Goal: Task Accomplishment & Management: Complete application form

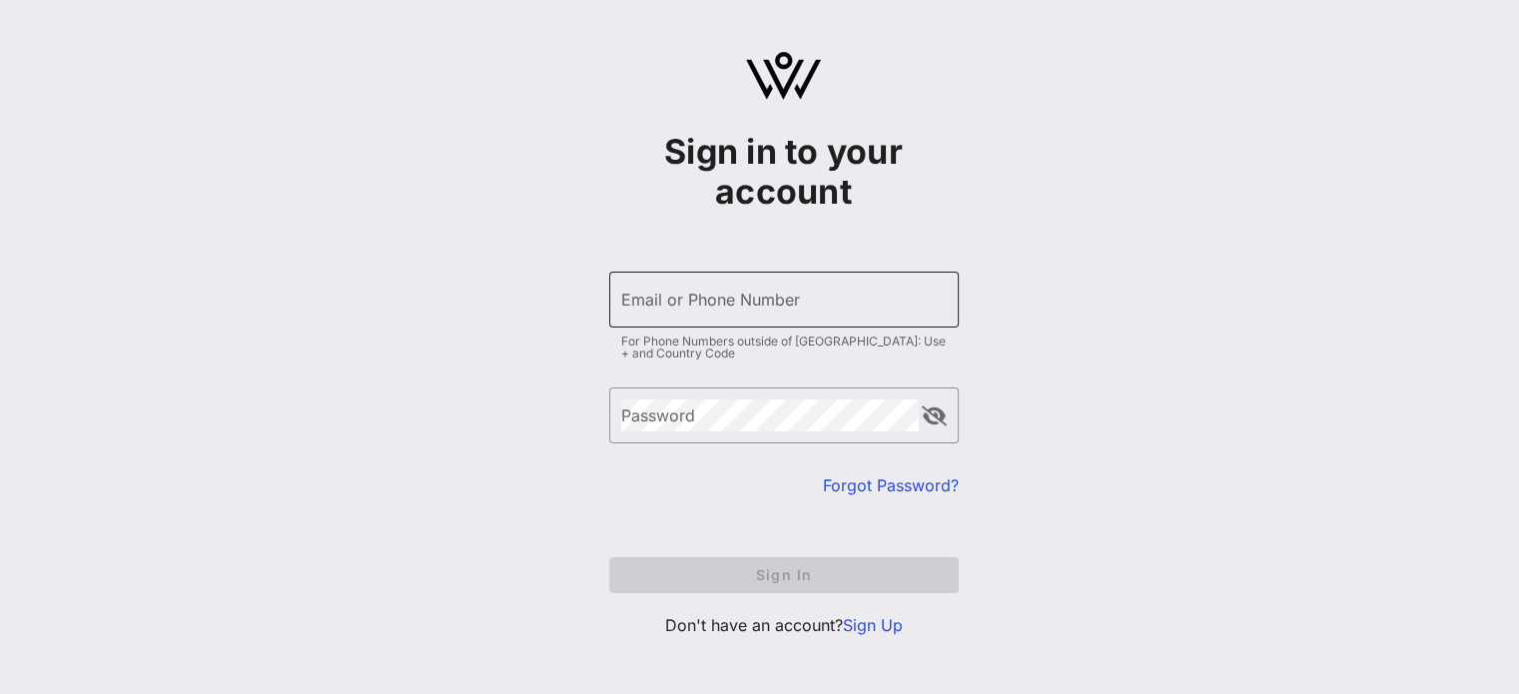
click at [675, 291] on input "Email or Phone Number" at bounding box center [784, 300] width 326 height 32
type input "+17045197757"
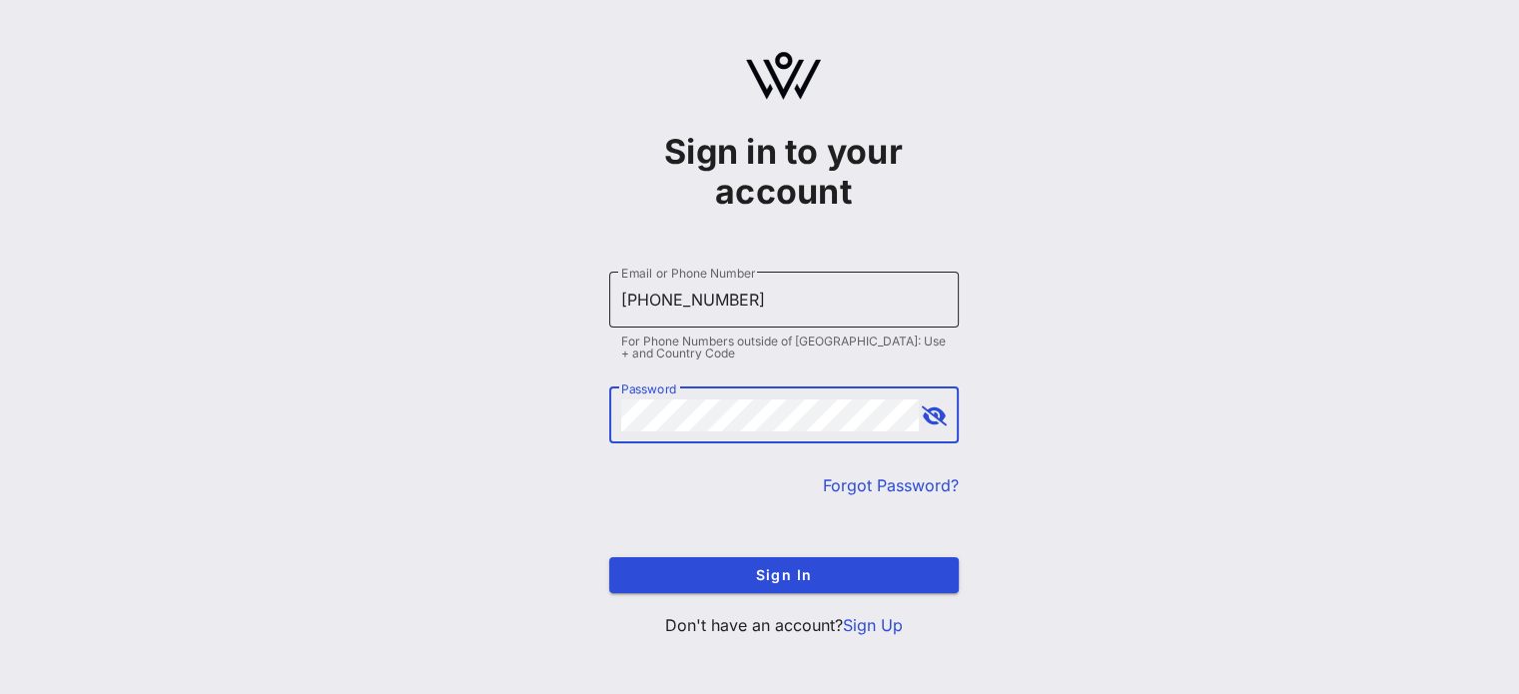
click at [609, 557] on button "Sign In" at bounding box center [784, 575] width 350 height 36
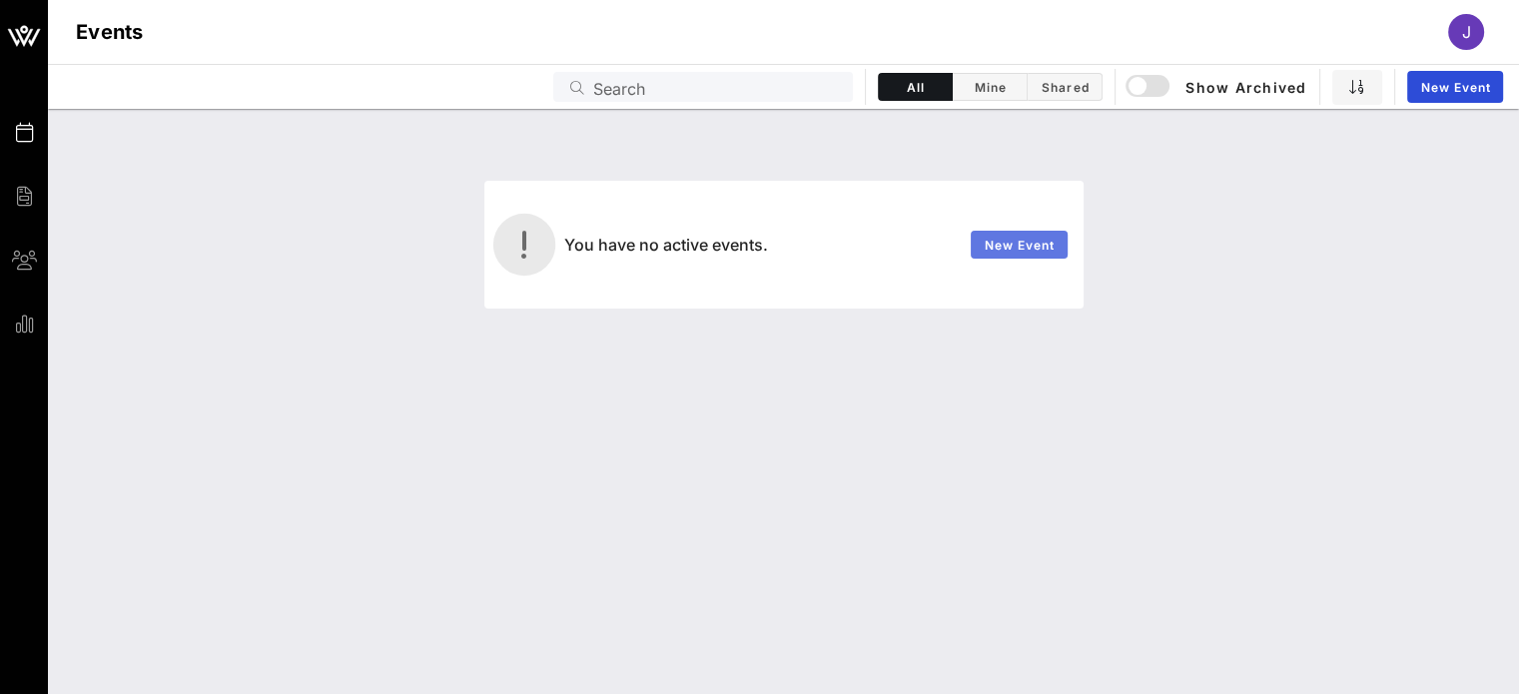
click at [1019, 251] on span "New Event" at bounding box center [1019, 245] width 72 height 15
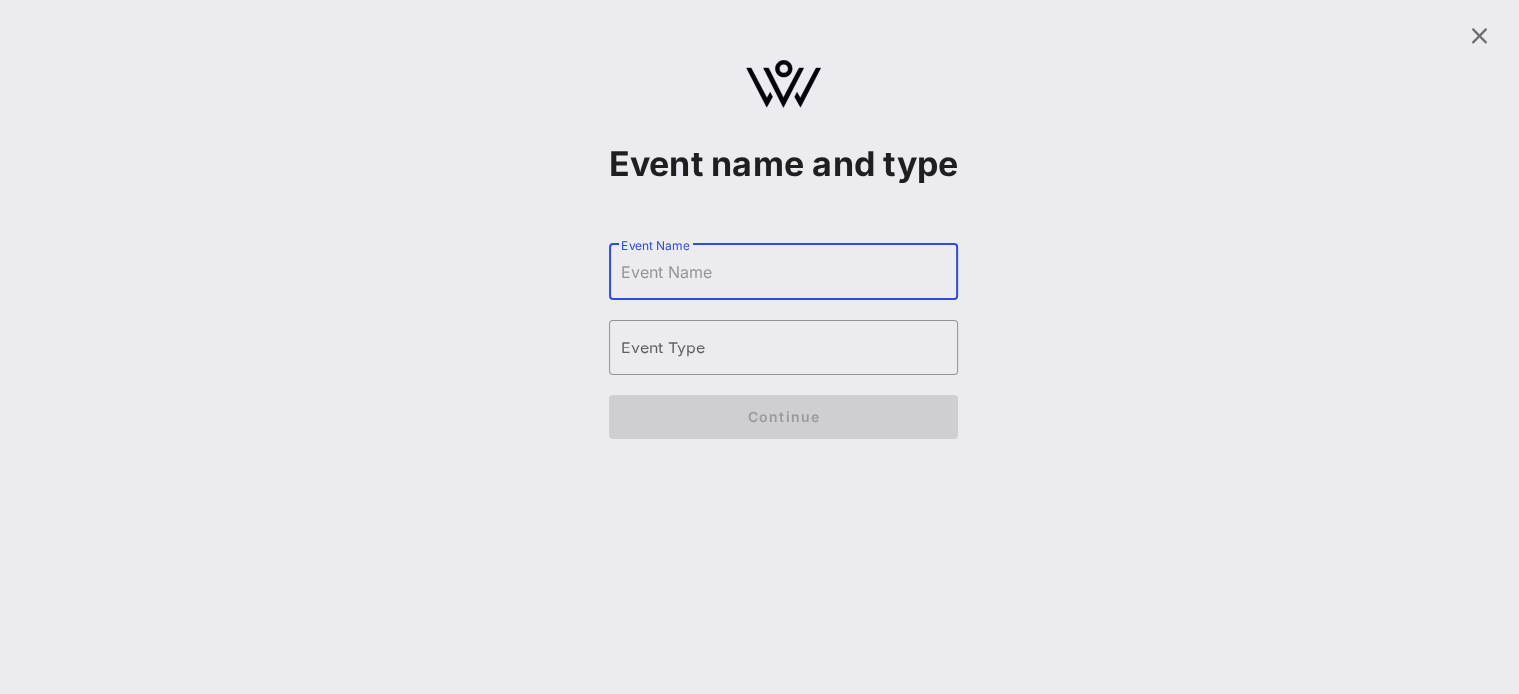
click at [730, 288] on input "Event Name" at bounding box center [784, 272] width 326 height 32
type input "Superbowl"
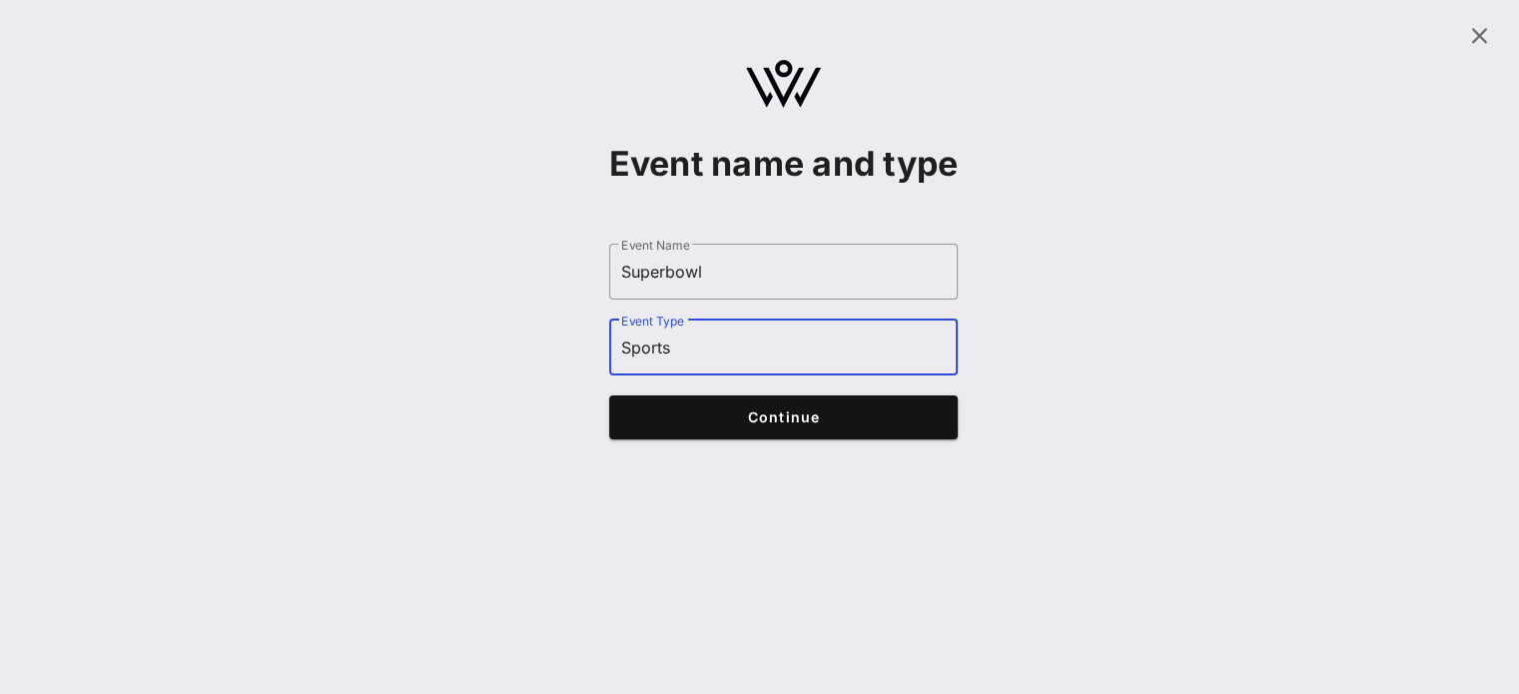
type input "Sports"
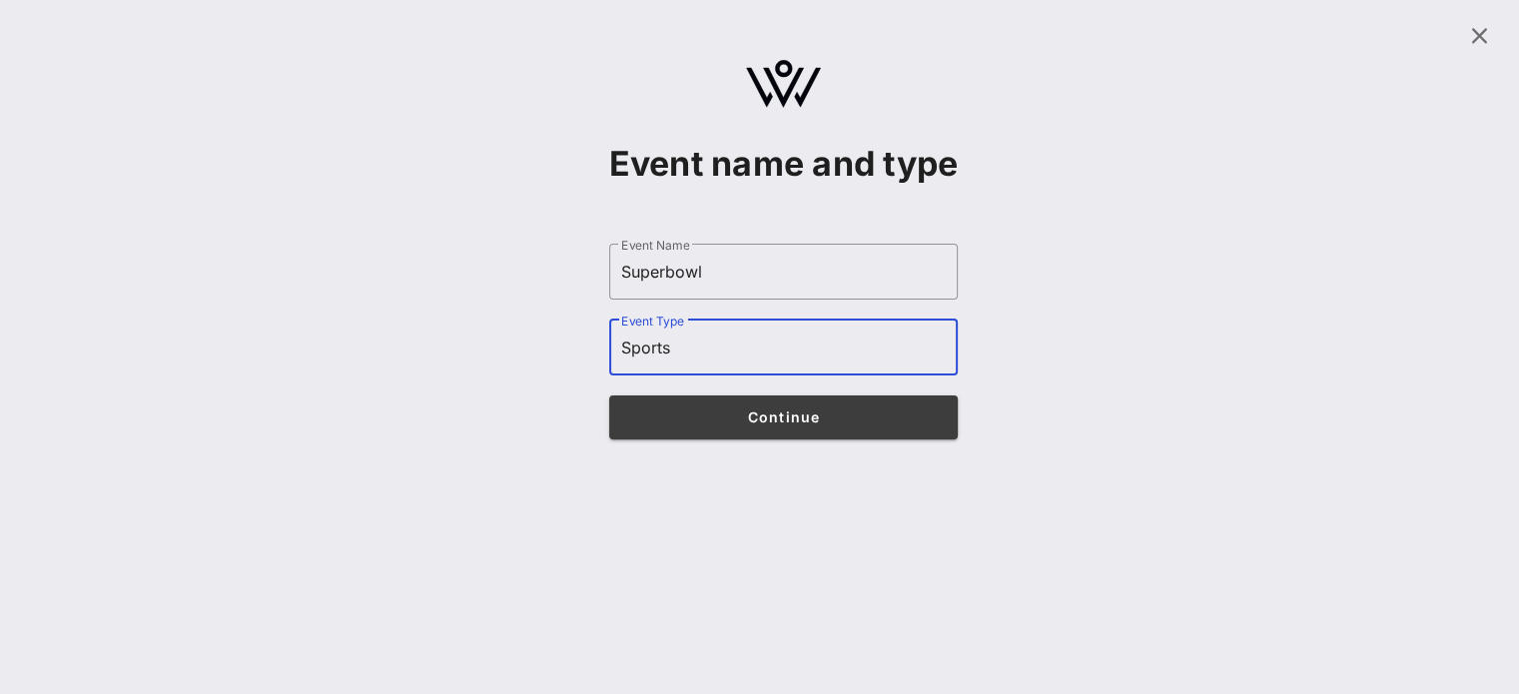
click at [796, 425] on span "Continue" at bounding box center [783, 416] width 311 height 17
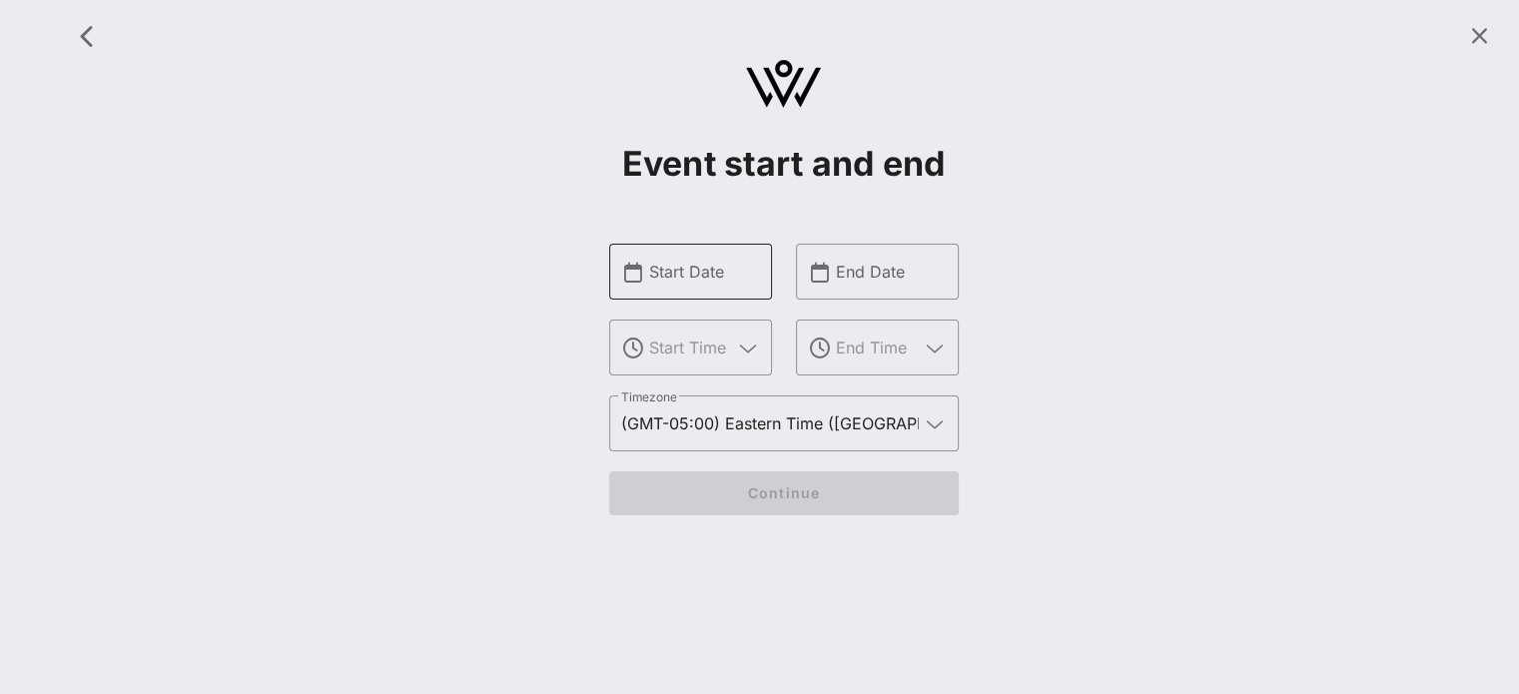
click at [750, 278] on input "Start Date" at bounding box center [704, 272] width 111 height 32
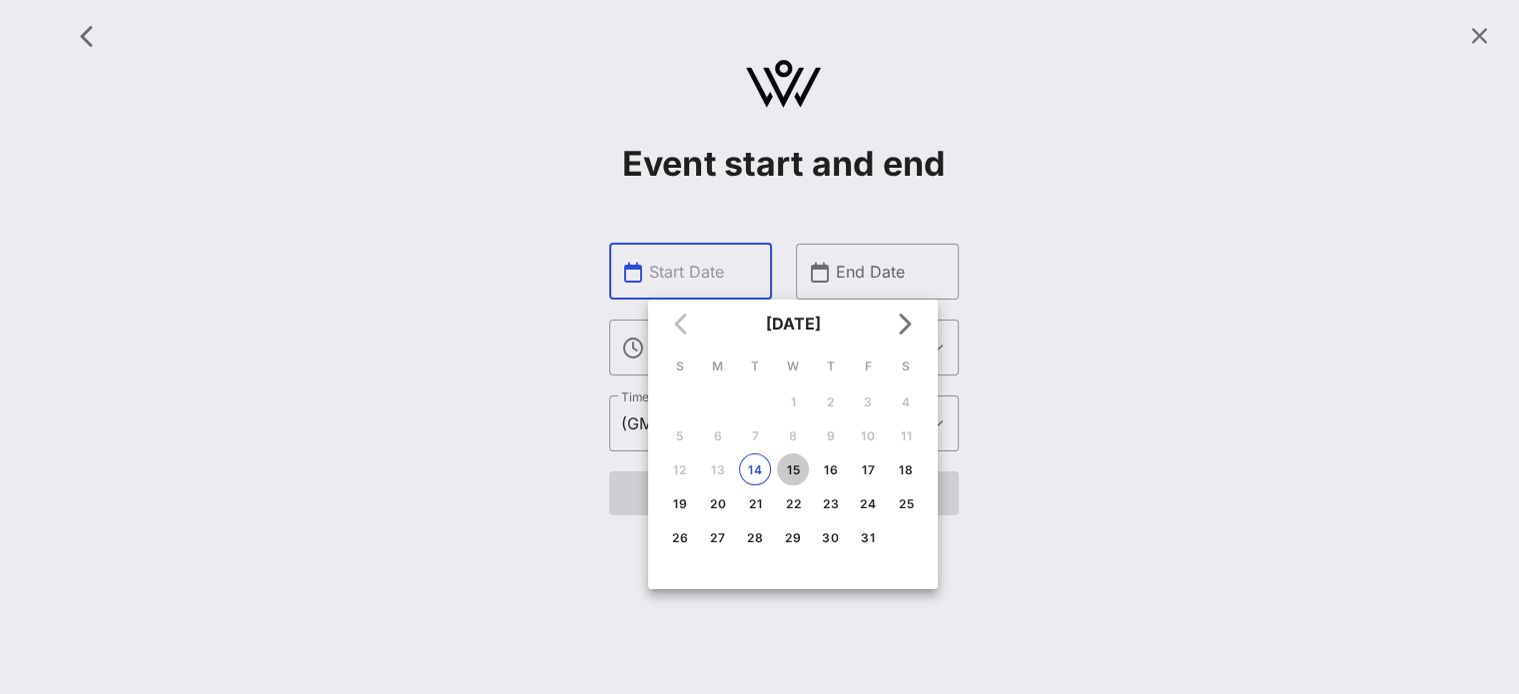
click at [799, 465] on div "15" at bounding box center [793, 469] width 32 height 15
type input "[DATE]"
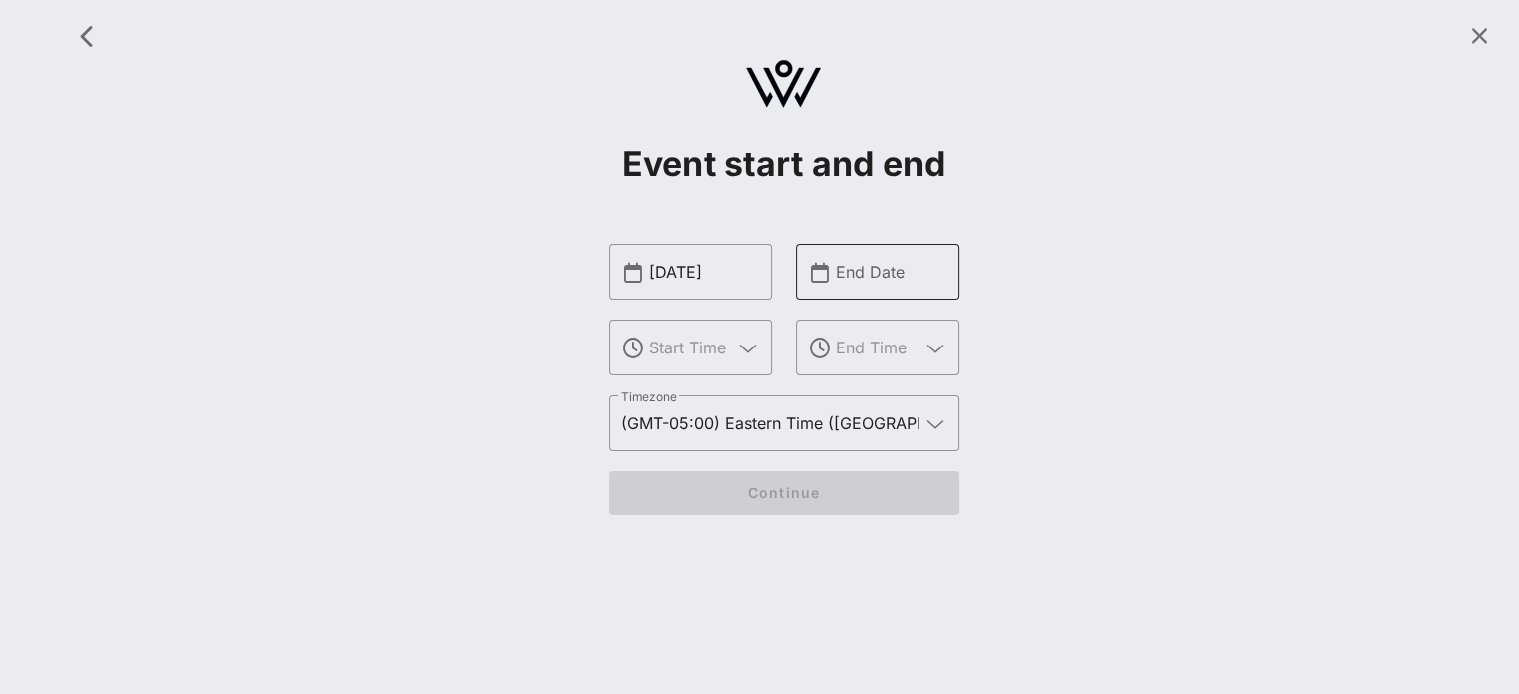
click at [954, 265] on div "​ End Date" at bounding box center [877, 272] width 163 height 56
click at [910, 275] on input "text" at bounding box center [891, 272] width 111 height 32
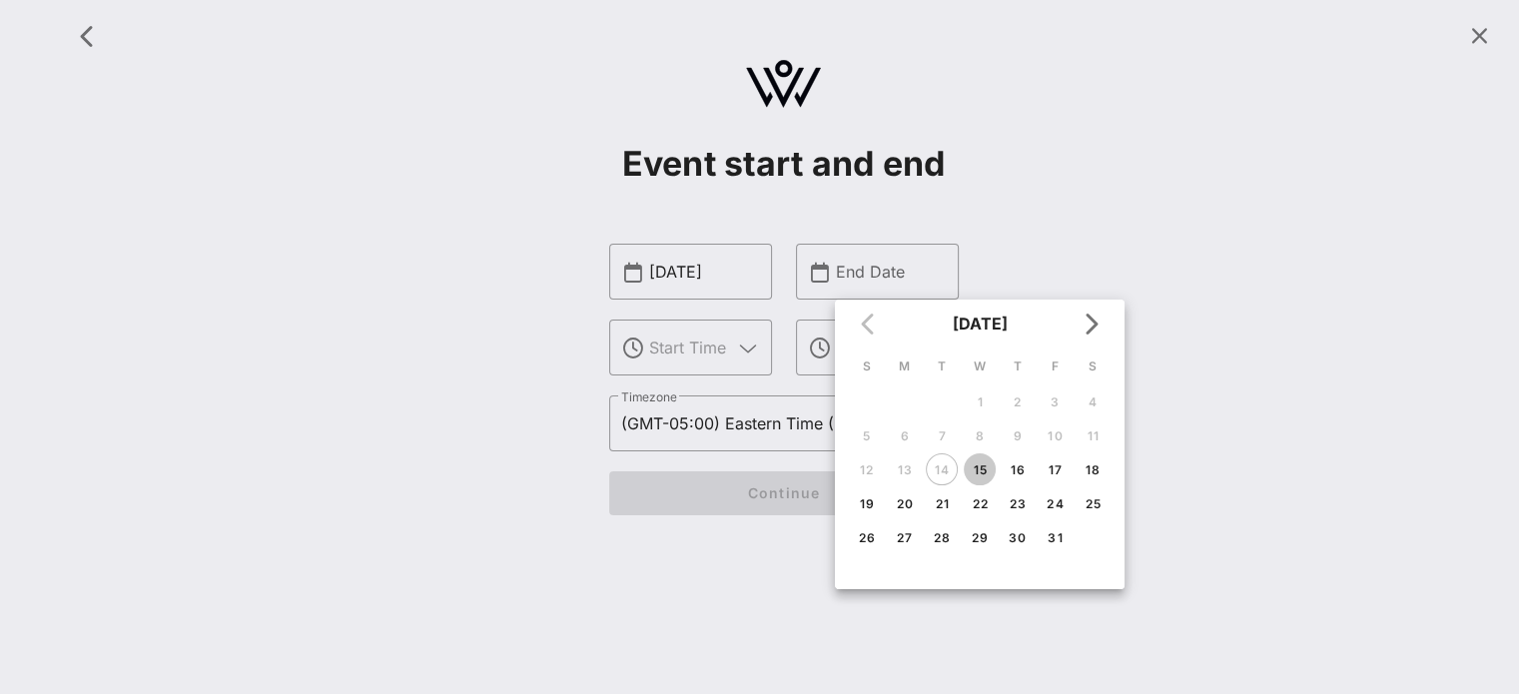
click at [981, 465] on div "15" at bounding box center [980, 469] width 32 height 15
type input "[DATE]"
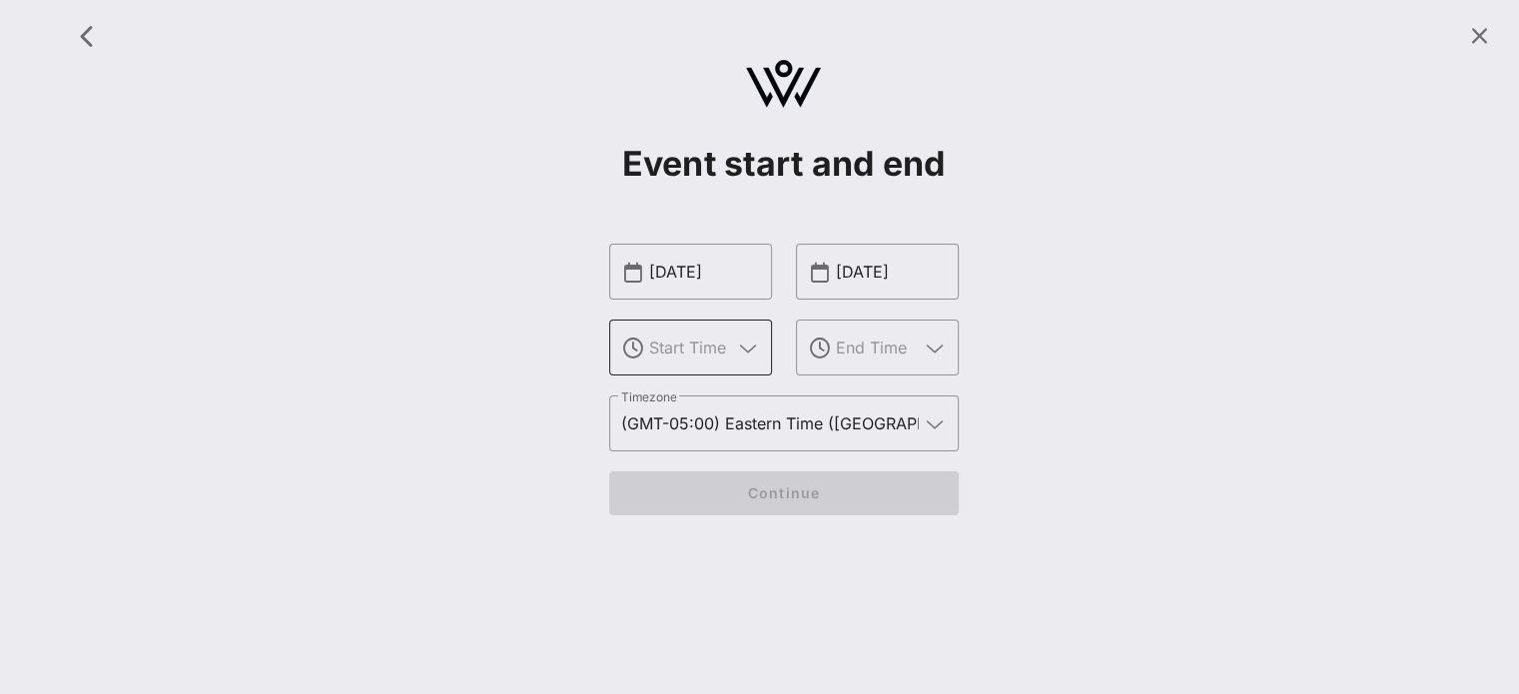
click at [724, 346] on input "text" at bounding box center [690, 348] width 83 height 32
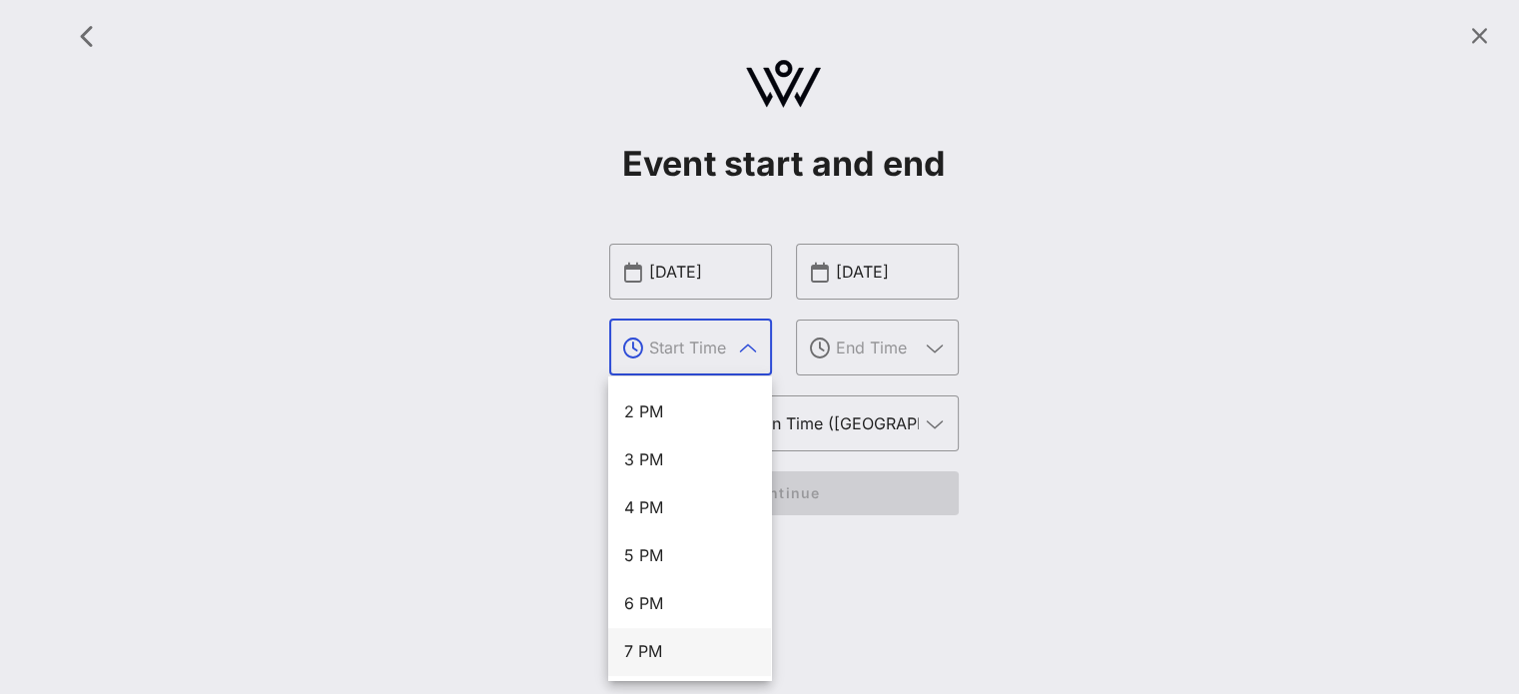
scroll to position [863, 0]
click at [681, 495] on div "8 PM" at bounding box center [689, 503] width 131 height 19
type input "8 PM"
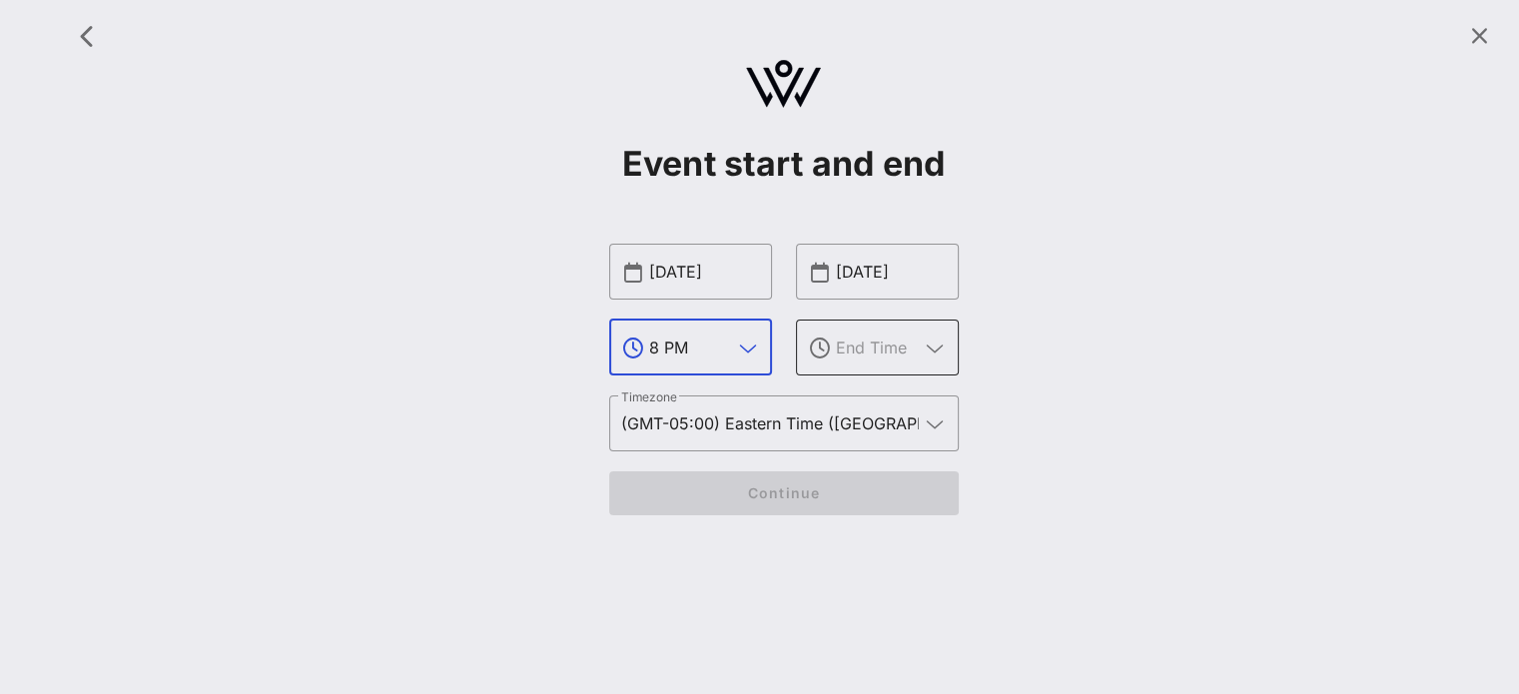
click at [932, 351] on icon at bounding box center [935, 349] width 18 height 24
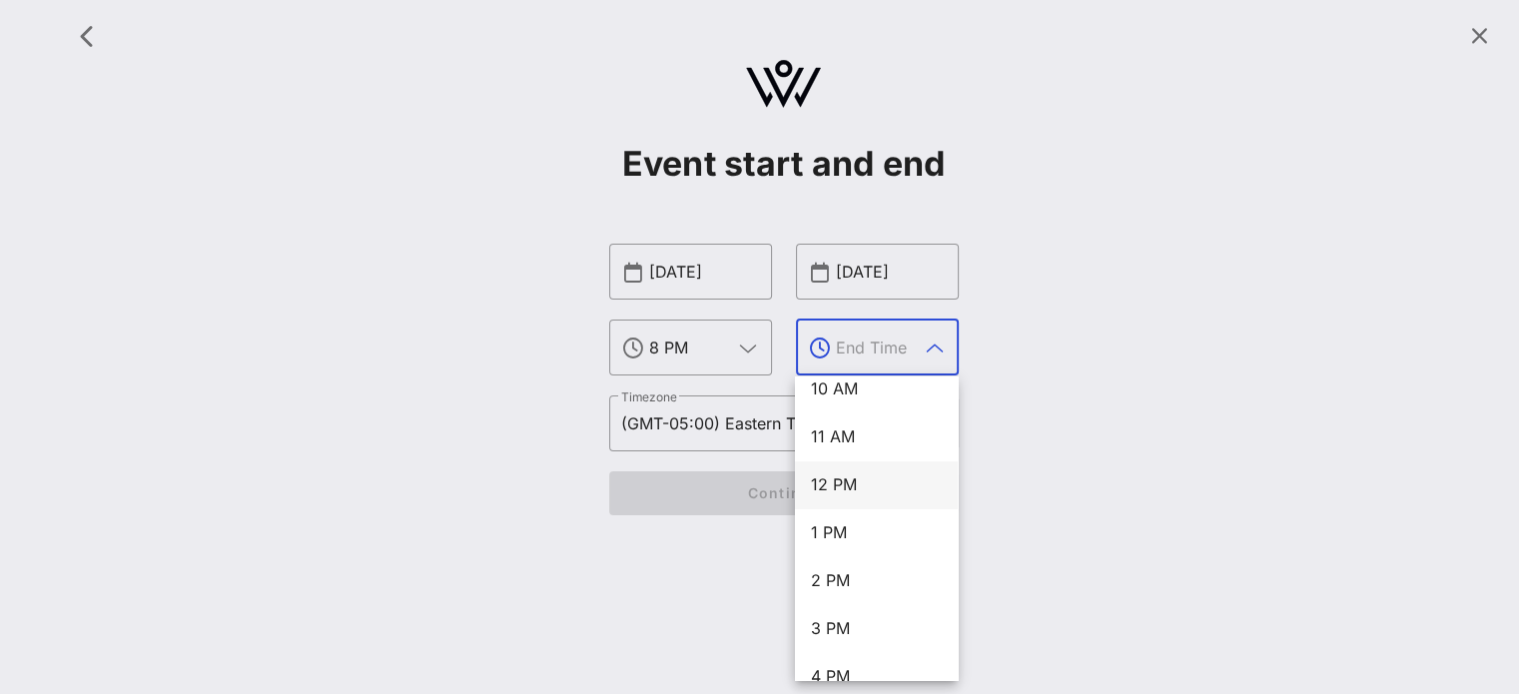
scroll to position [499, 0]
click at [848, 490] on div "12 PM" at bounding box center [876, 483] width 131 height 19
type input "12 PM"
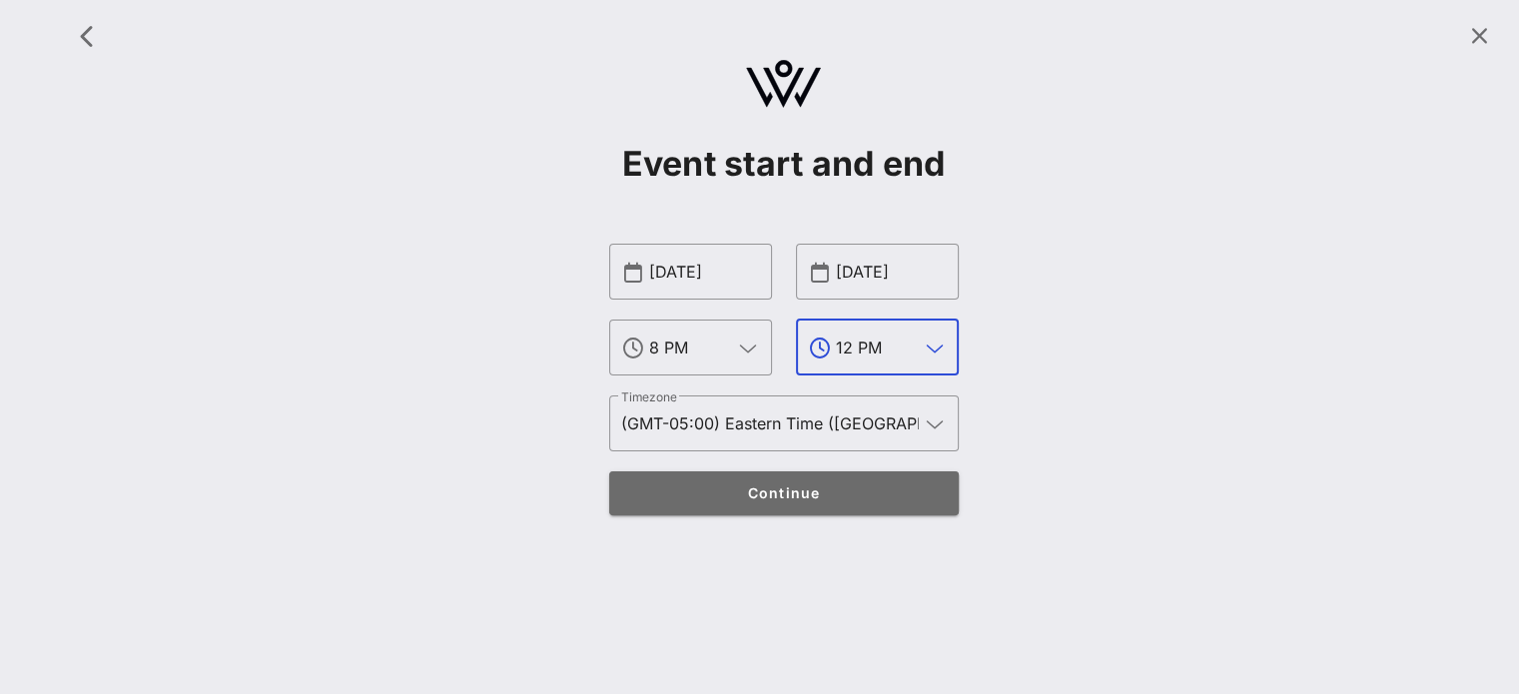
click at [827, 491] on span "Continue" at bounding box center [783, 492] width 311 height 17
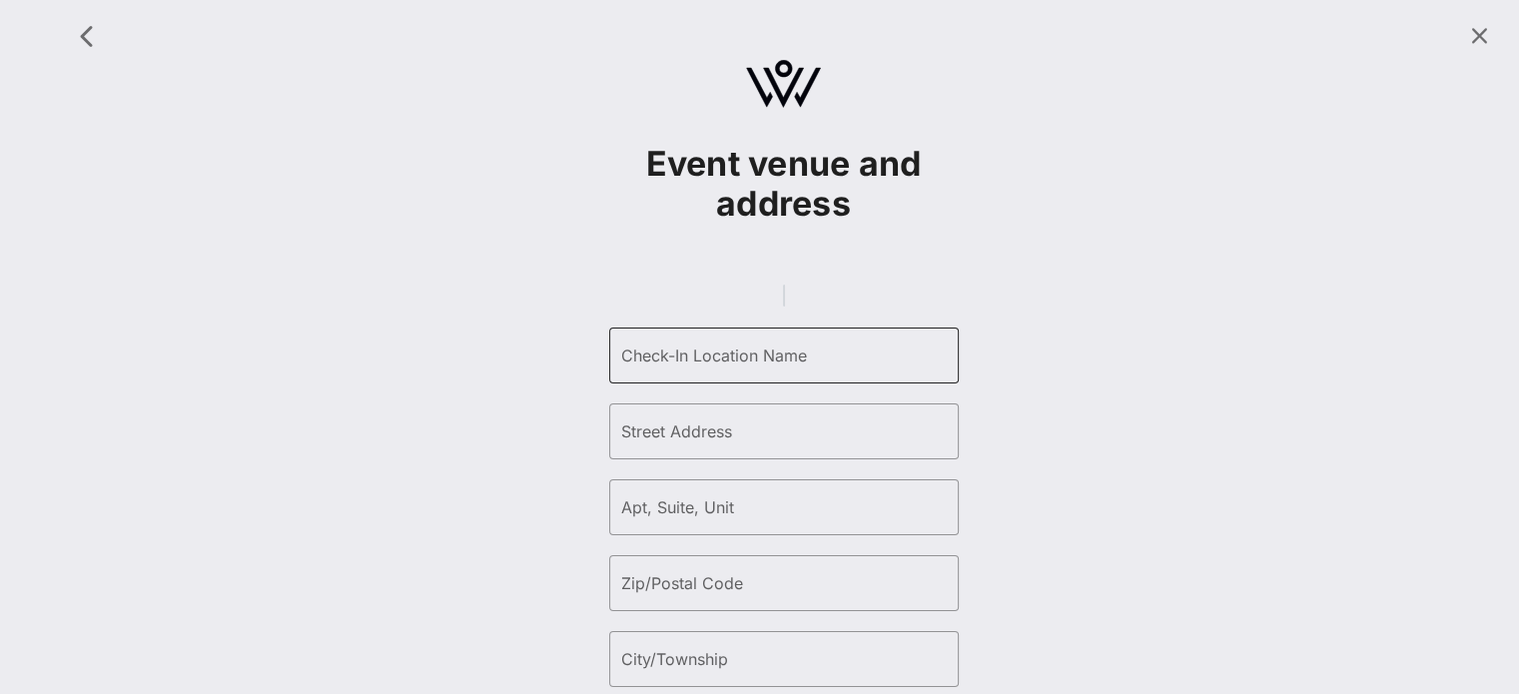
click at [779, 383] on div "Check-In Location Name" at bounding box center [784, 356] width 326 height 56
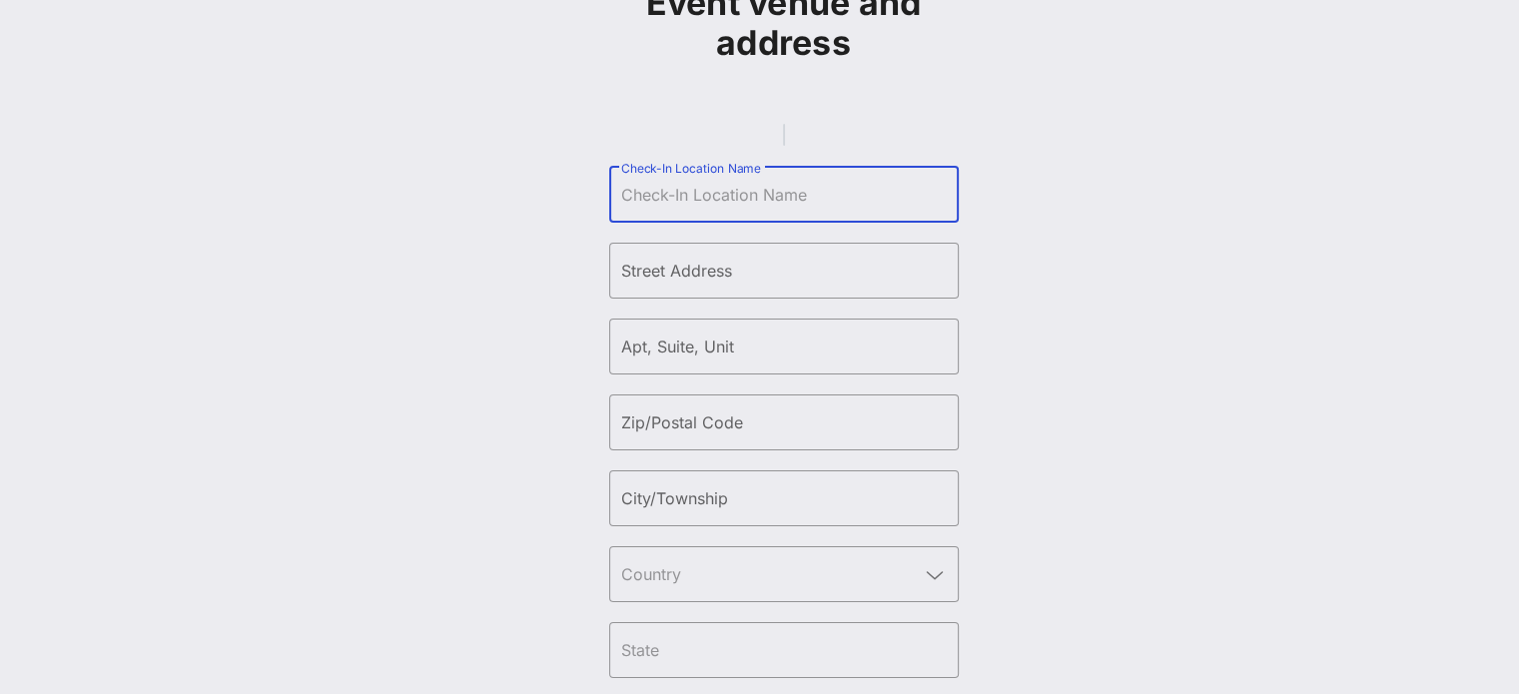
scroll to position [66, 0]
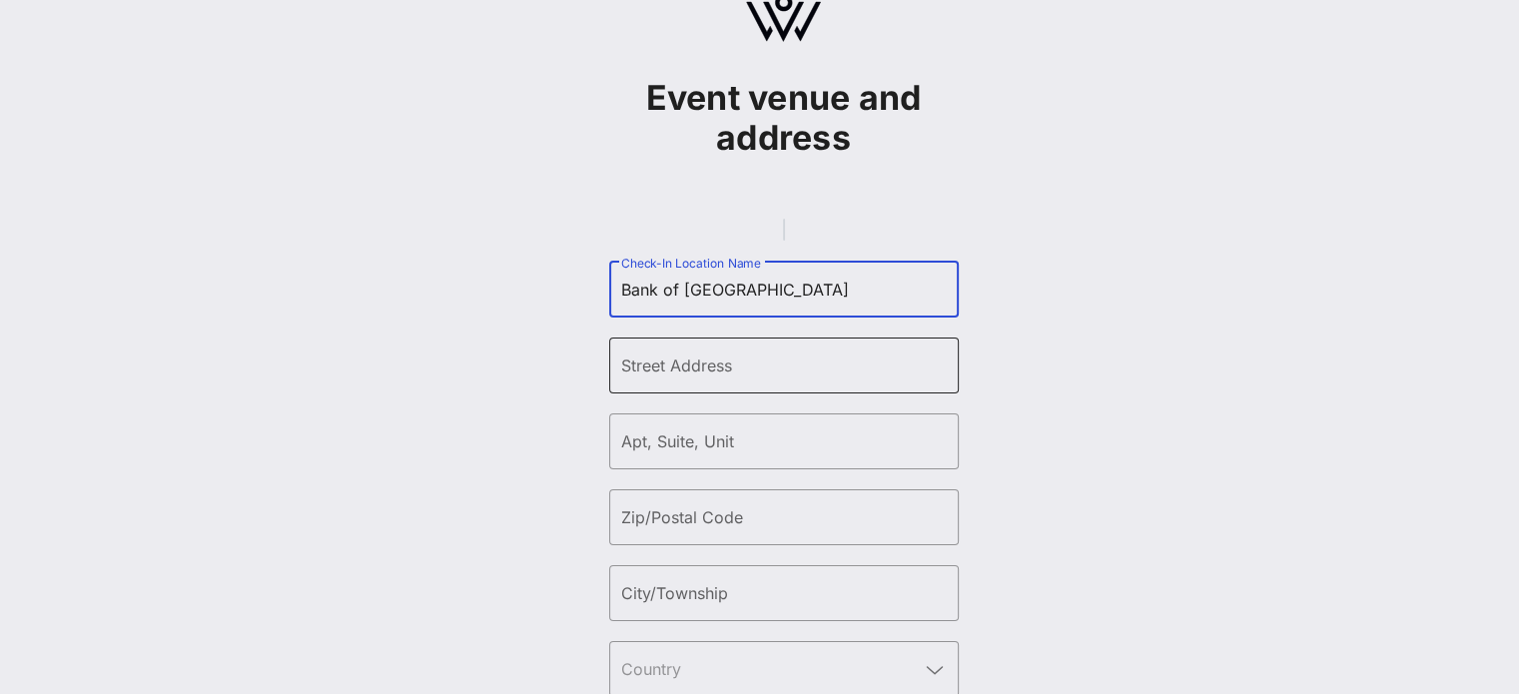
type input "Bank of [GEOGRAPHIC_DATA]"
click at [768, 381] on input "Street Address" at bounding box center [784, 366] width 326 height 32
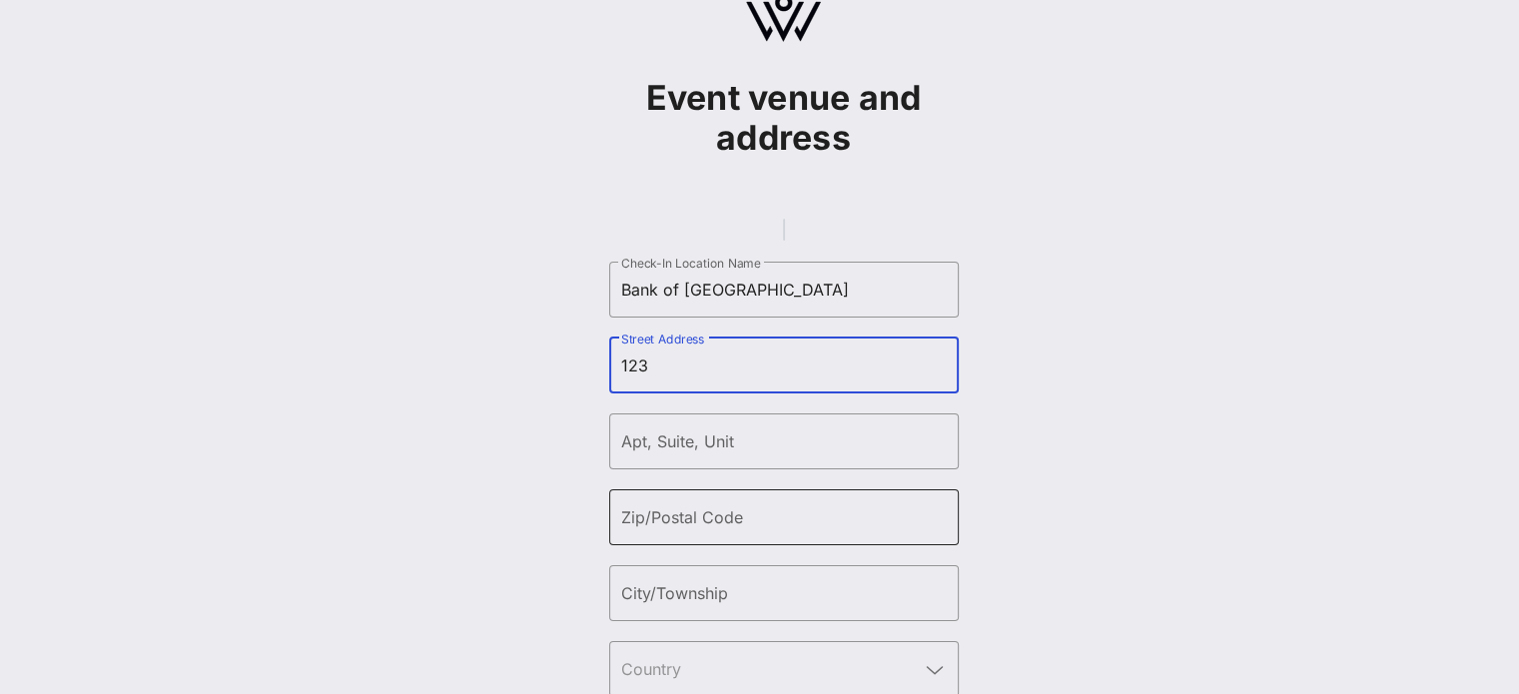
type input "123"
click at [719, 533] on input "Zip/Postal Code" at bounding box center [784, 517] width 326 height 32
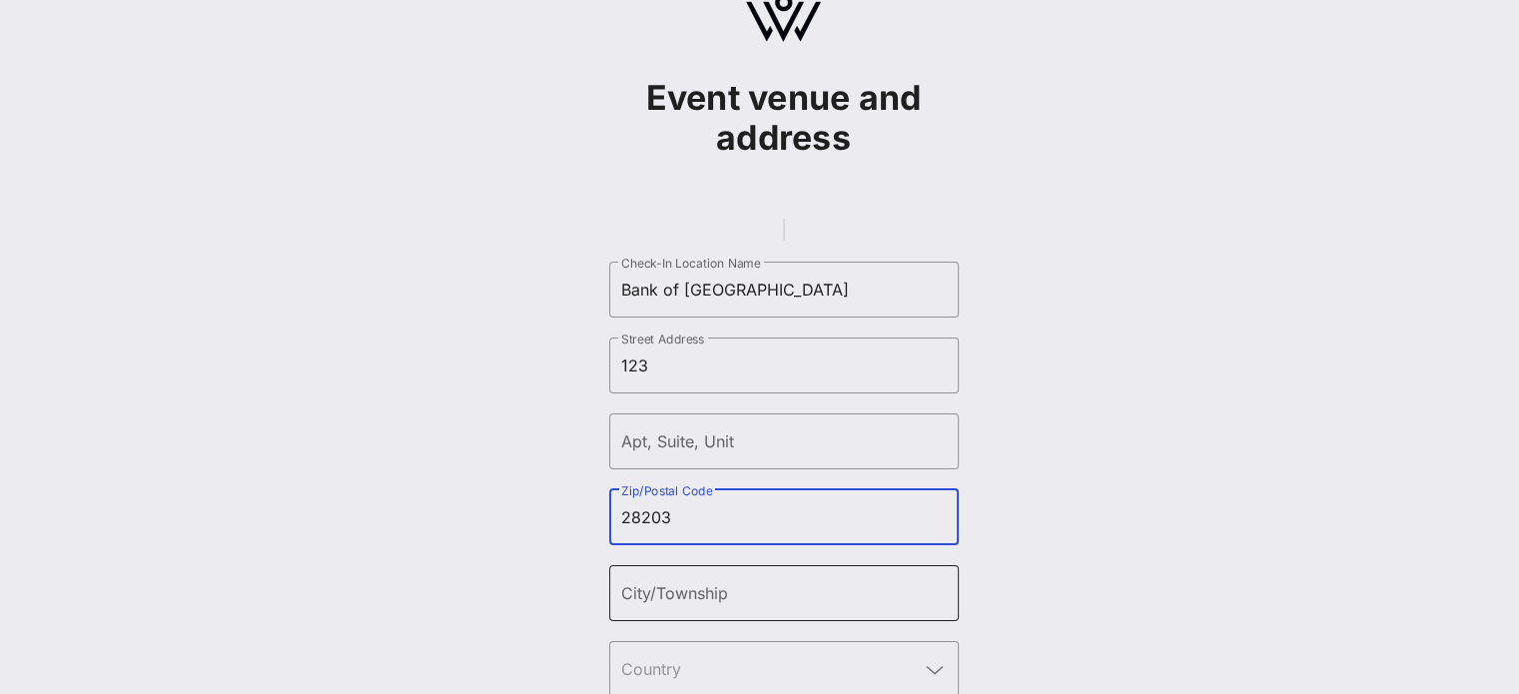
type input "28203"
click at [862, 599] on div "City/Township" at bounding box center [784, 593] width 326 height 56
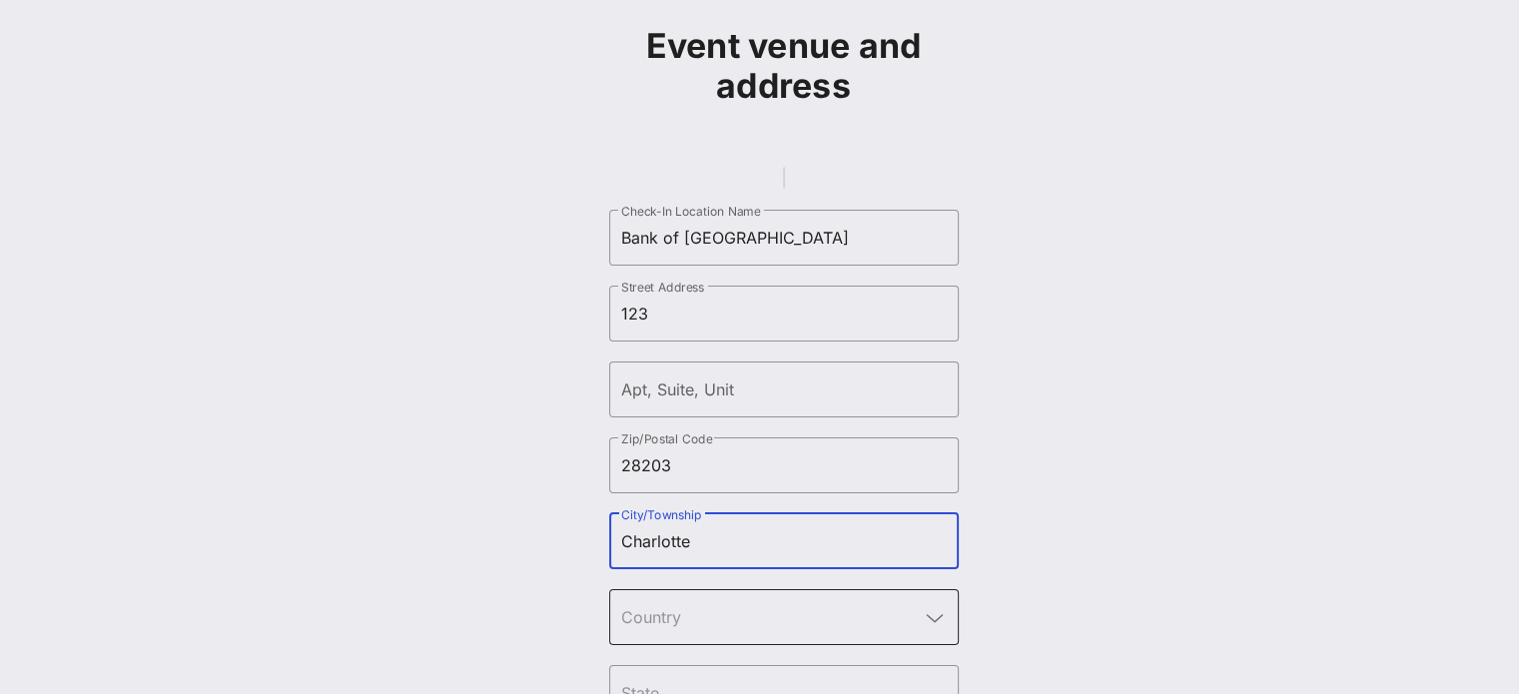
scroll to position [166, 0]
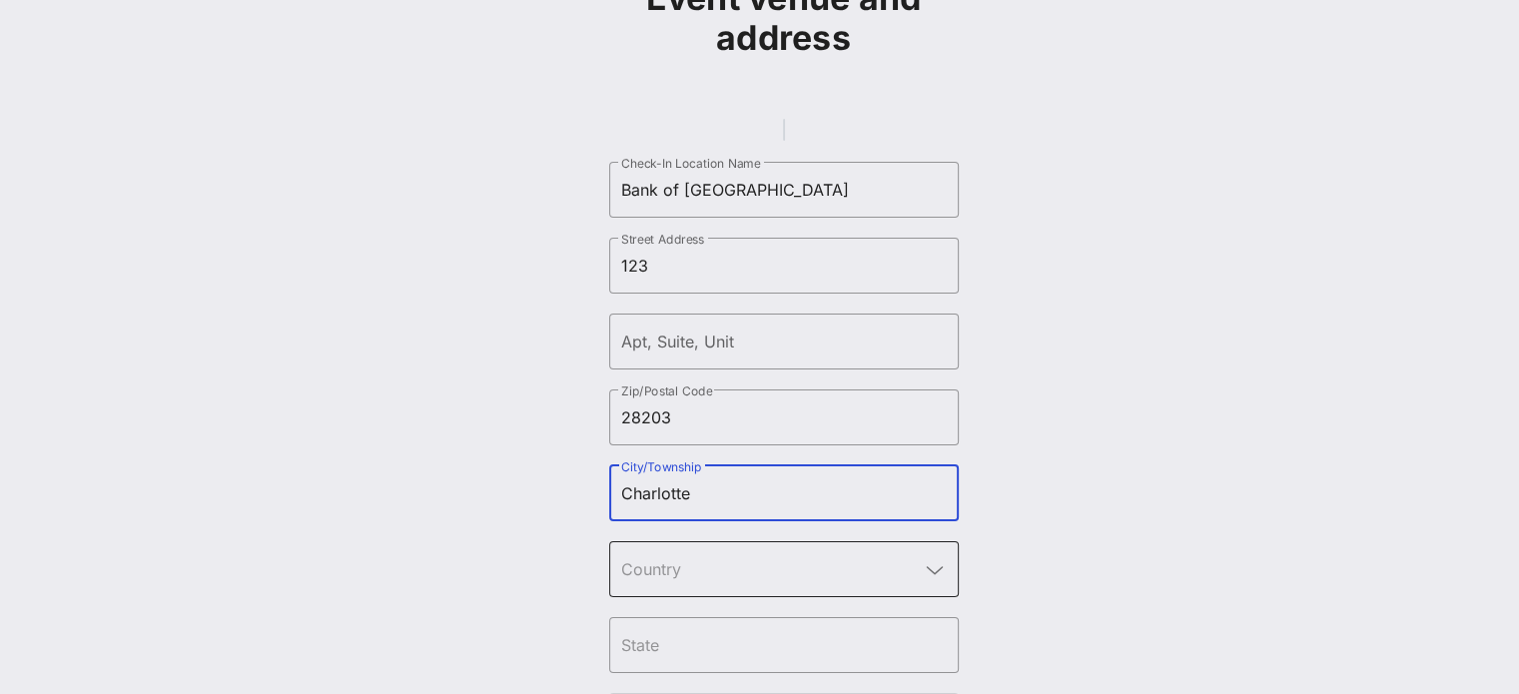
type input "Charlotte"
click at [926, 582] on icon at bounding box center [935, 570] width 18 height 24
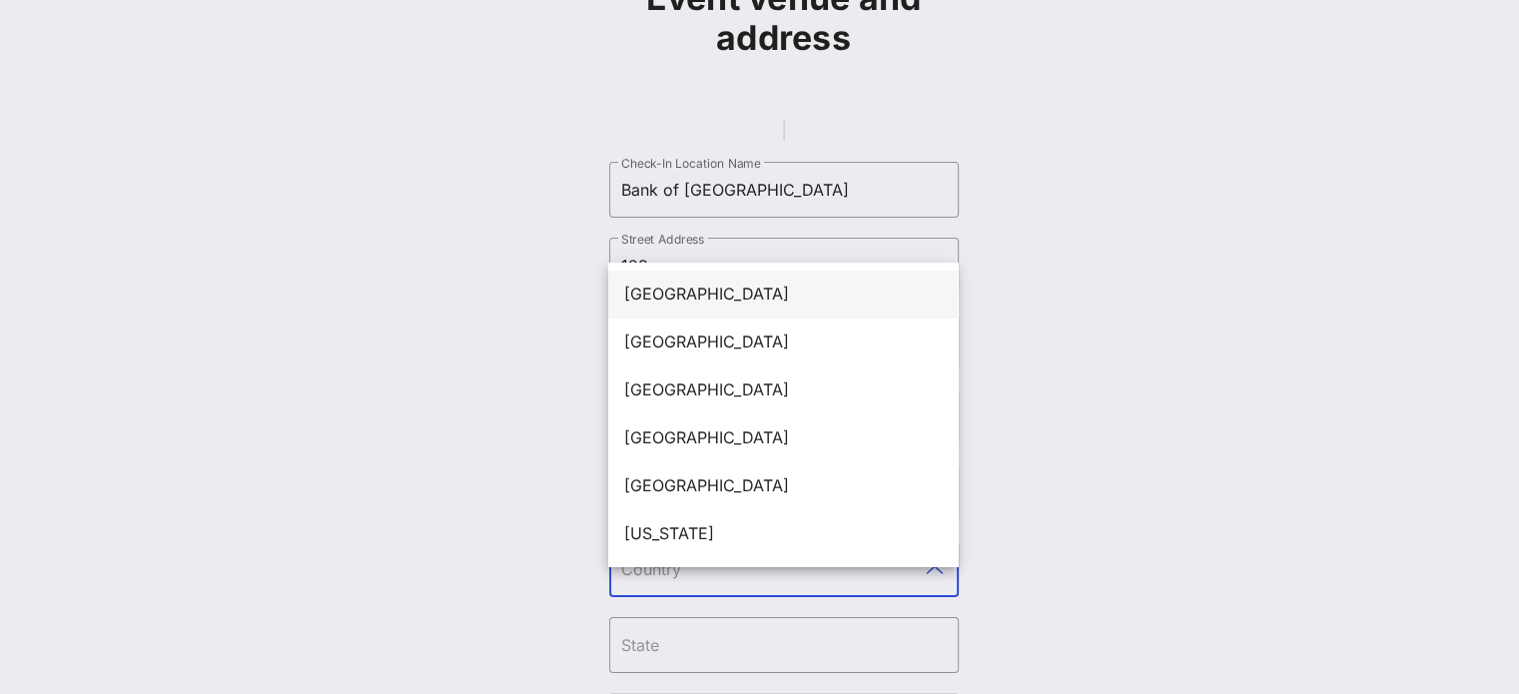
click at [759, 288] on div "United States" at bounding box center [783, 294] width 318 height 19
type input "United States"
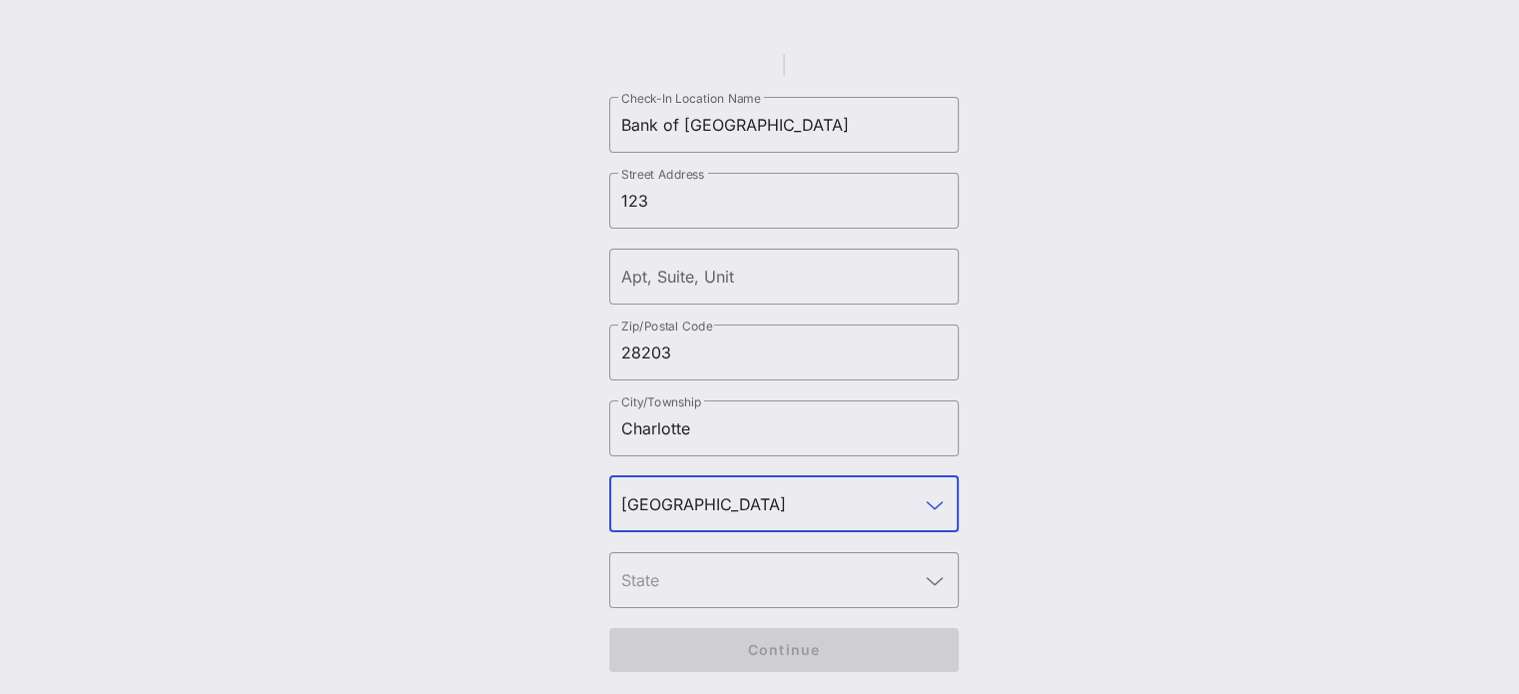
scroll to position [266, 0]
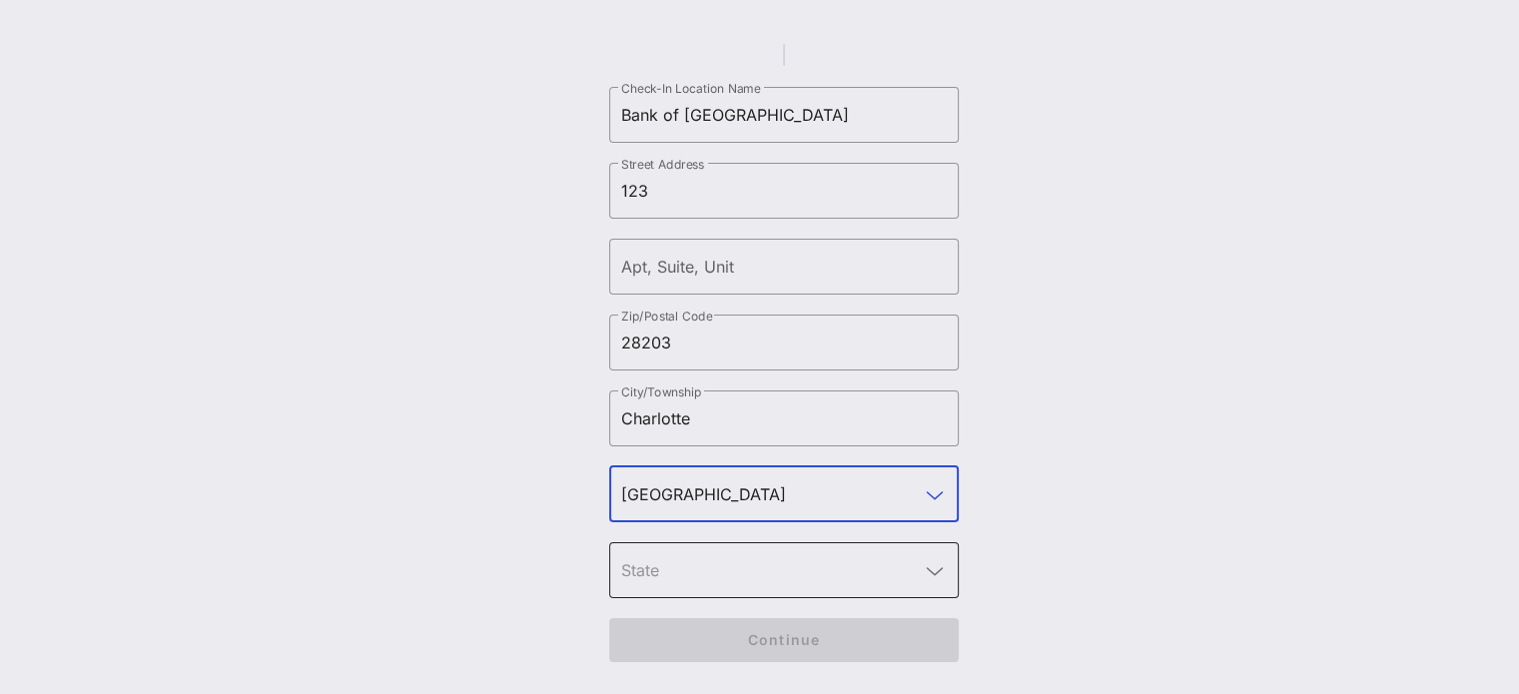
click at [863, 572] on input "text" at bounding box center [770, 570] width 298 height 32
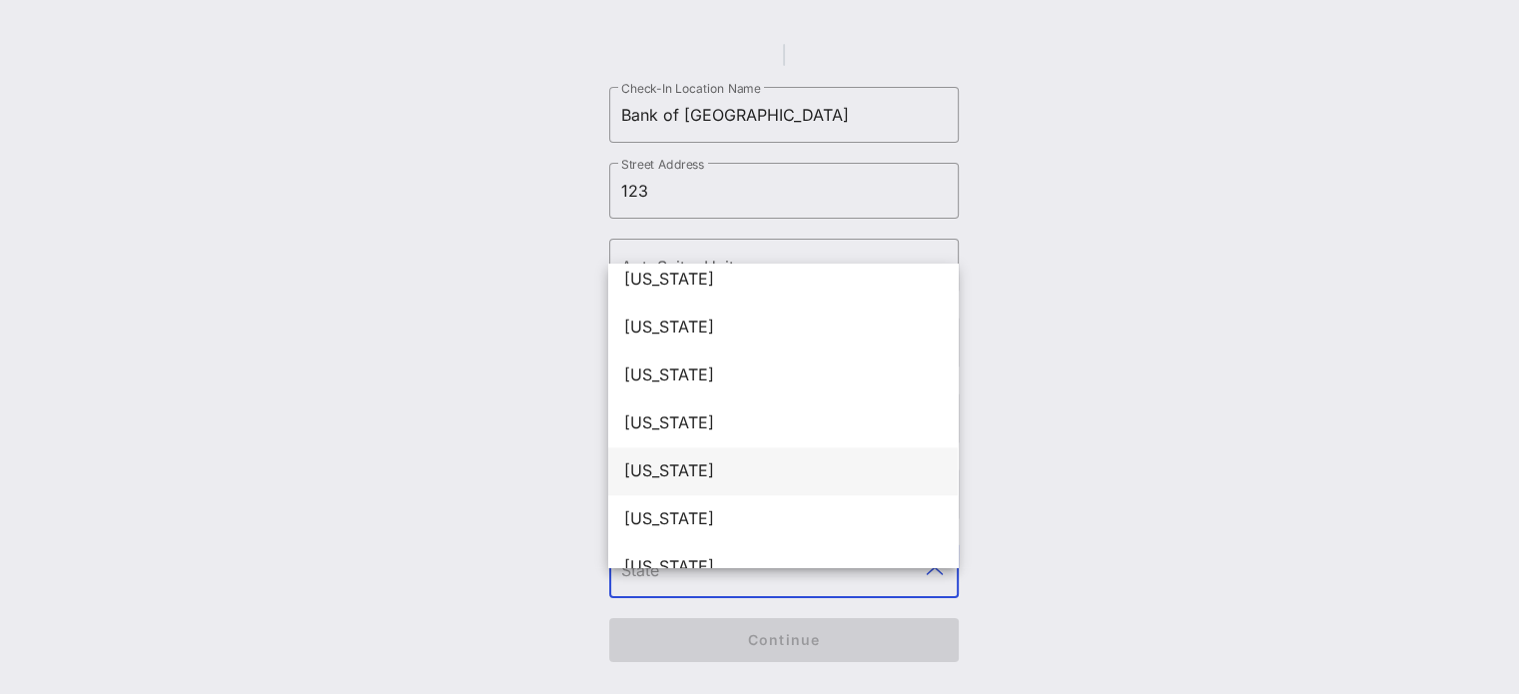
scroll to position [1798, 0]
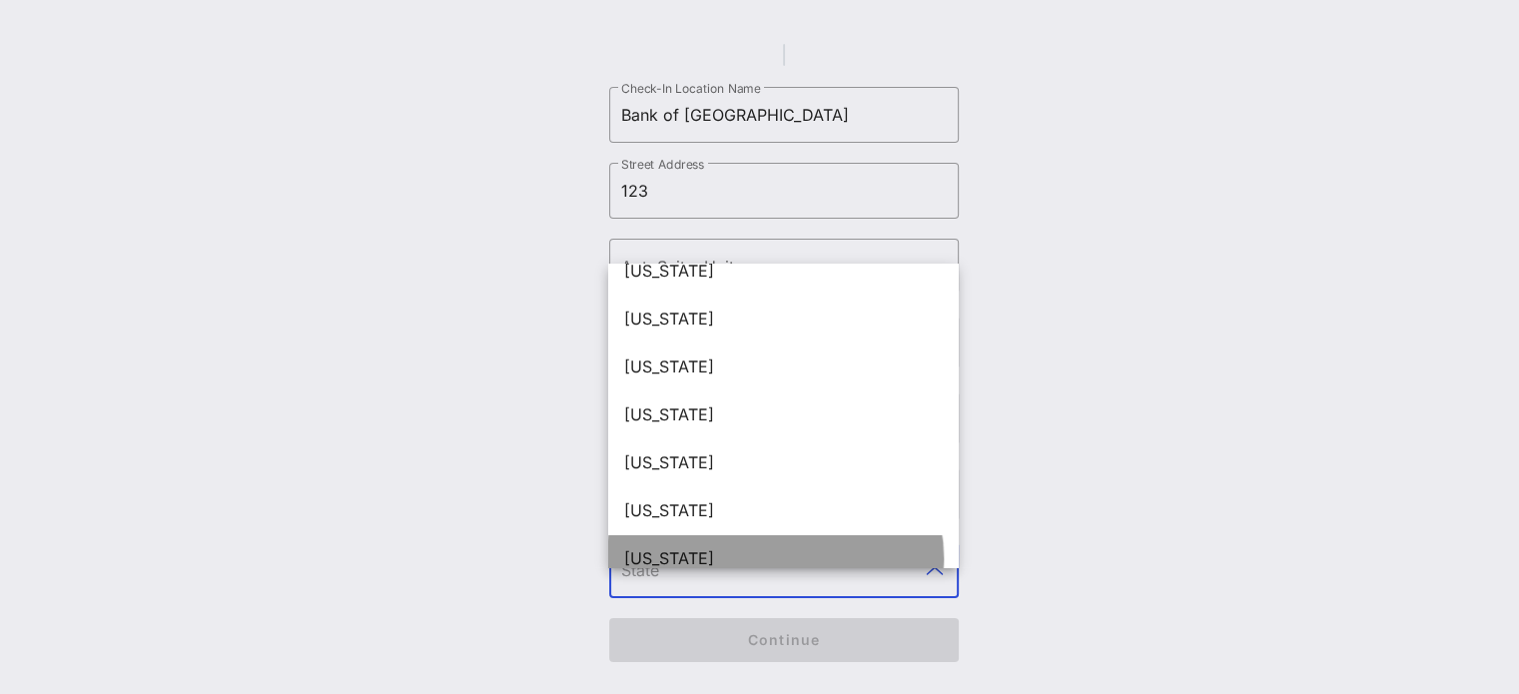
click at [741, 549] on div "North Carolina" at bounding box center [783, 558] width 318 height 19
type input "North Carolina"
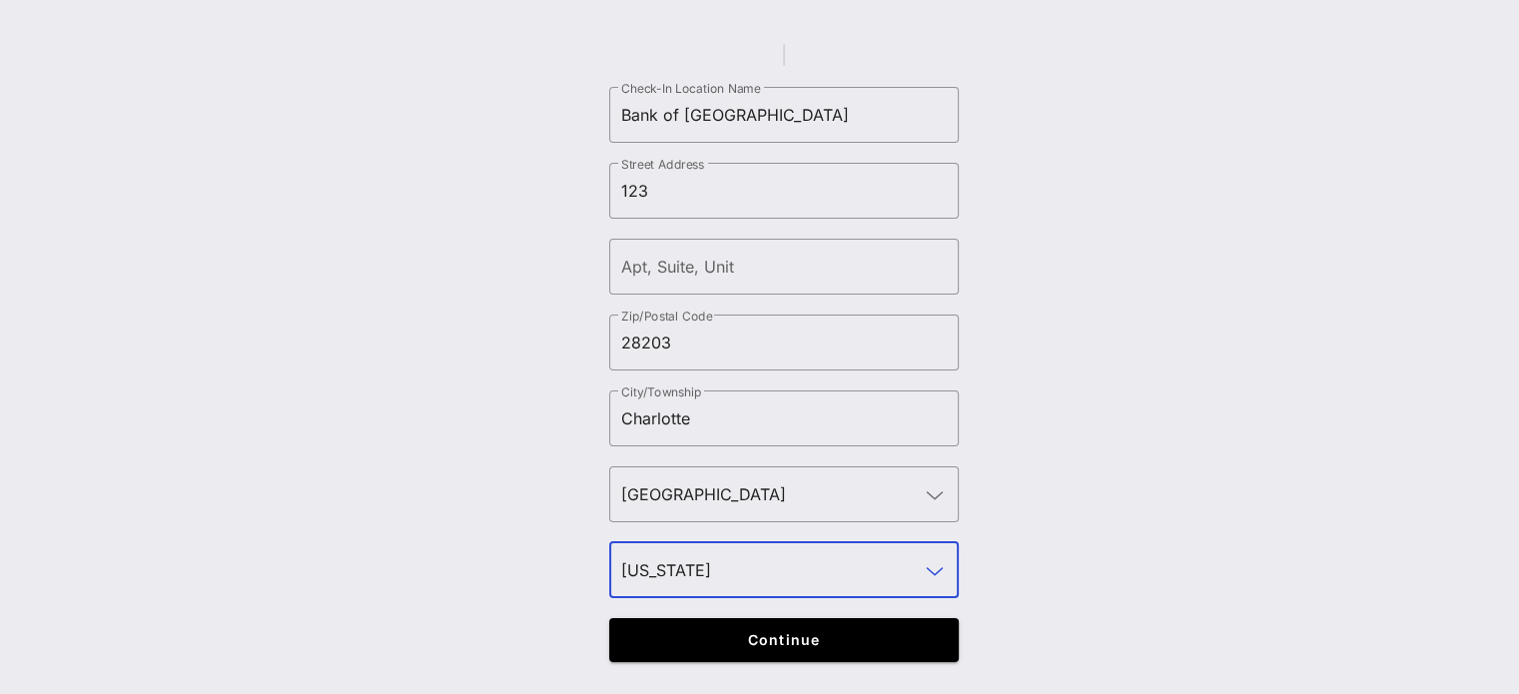
drag, startPoint x: 741, startPoint y: 524, endPoint x: 1259, endPoint y: 573, distance: 520.6
click at [1259, 573] on div "Event venue and address ​ Check-In Location Name Bank of America Stadium ​ Stre…" at bounding box center [783, 226] width 1447 height 911
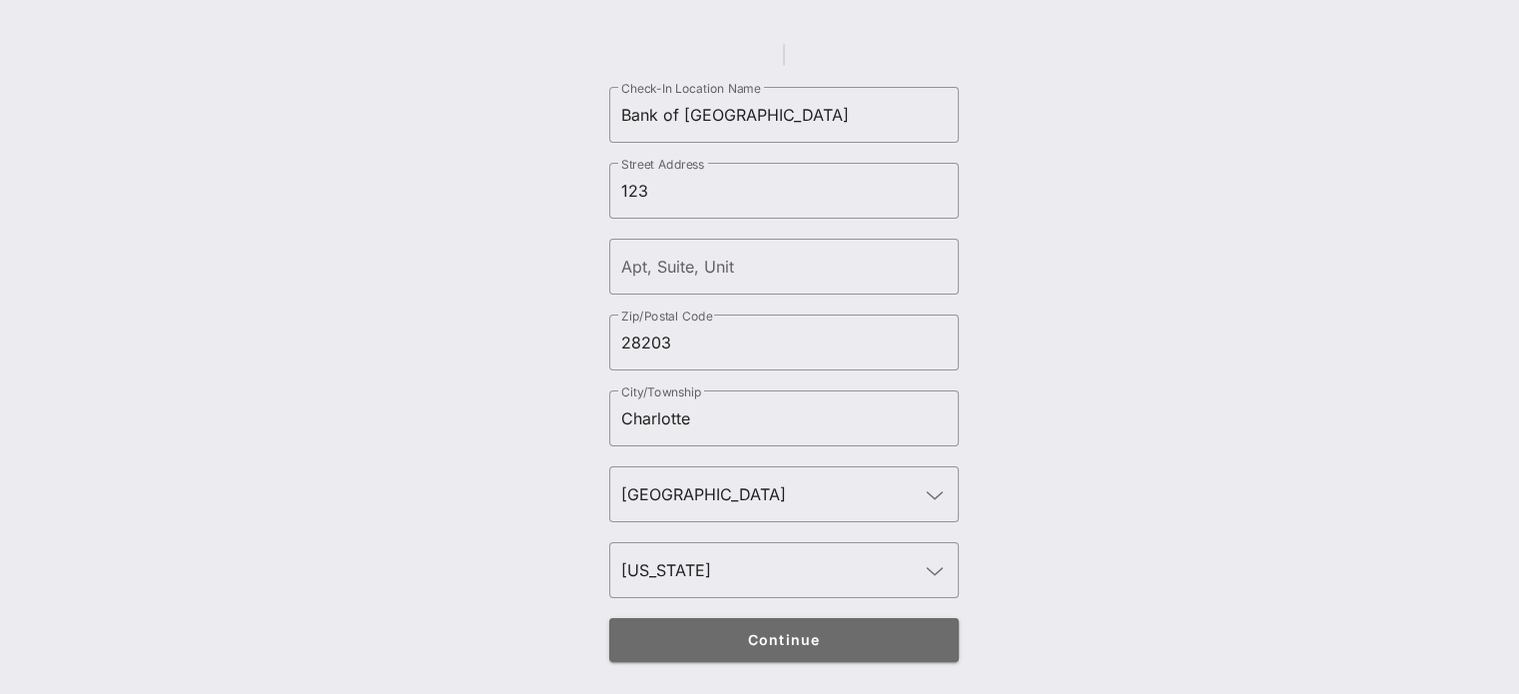
click at [777, 631] on span "Continue" at bounding box center [783, 639] width 311 height 17
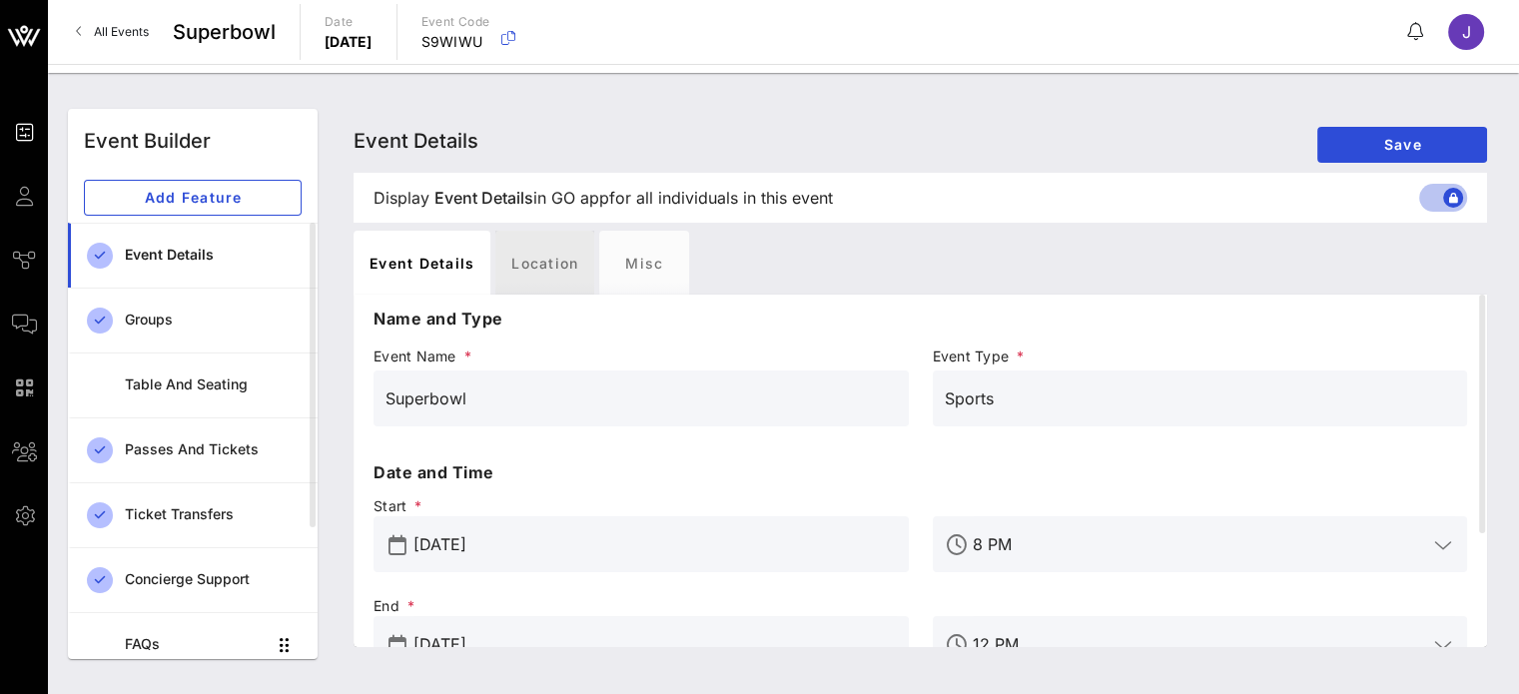
click at [545, 255] on div "Location" at bounding box center [544, 263] width 99 height 64
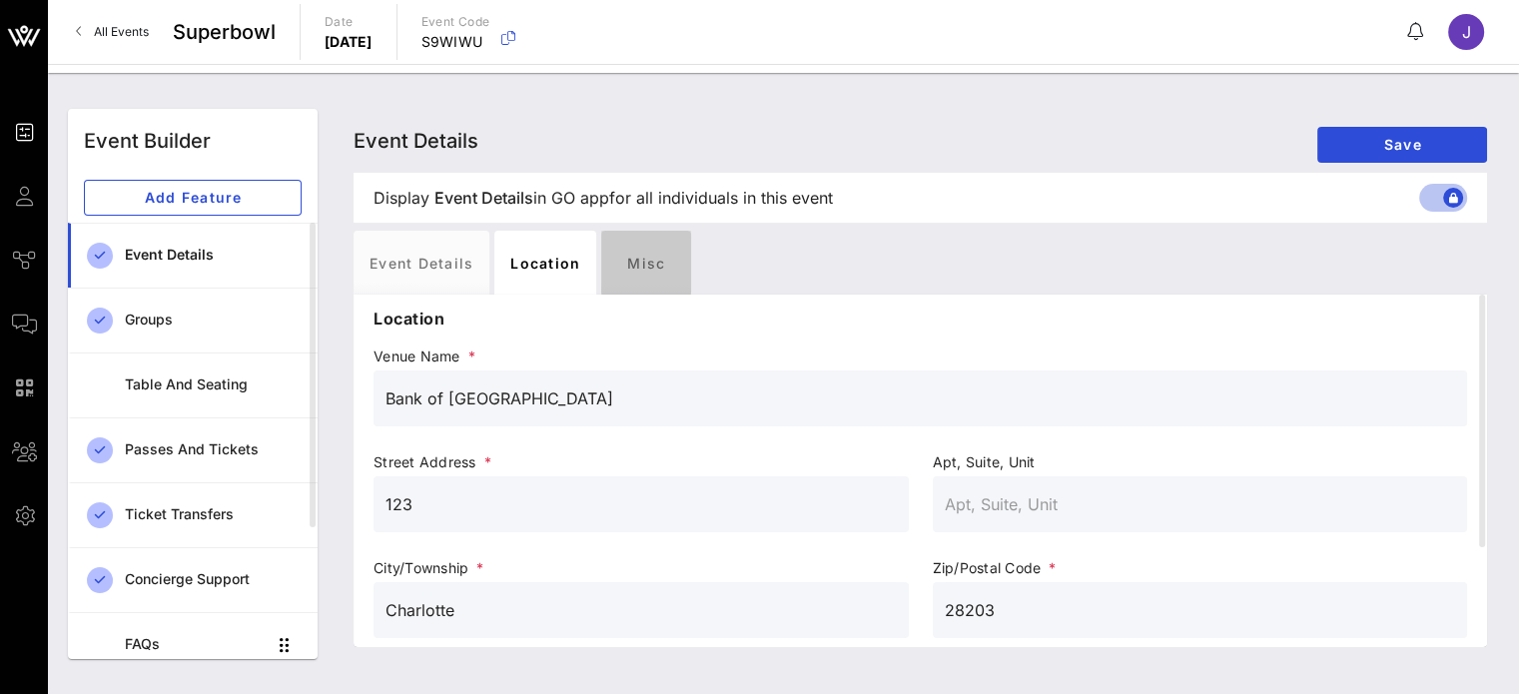
click at [636, 262] on div "Misc" at bounding box center [646, 263] width 90 height 64
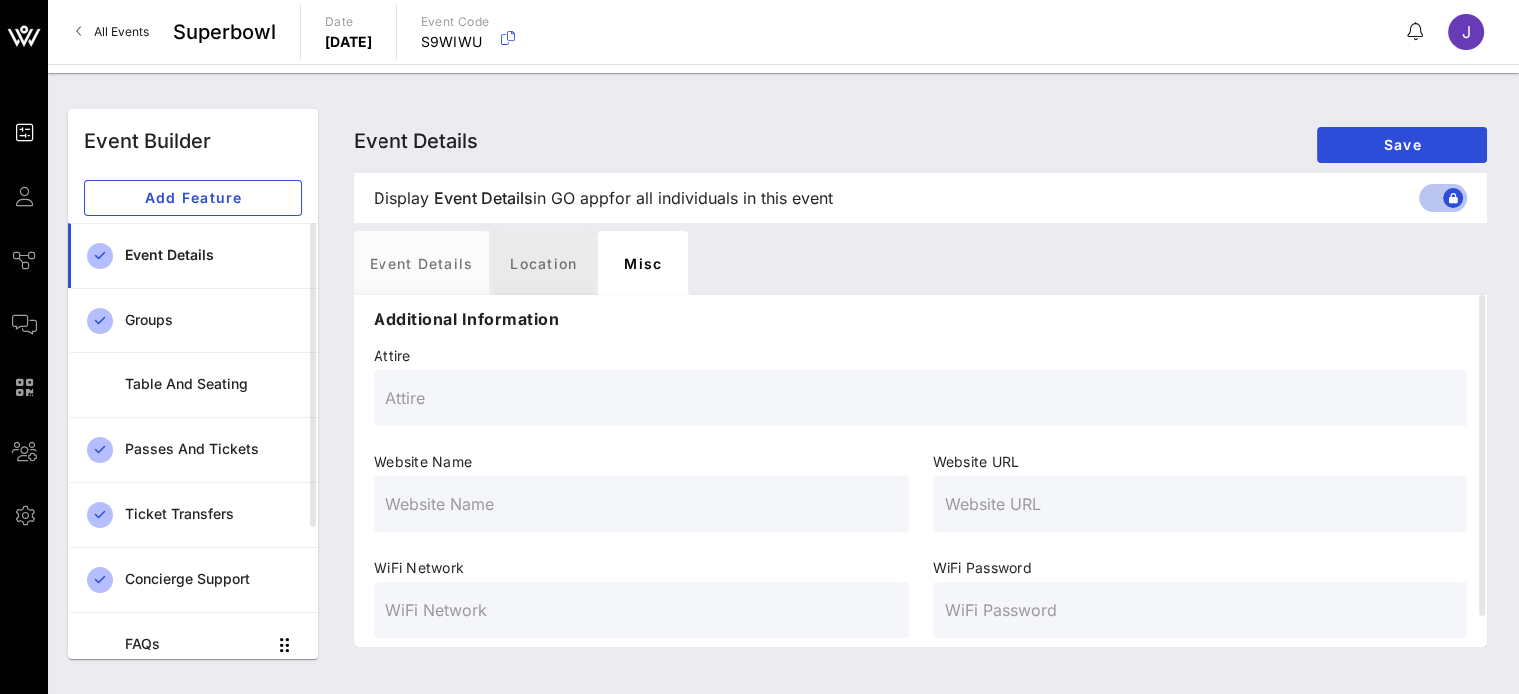
click at [535, 268] on div "Location" at bounding box center [543, 263] width 99 height 64
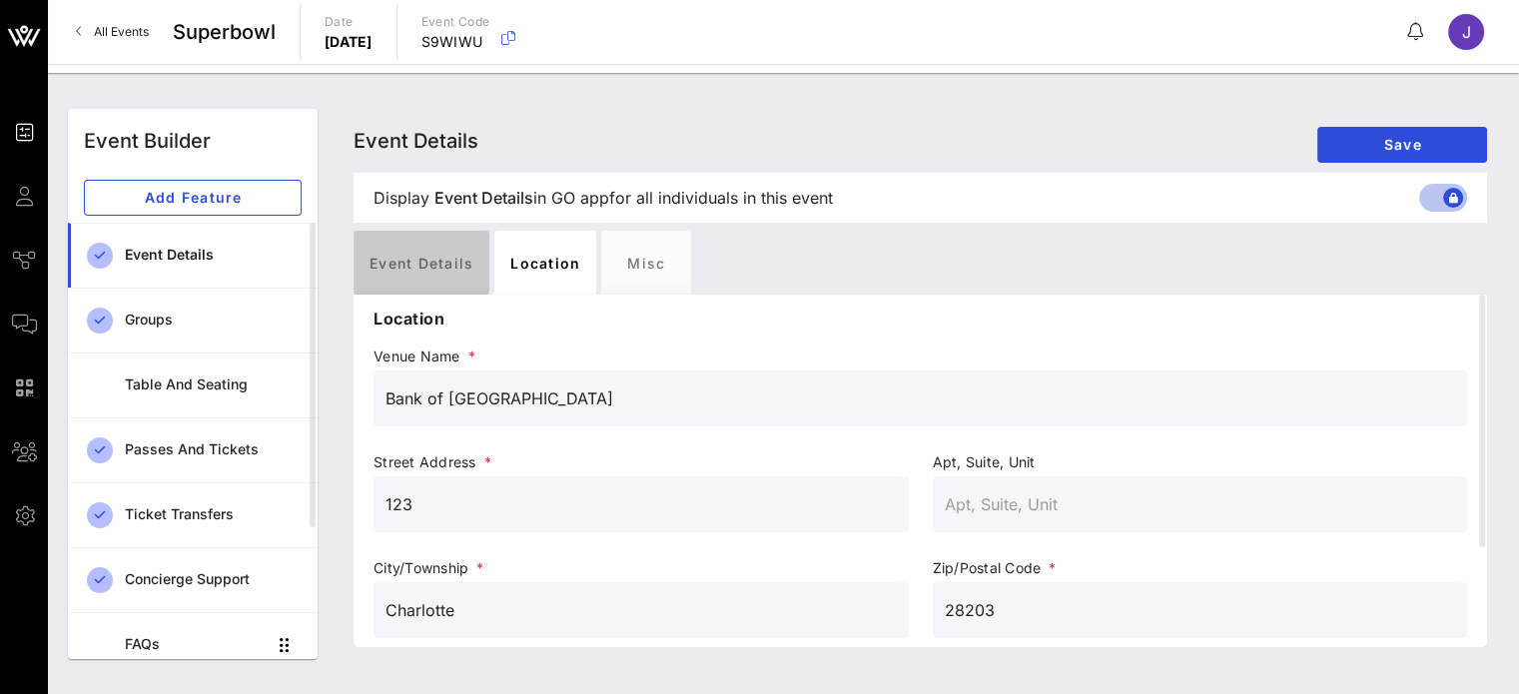
click at [453, 268] on div "Event Details" at bounding box center [422, 263] width 136 height 64
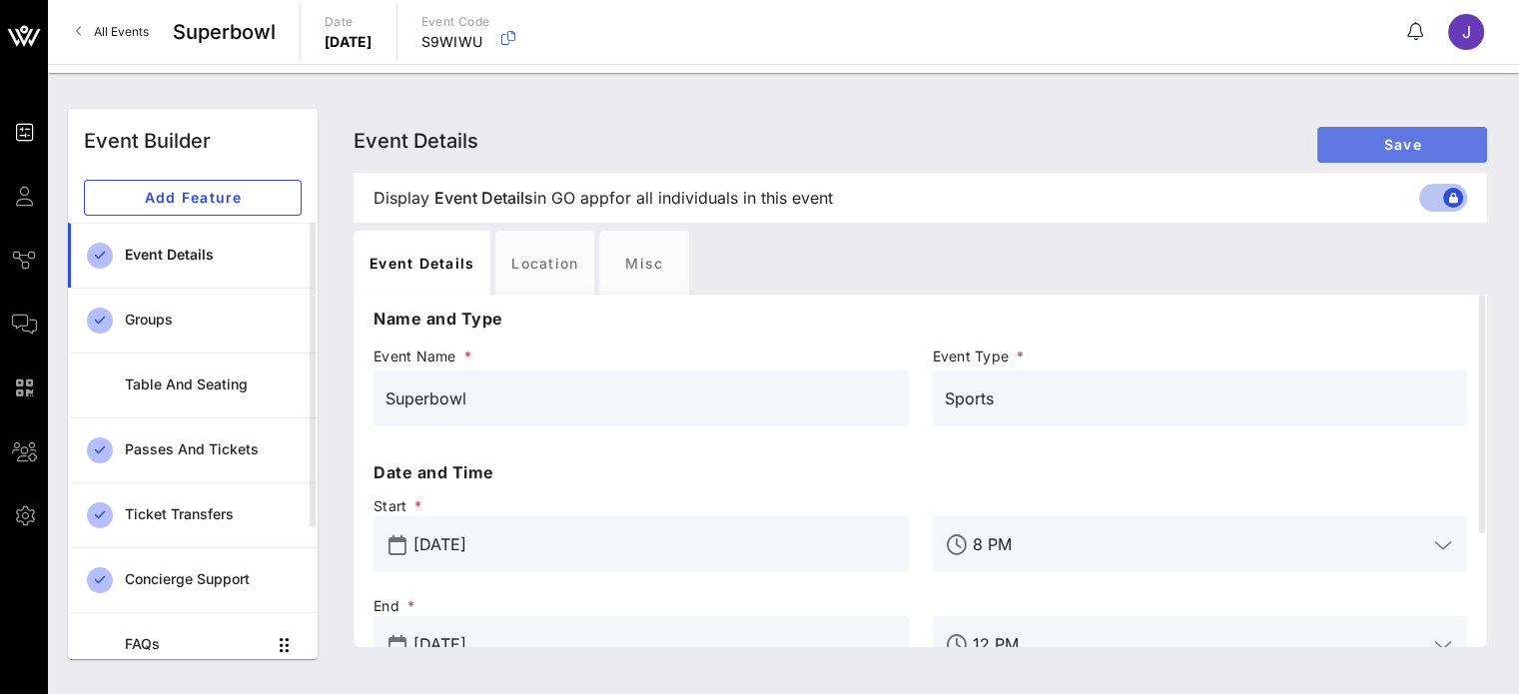
click at [1443, 144] on span "Save" at bounding box center [1402, 144] width 138 height 17
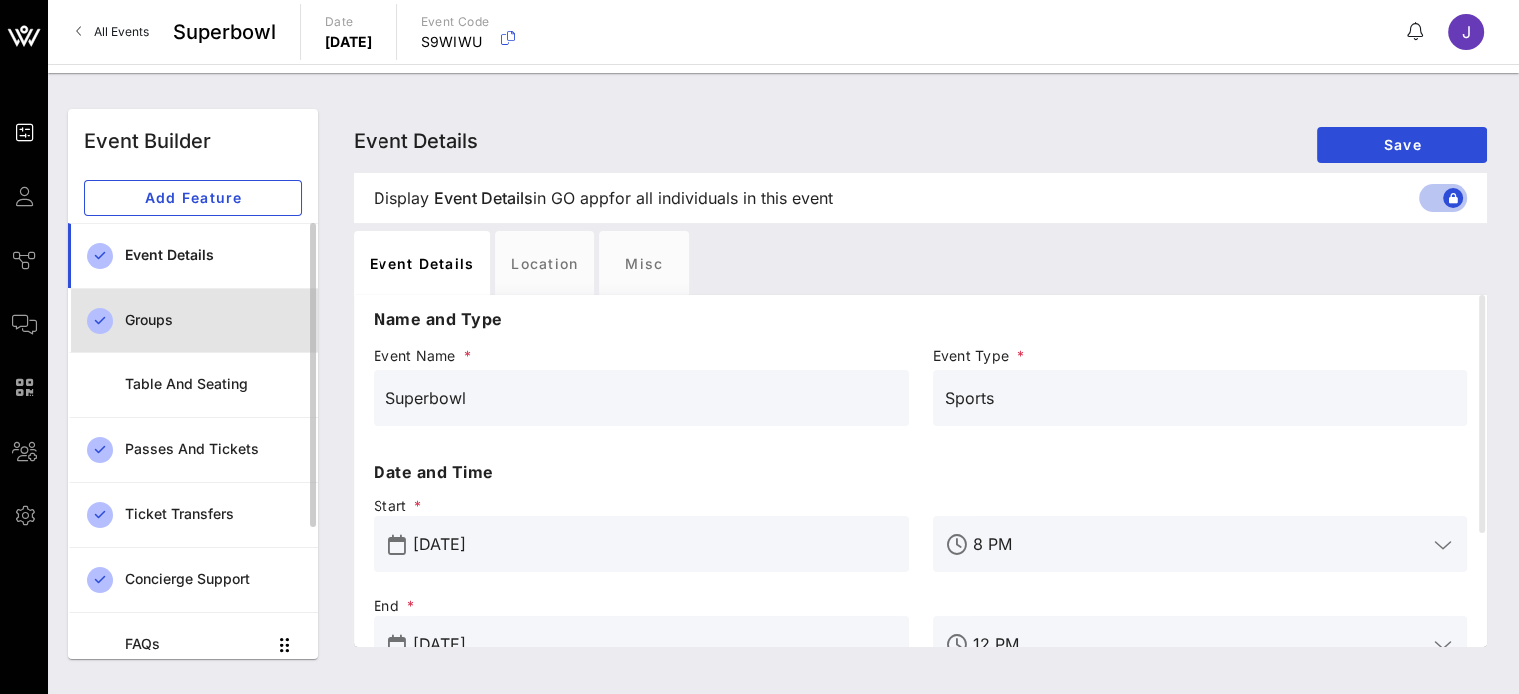
click at [157, 320] on div "Groups" at bounding box center [213, 320] width 177 height 17
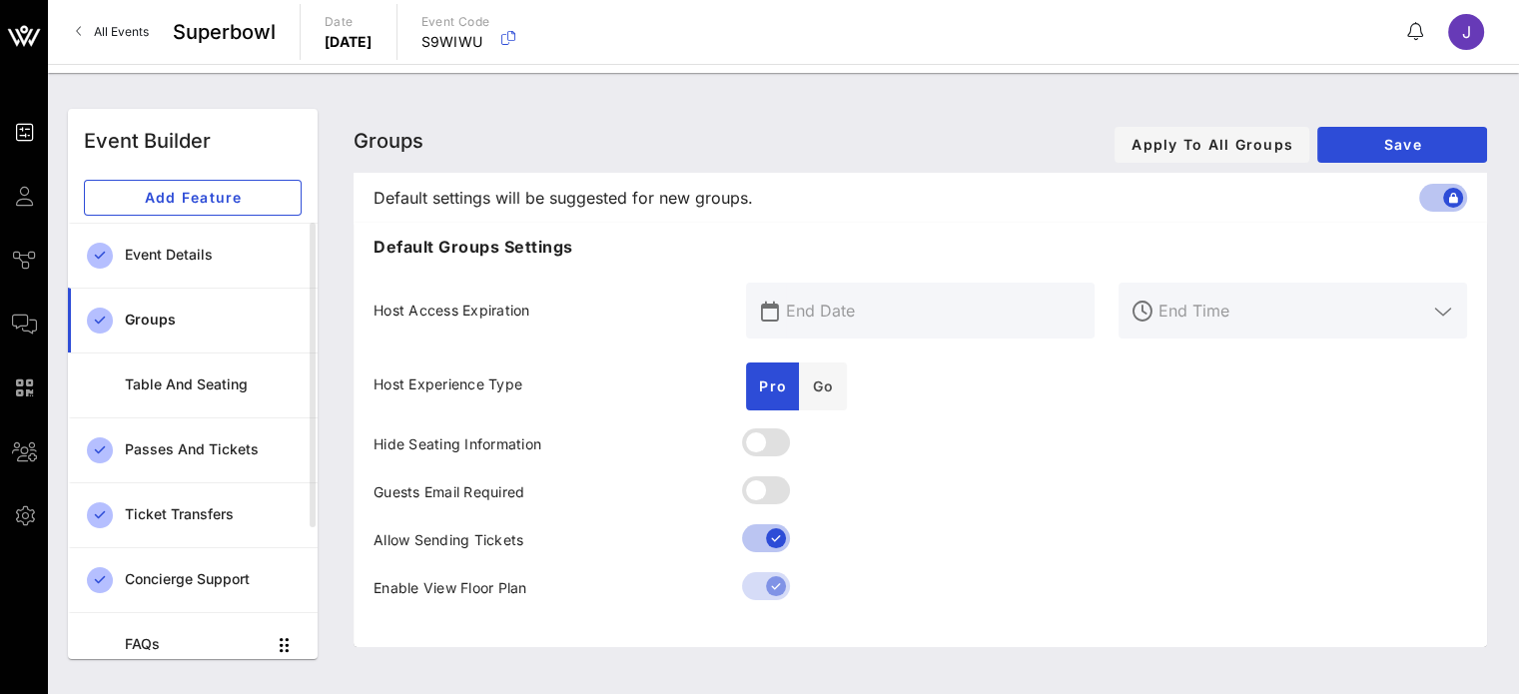
click at [773, 586] on div at bounding box center [920, 590] width 372 height 48
click at [759, 585] on div at bounding box center [920, 590] width 372 height 48
click at [780, 582] on div at bounding box center [920, 590] width 372 height 48
click at [759, 534] on div at bounding box center [776, 538] width 34 height 34
click at [759, 539] on div at bounding box center [756, 538] width 34 height 34
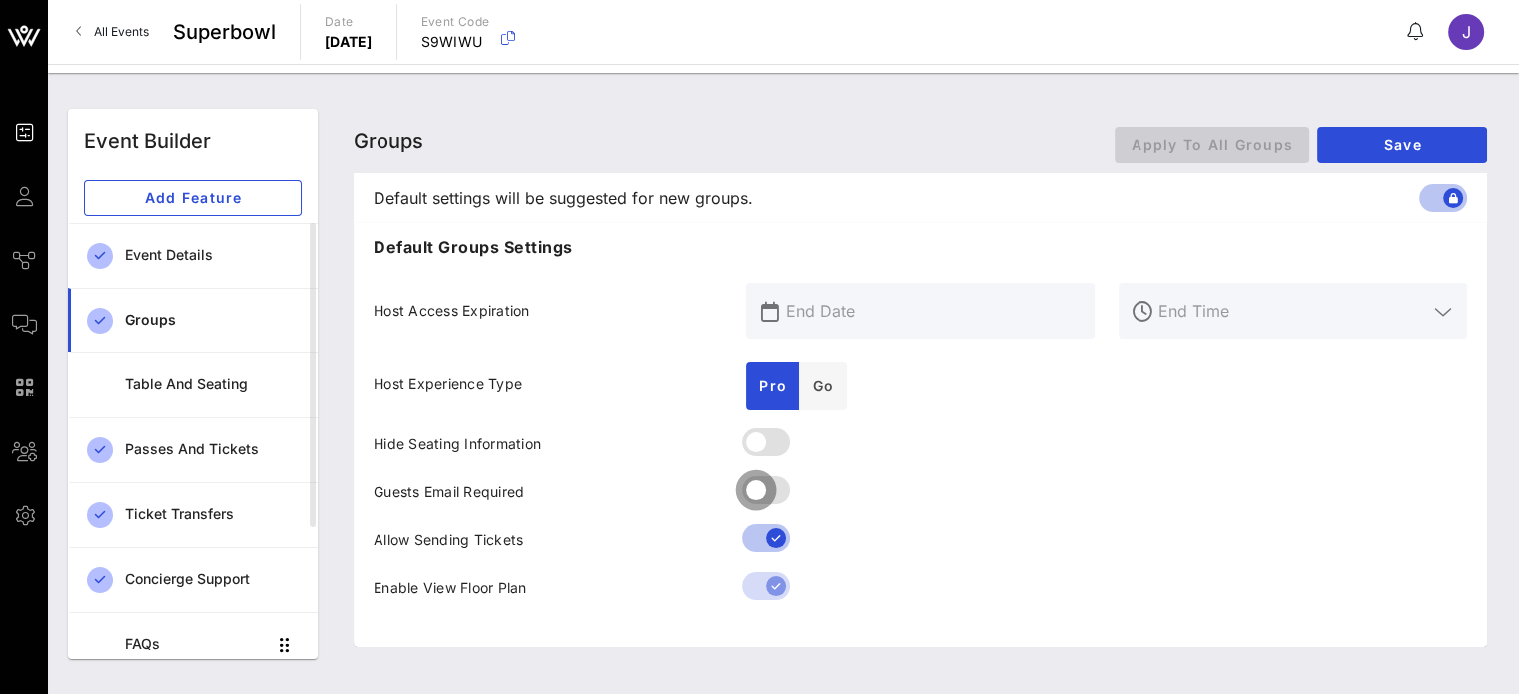
click at [762, 493] on div at bounding box center [756, 490] width 34 height 34
click at [767, 489] on div at bounding box center [776, 490] width 34 height 34
click at [756, 442] on div at bounding box center [756, 442] width 34 height 34
click at [843, 310] on input "text" at bounding box center [934, 311] width 297 height 32
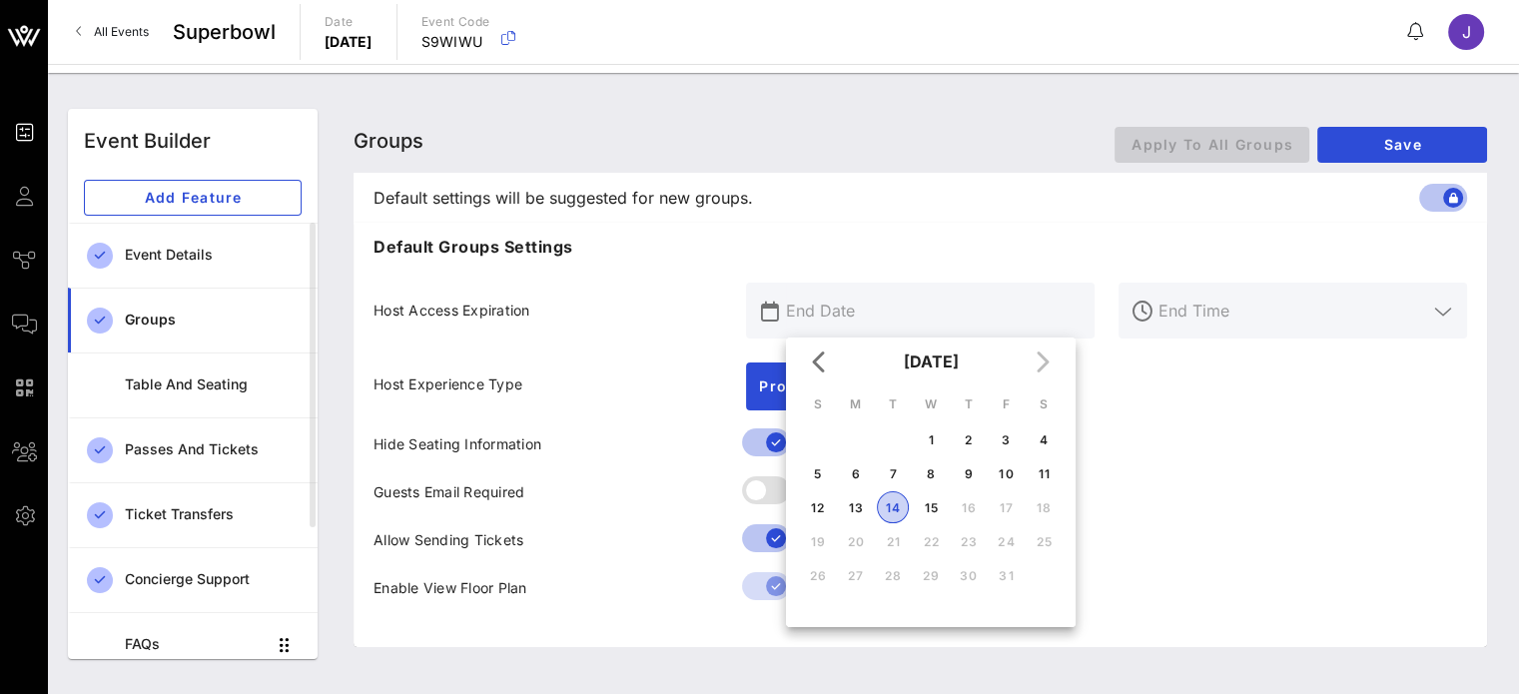
click at [902, 506] on div "14" at bounding box center [893, 507] width 30 height 15
type input "Oct 14, 2025"
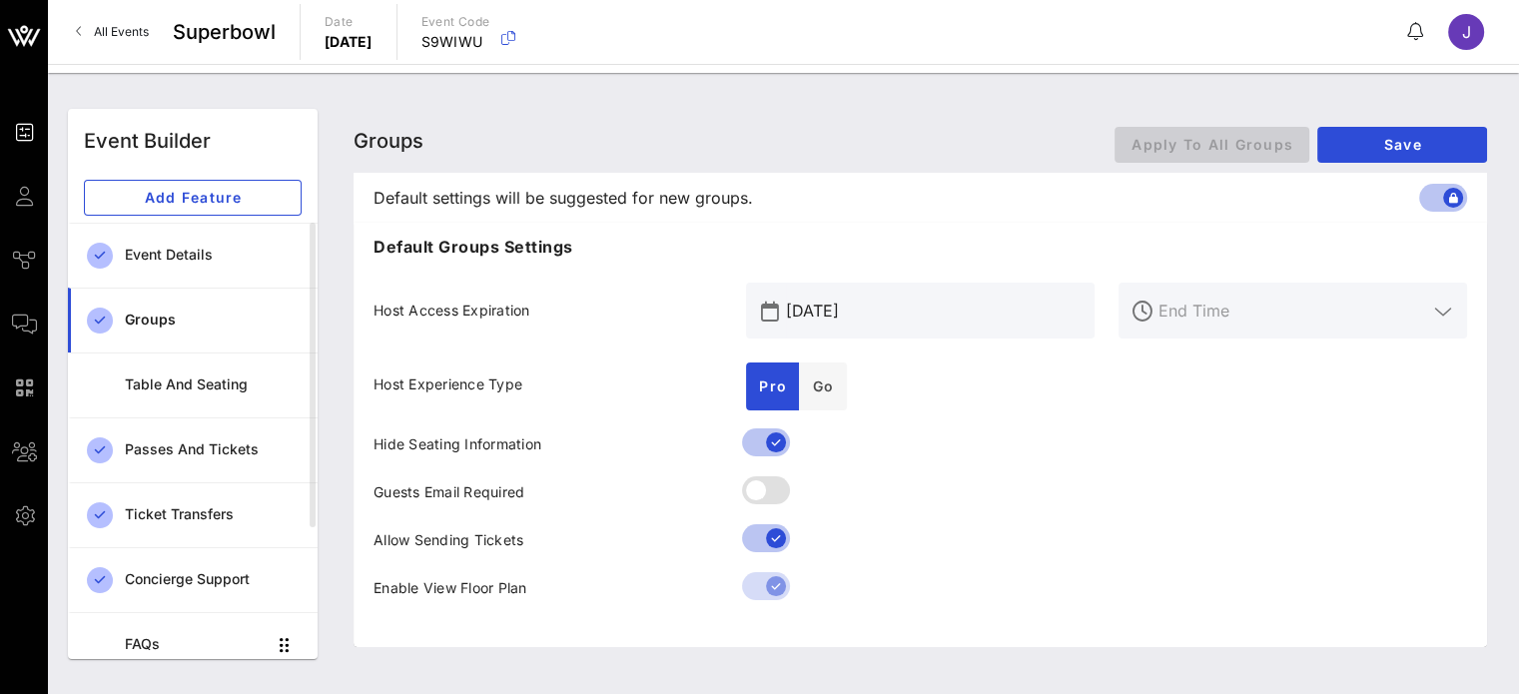
click at [1238, 287] on div at bounding box center [1306, 311] width 297 height 56
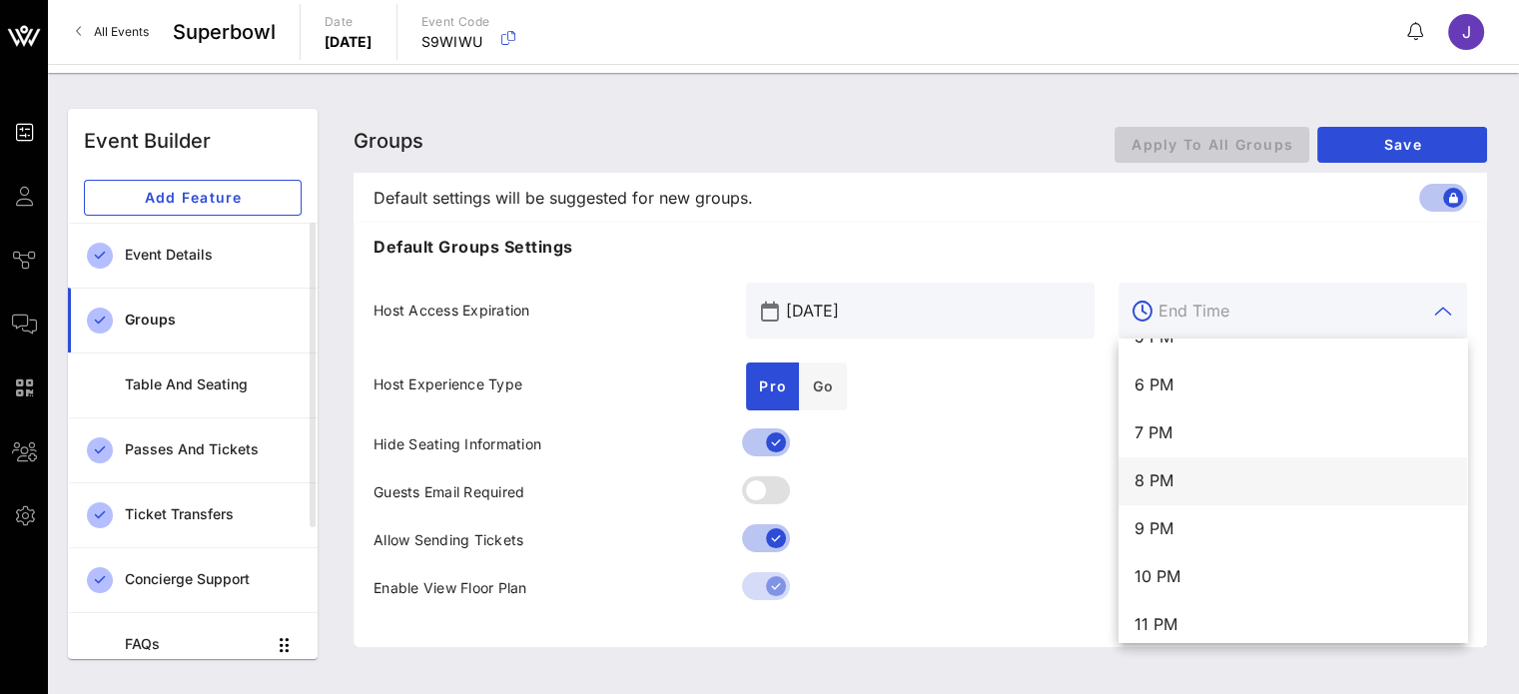
scroll to position [863, 0]
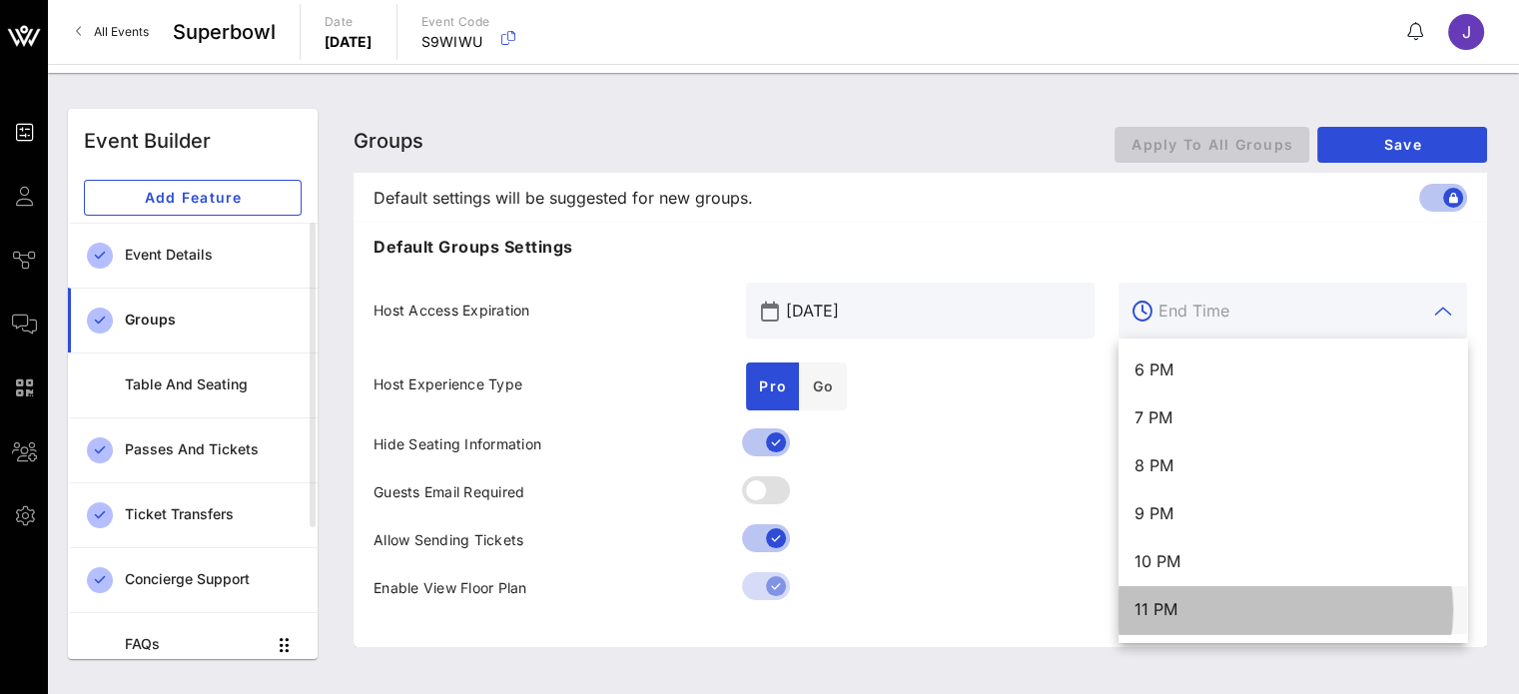
click at [1229, 610] on div "11 PM" at bounding box center [1292, 609] width 317 height 19
type input "11 PM"
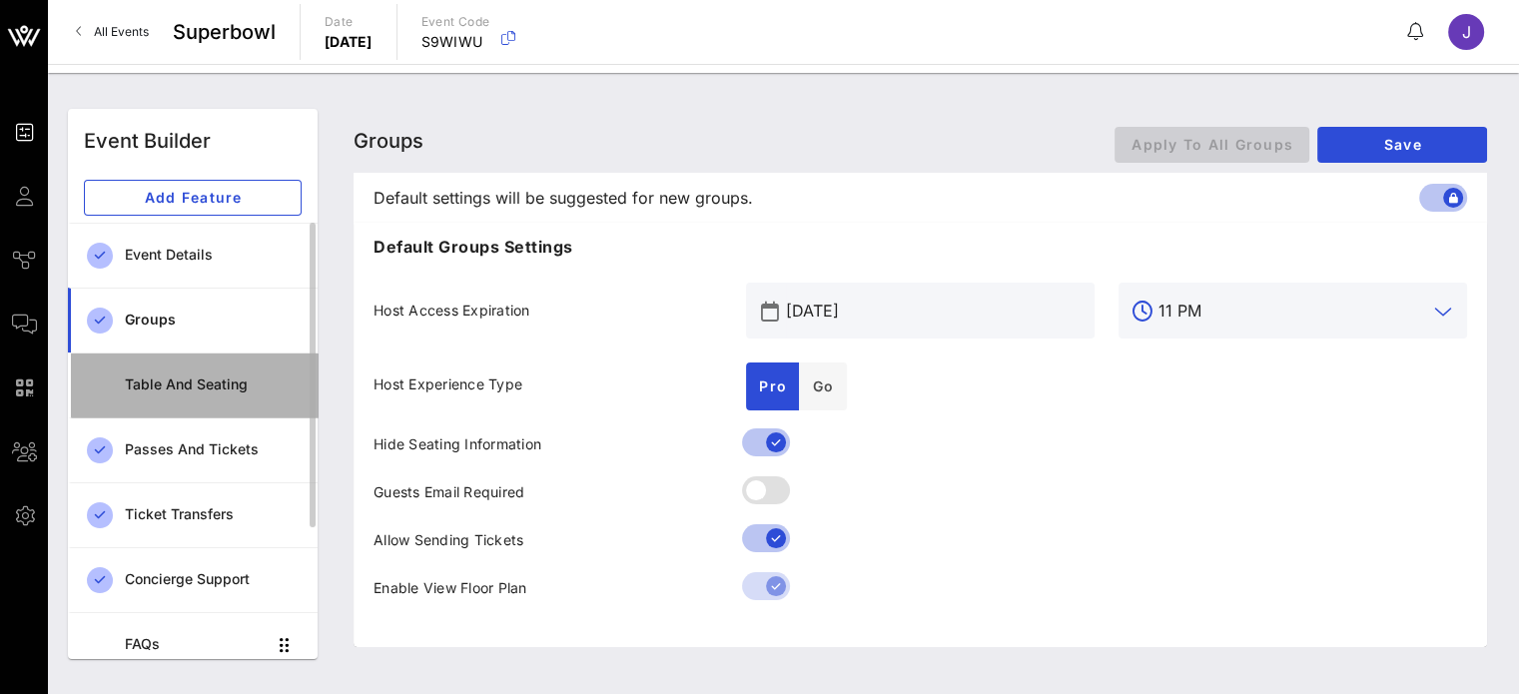
click at [207, 384] on div "Table and Seating" at bounding box center [213, 384] width 177 height 17
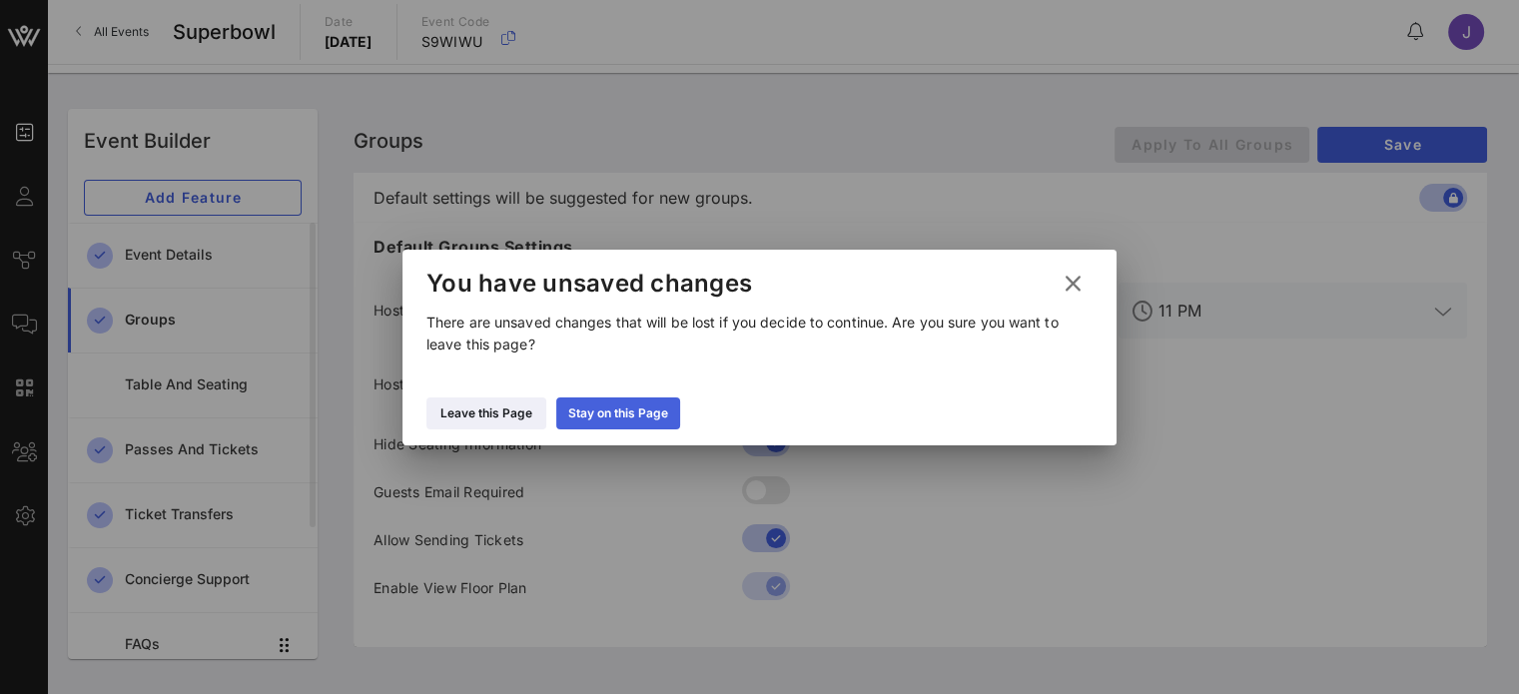
click at [605, 414] on div "Stay on this Page" at bounding box center [618, 413] width 100 height 20
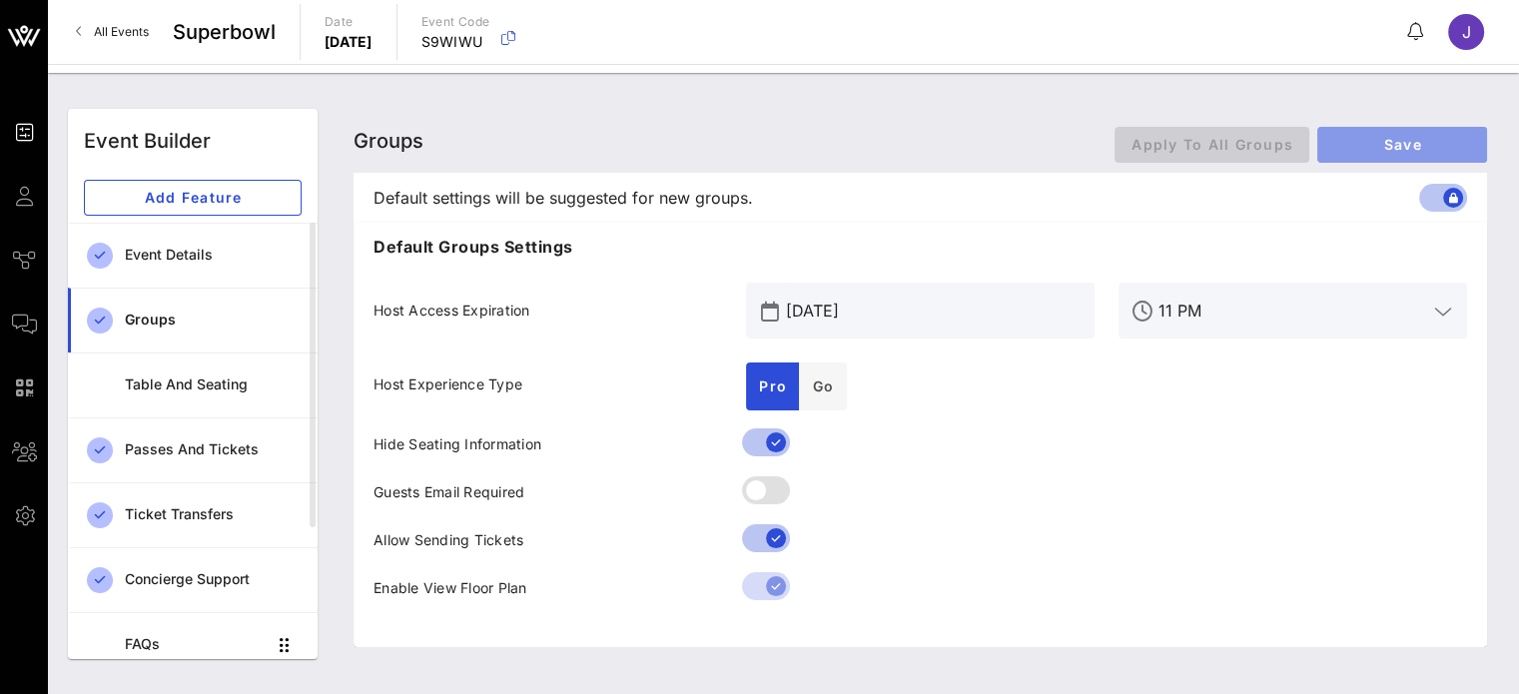
click at [1391, 142] on span "Save" at bounding box center [1402, 144] width 138 height 17
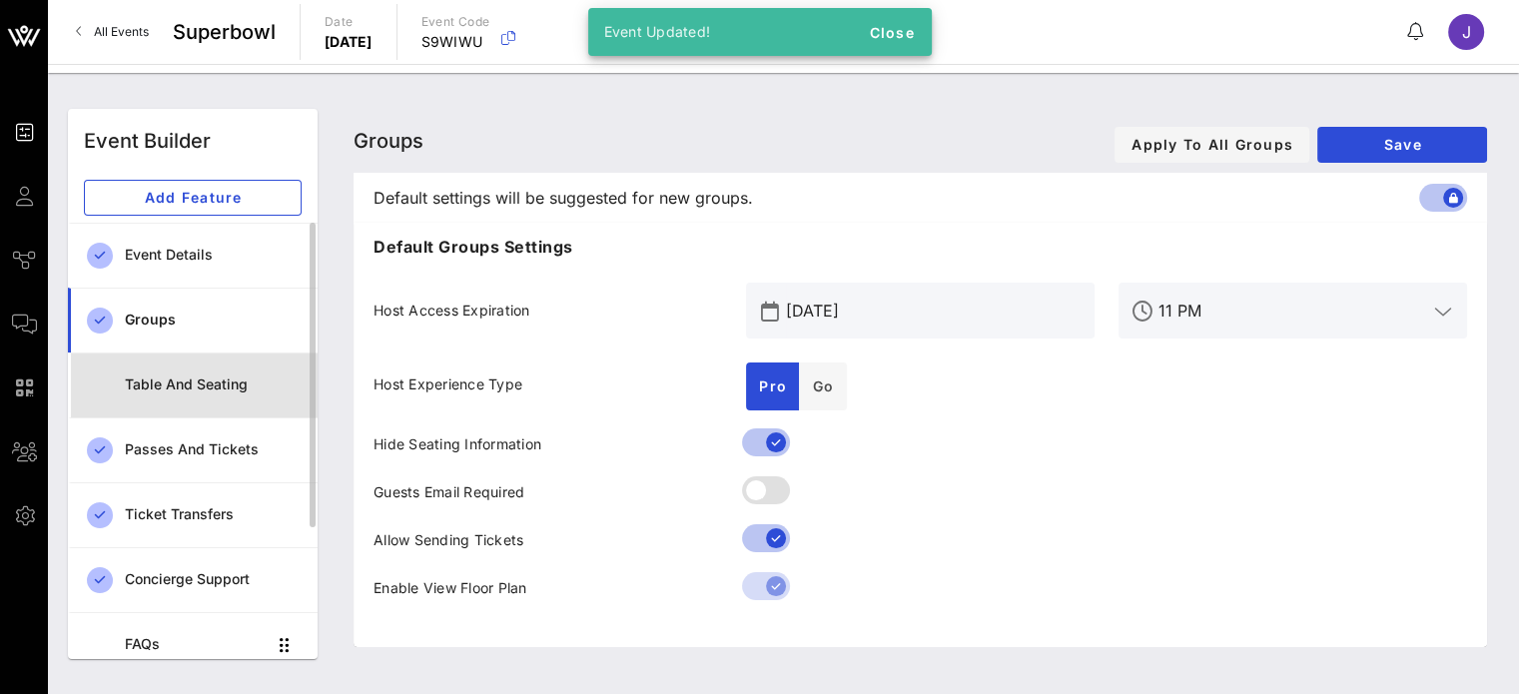
click at [212, 382] on div "Table and Seating" at bounding box center [213, 384] width 177 height 17
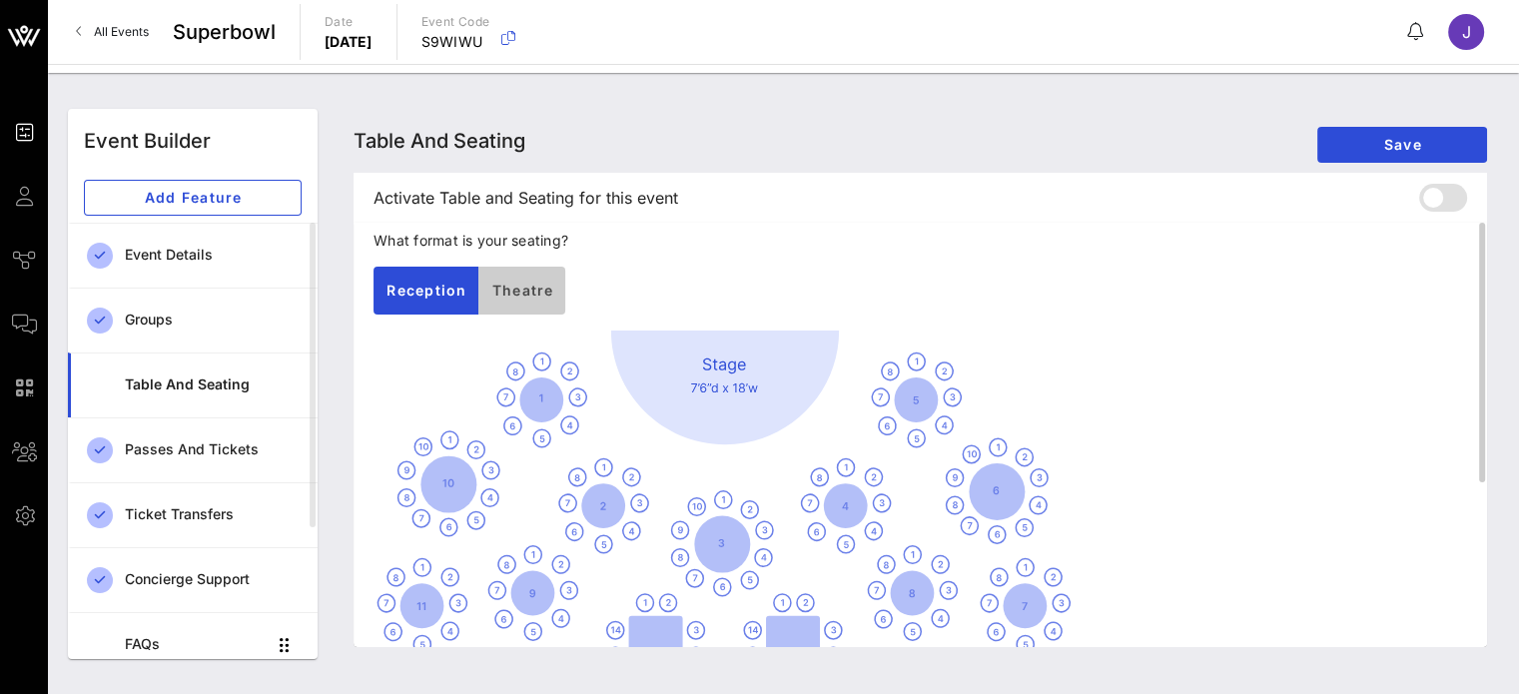
click at [519, 303] on button "Theatre" at bounding box center [521, 291] width 87 height 48
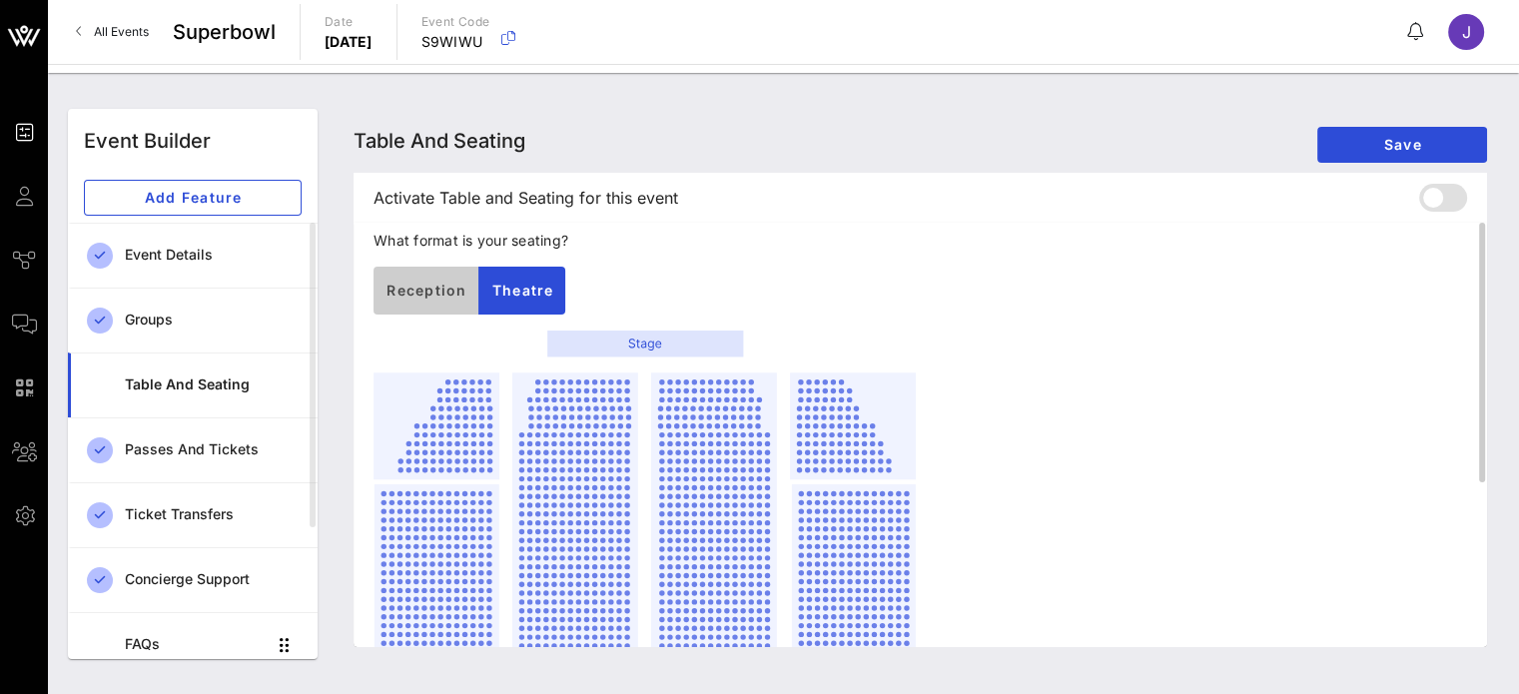
click at [445, 290] on span "Reception" at bounding box center [425, 290] width 81 height 17
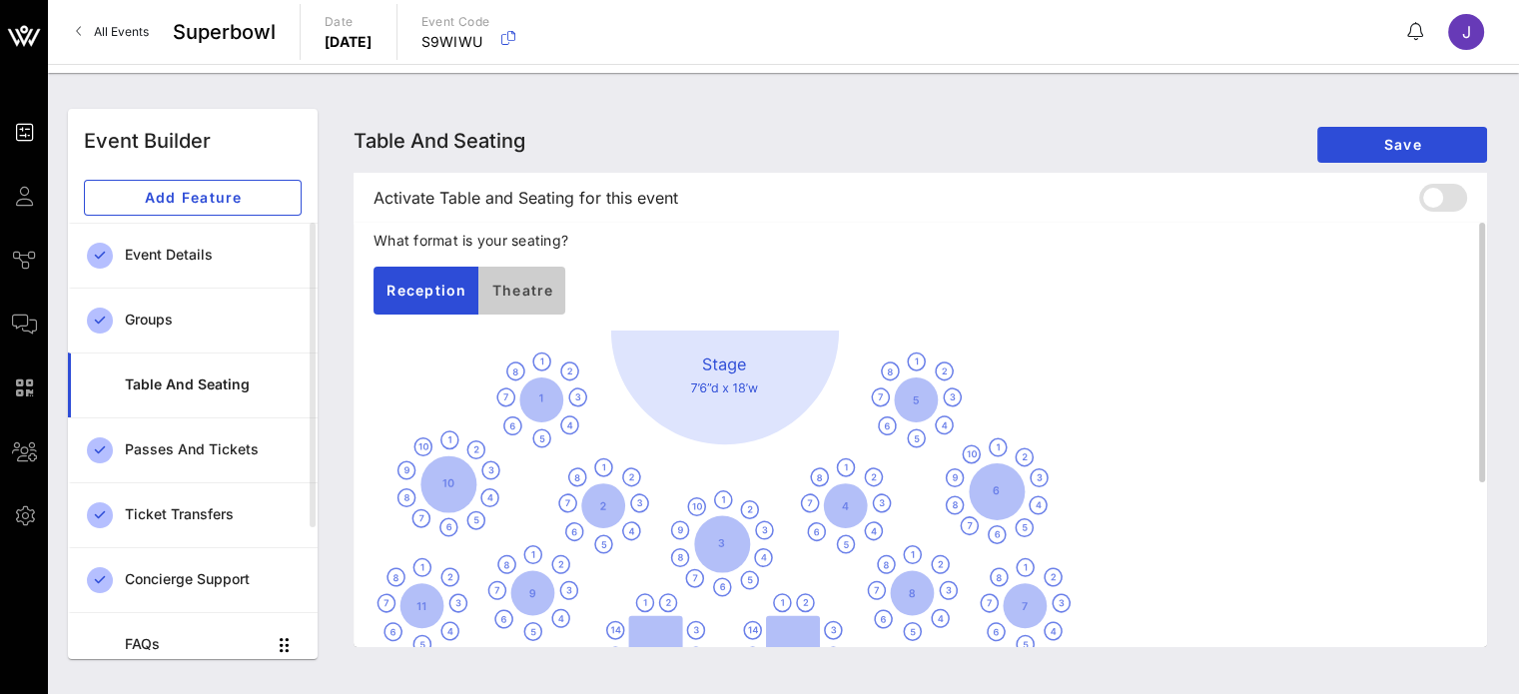
click at [536, 296] on span "Theatre" at bounding box center [521, 290] width 63 height 17
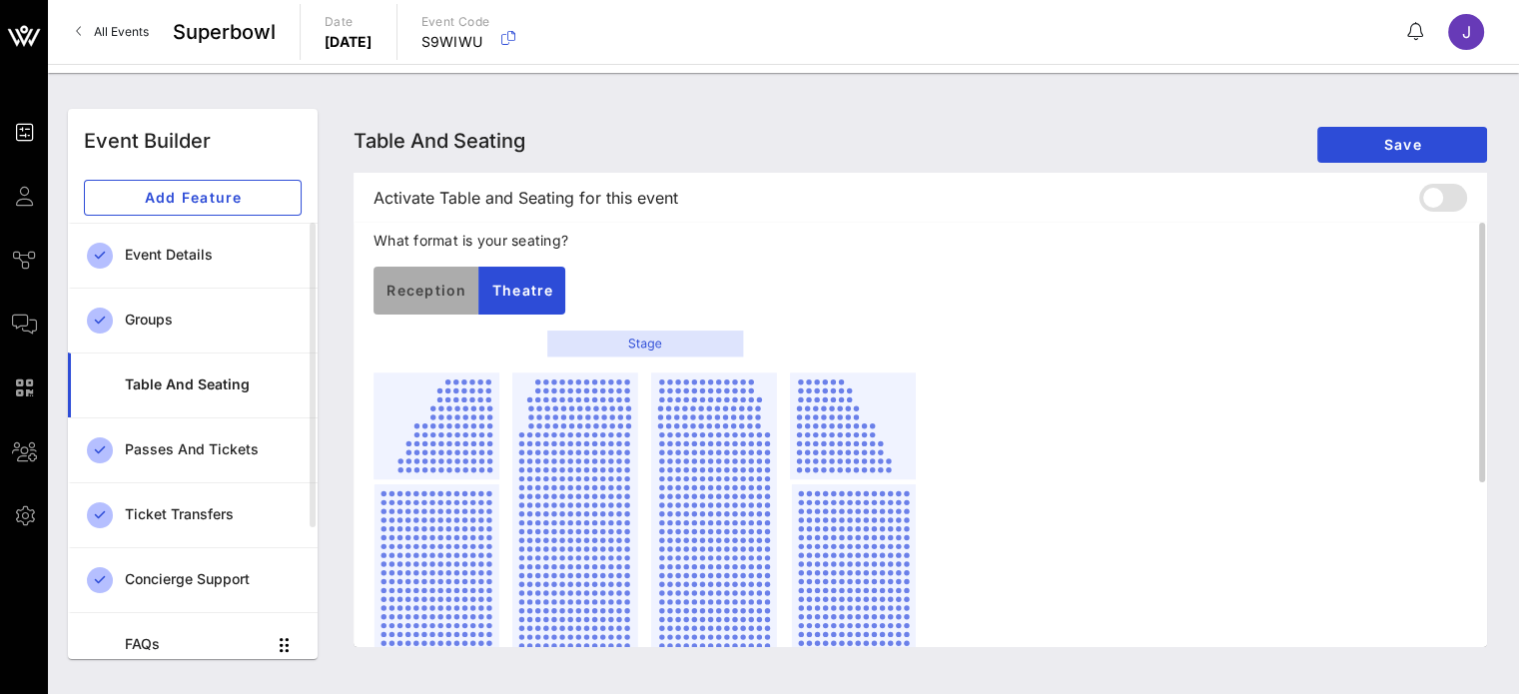
click at [449, 287] on span "Reception" at bounding box center [425, 290] width 81 height 17
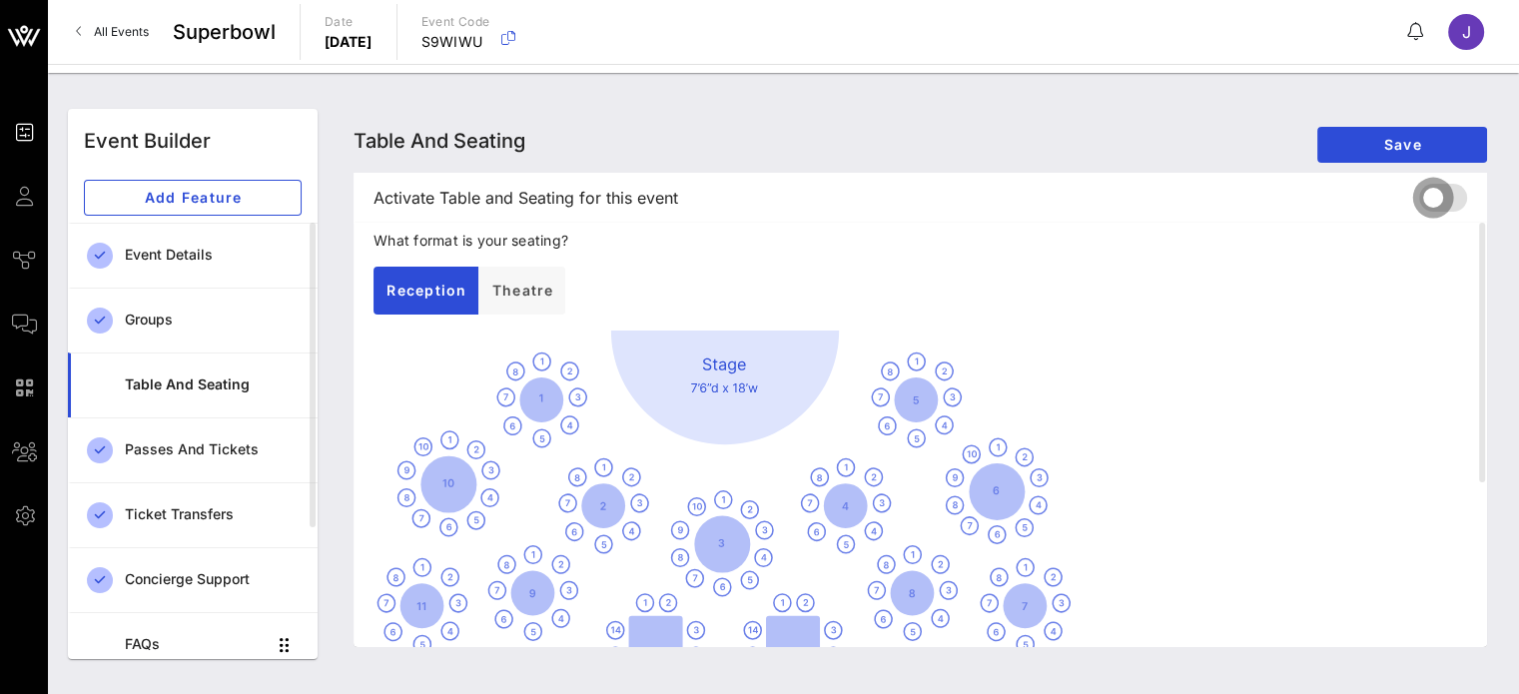
click at [1444, 191] on div at bounding box center [1433, 198] width 34 height 34
click at [1444, 191] on div at bounding box center [1453, 198] width 34 height 34
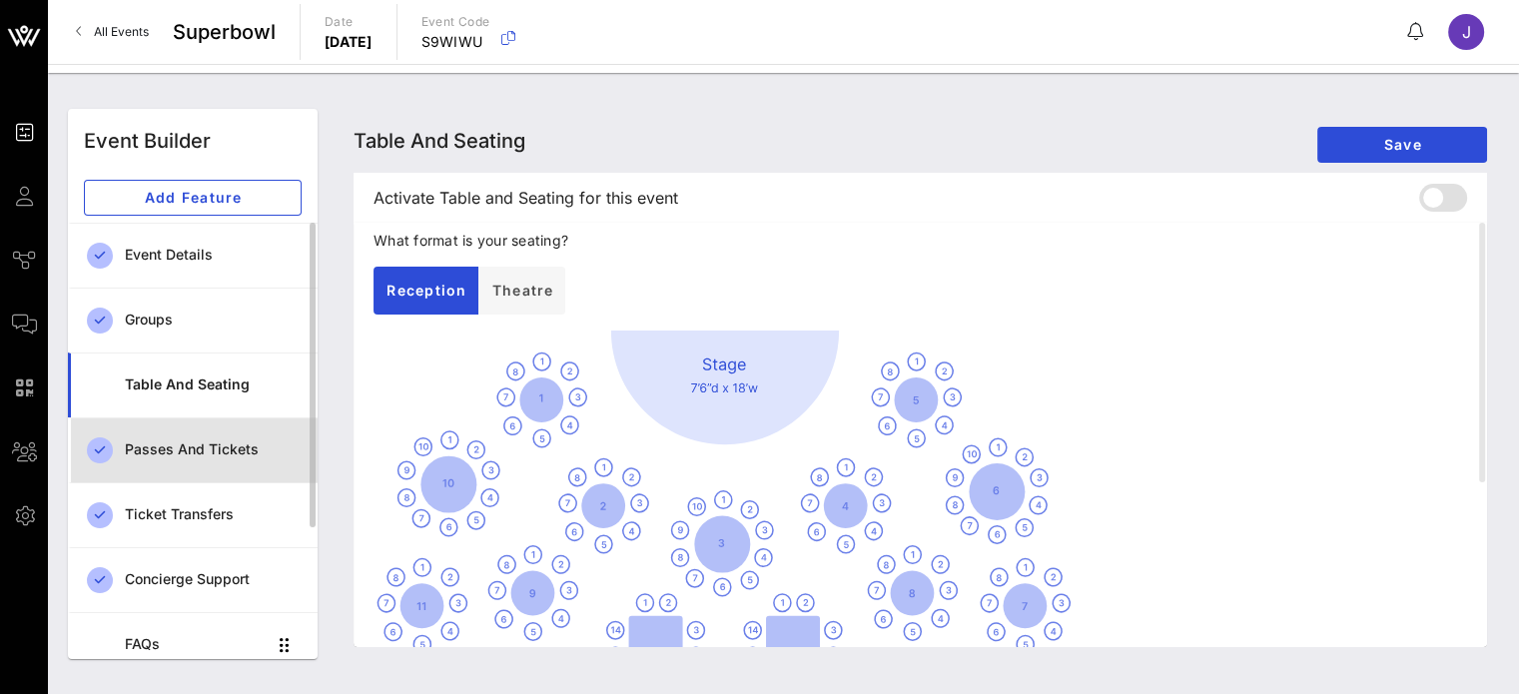
click at [202, 446] on div "Passes and Tickets" at bounding box center [213, 449] width 177 height 17
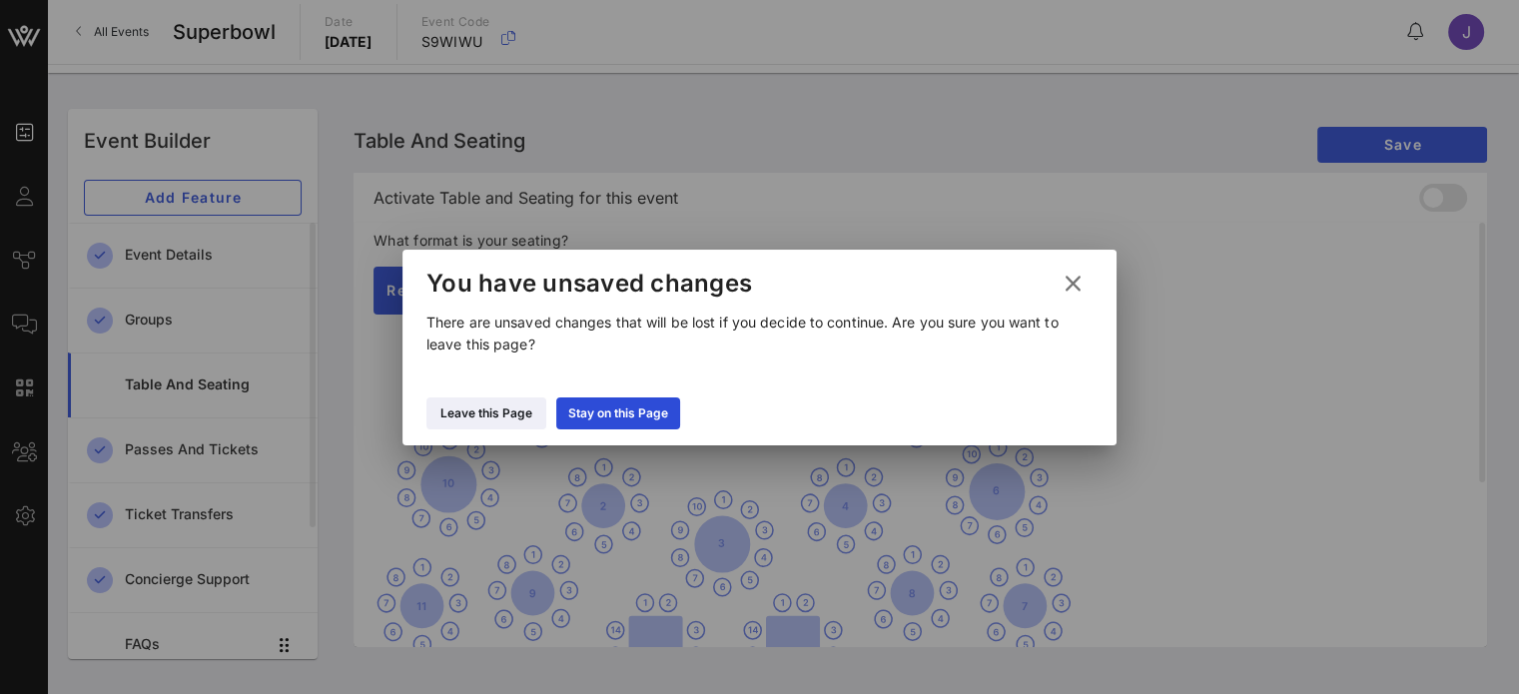
click at [1077, 278] on icon at bounding box center [1073, 284] width 27 height 24
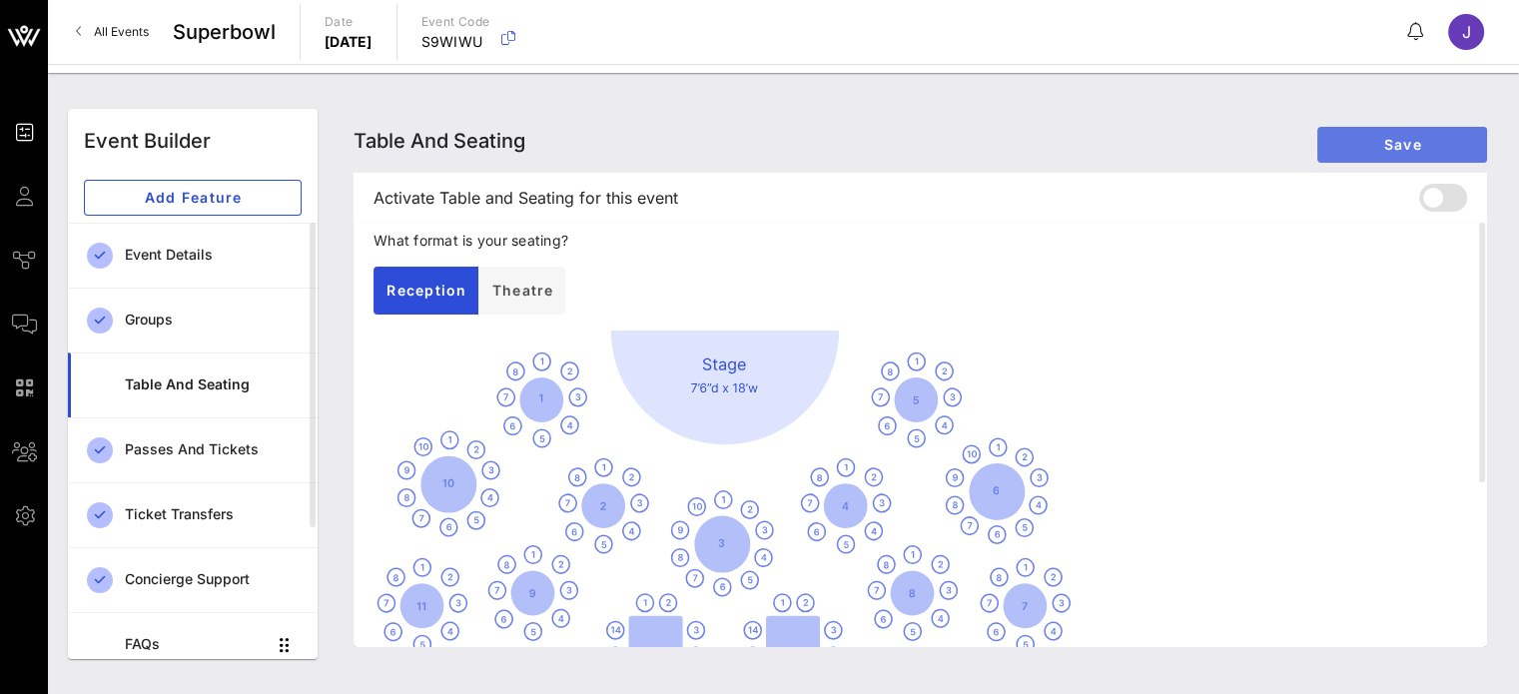
click at [1394, 142] on span "Save" at bounding box center [1402, 144] width 138 height 17
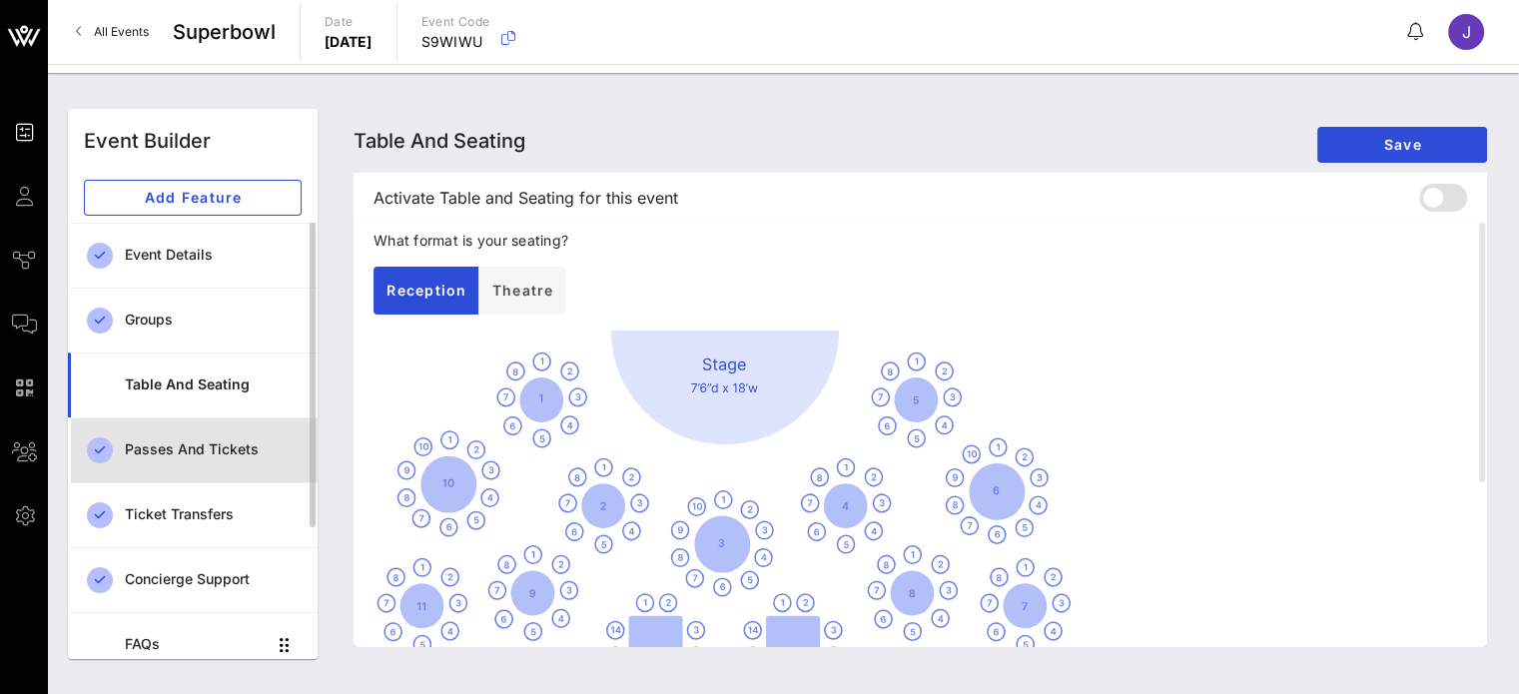
click at [189, 452] on div "Passes and Tickets" at bounding box center [213, 449] width 177 height 17
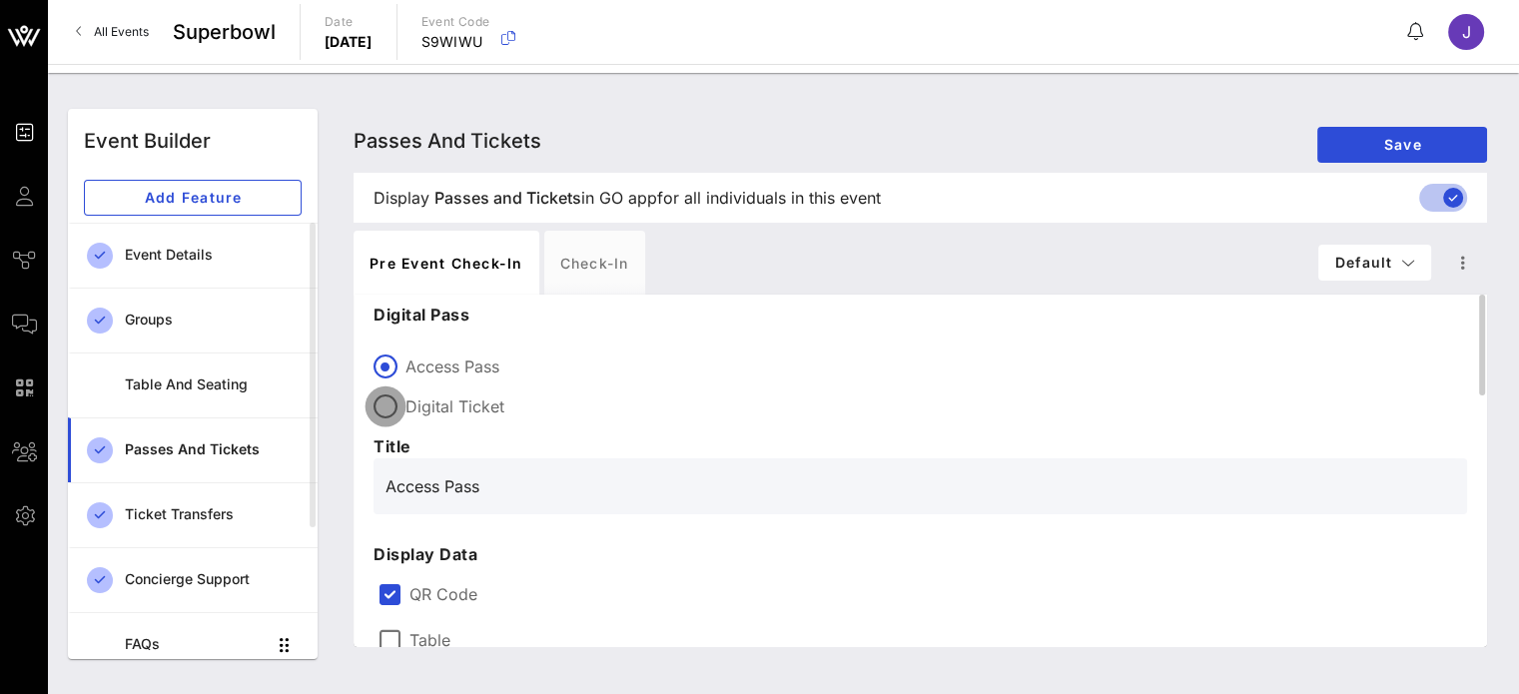
click at [389, 406] on div at bounding box center [385, 406] width 34 height 34
type input "Digital Ticket"
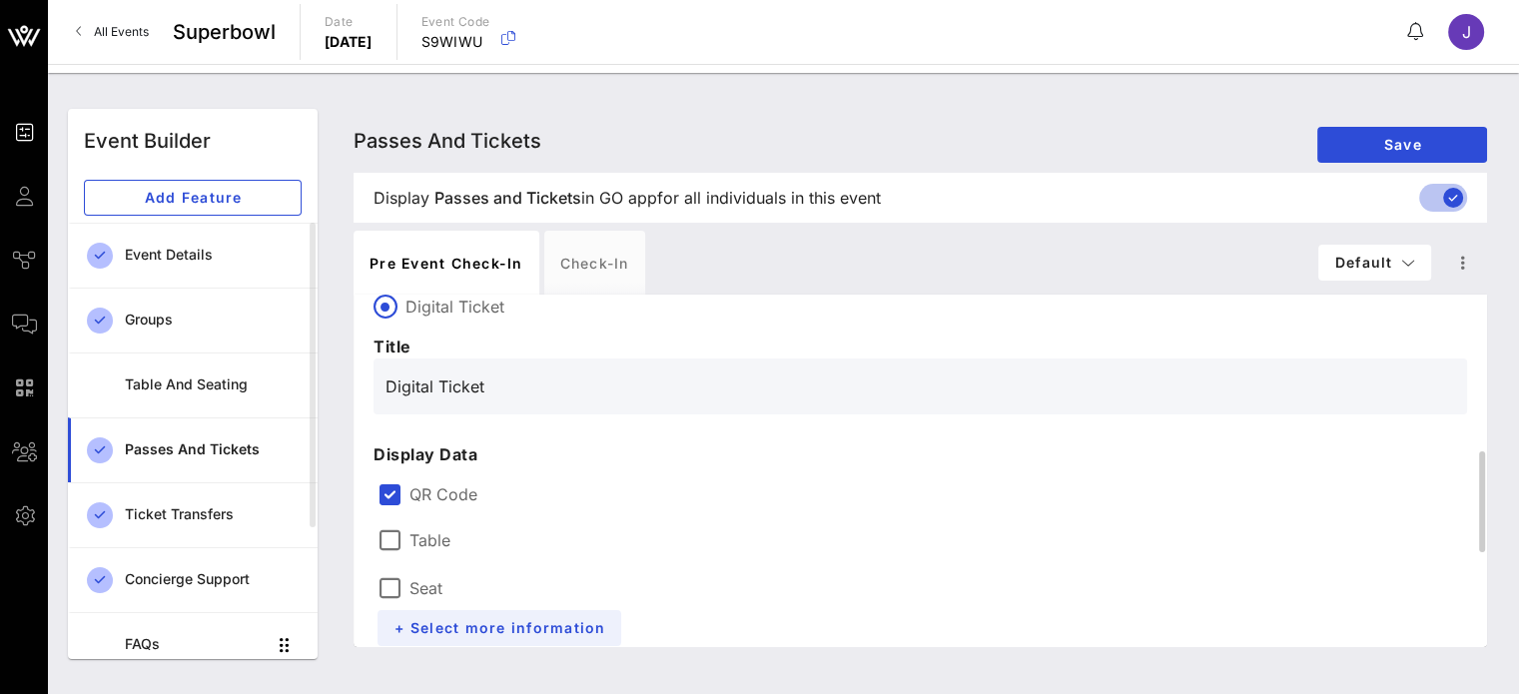
scroll to position [200, 0]
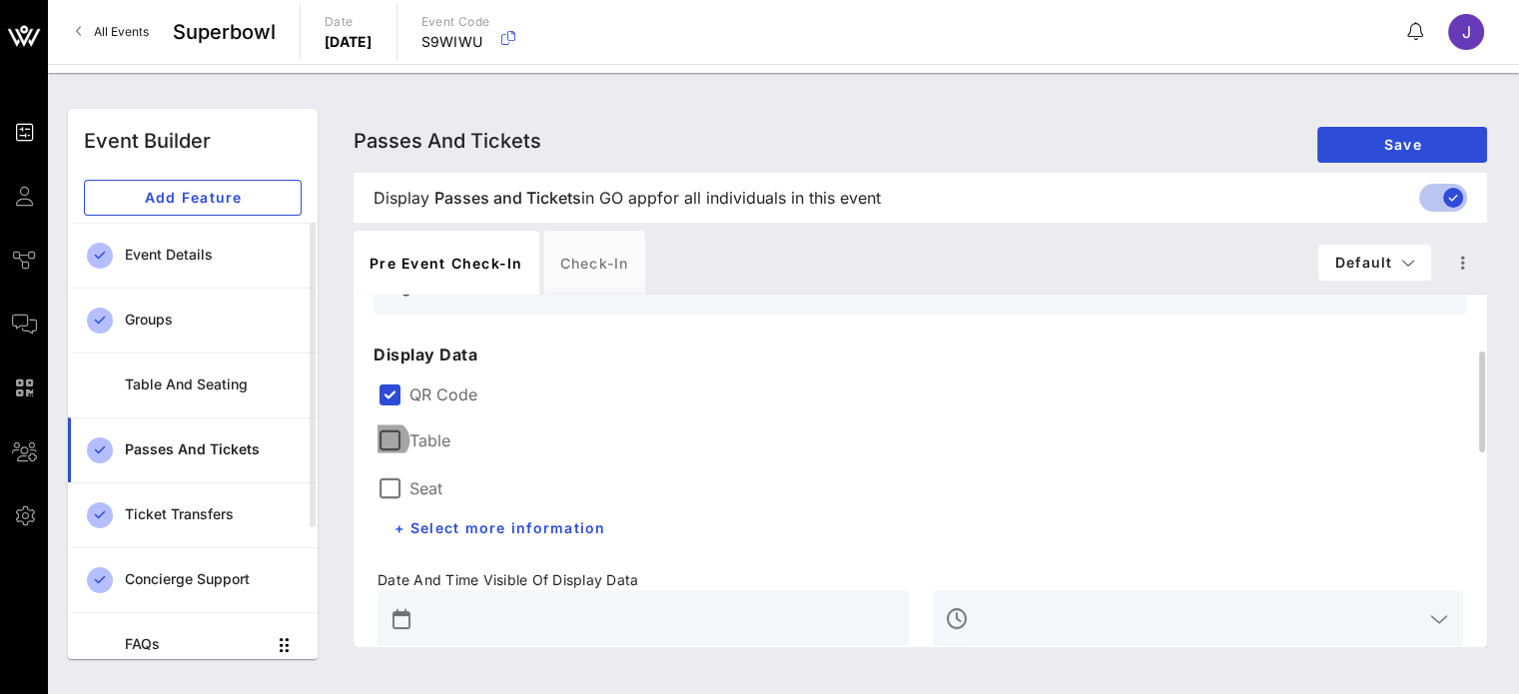
click at [390, 437] on div at bounding box center [389, 440] width 34 height 34
click at [391, 486] on div at bounding box center [389, 488] width 34 height 34
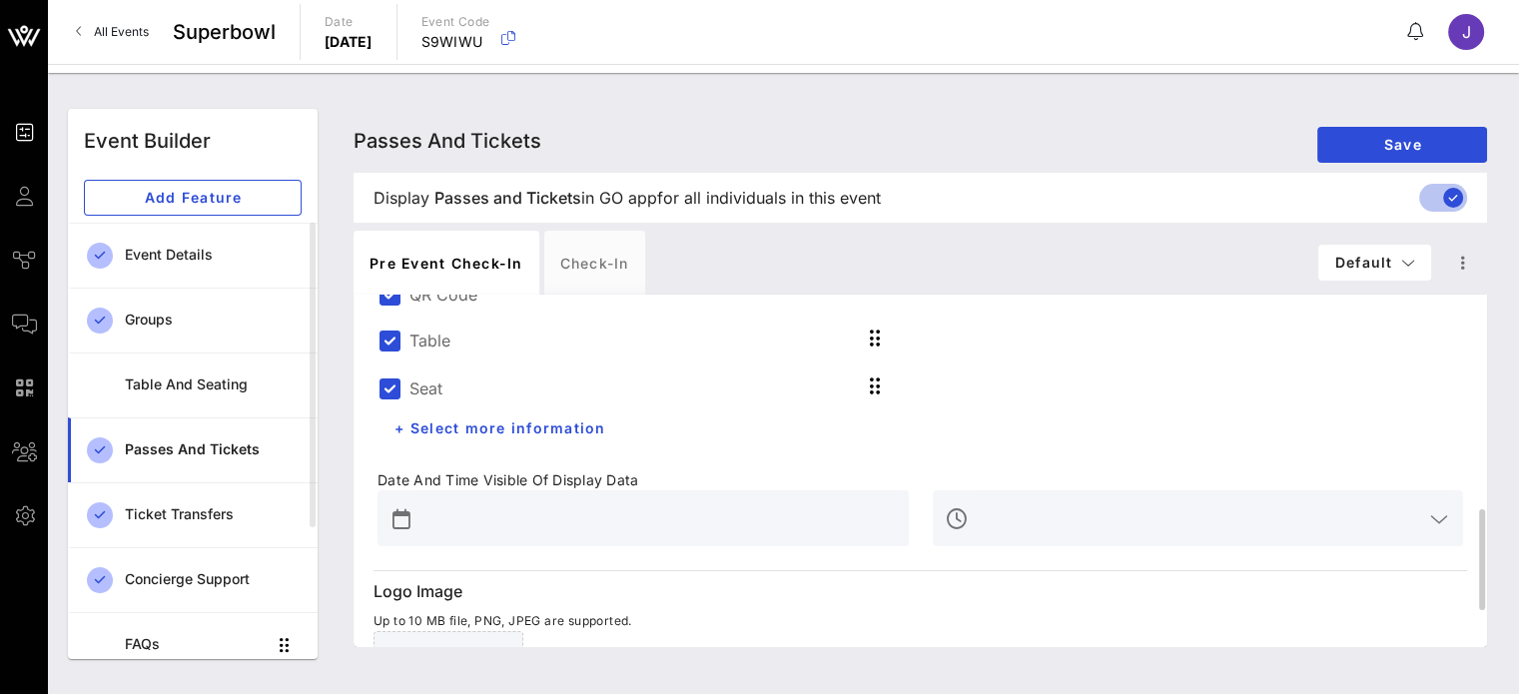
scroll to position [399, 0]
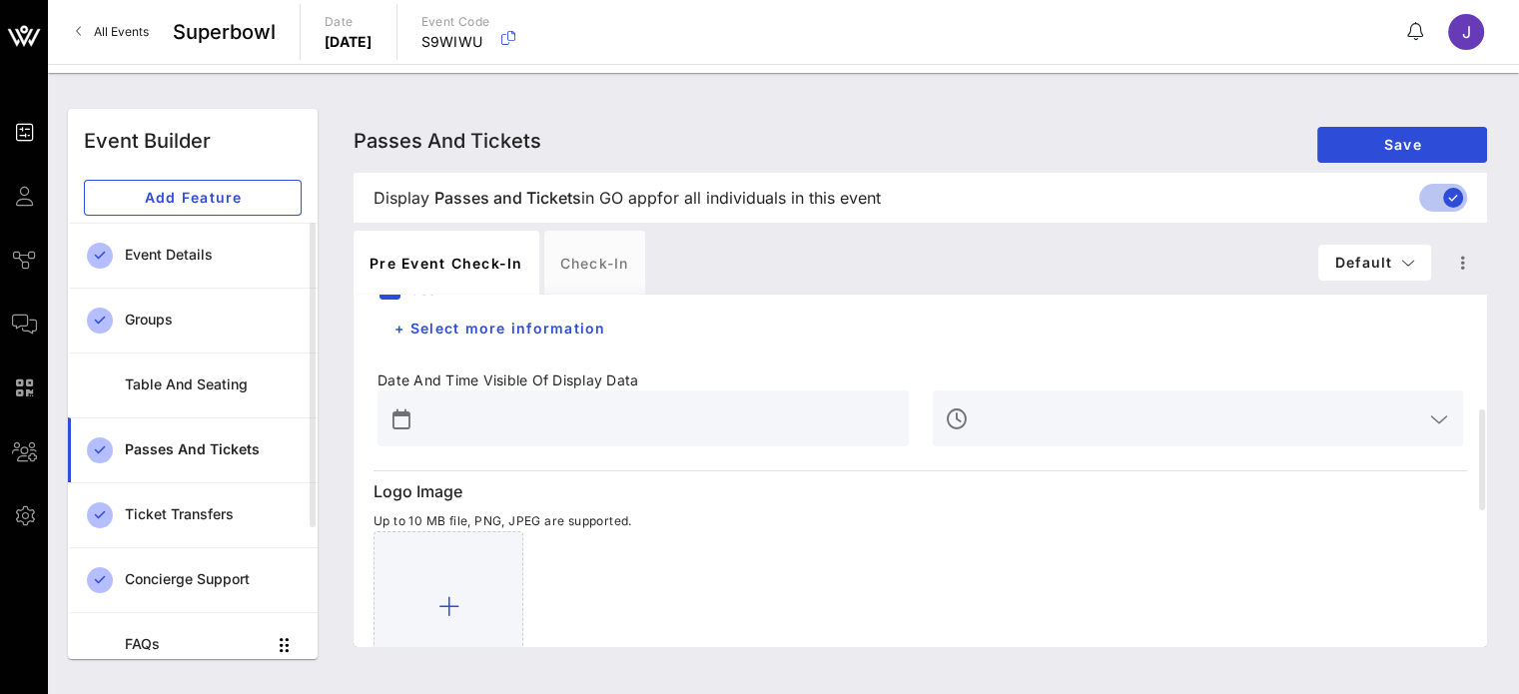
click at [407, 422] on button "prepend icon" at bounding box center [401, 419] width 18 height 20
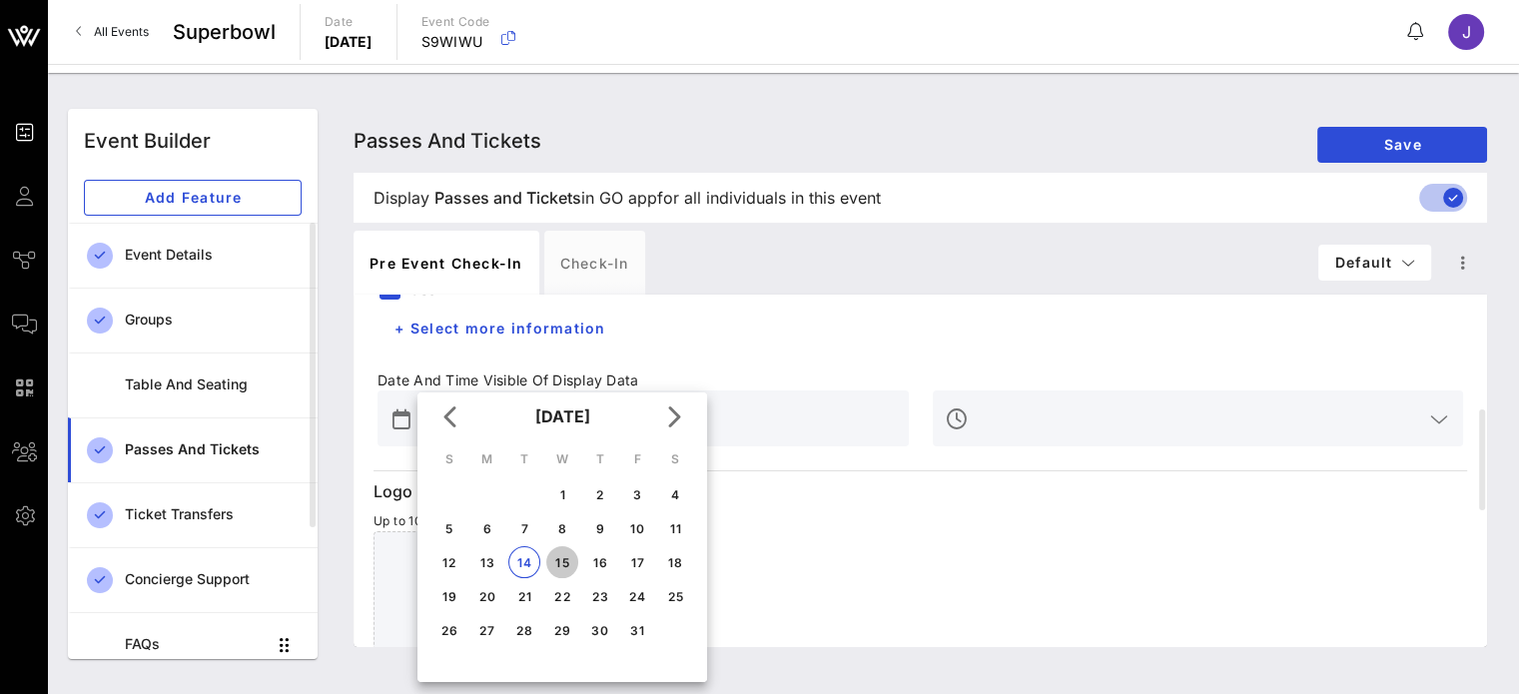
click at [561, 558] on div "15" at bounding box center [562, 562] width 32 height 15
type input "[DATE]"
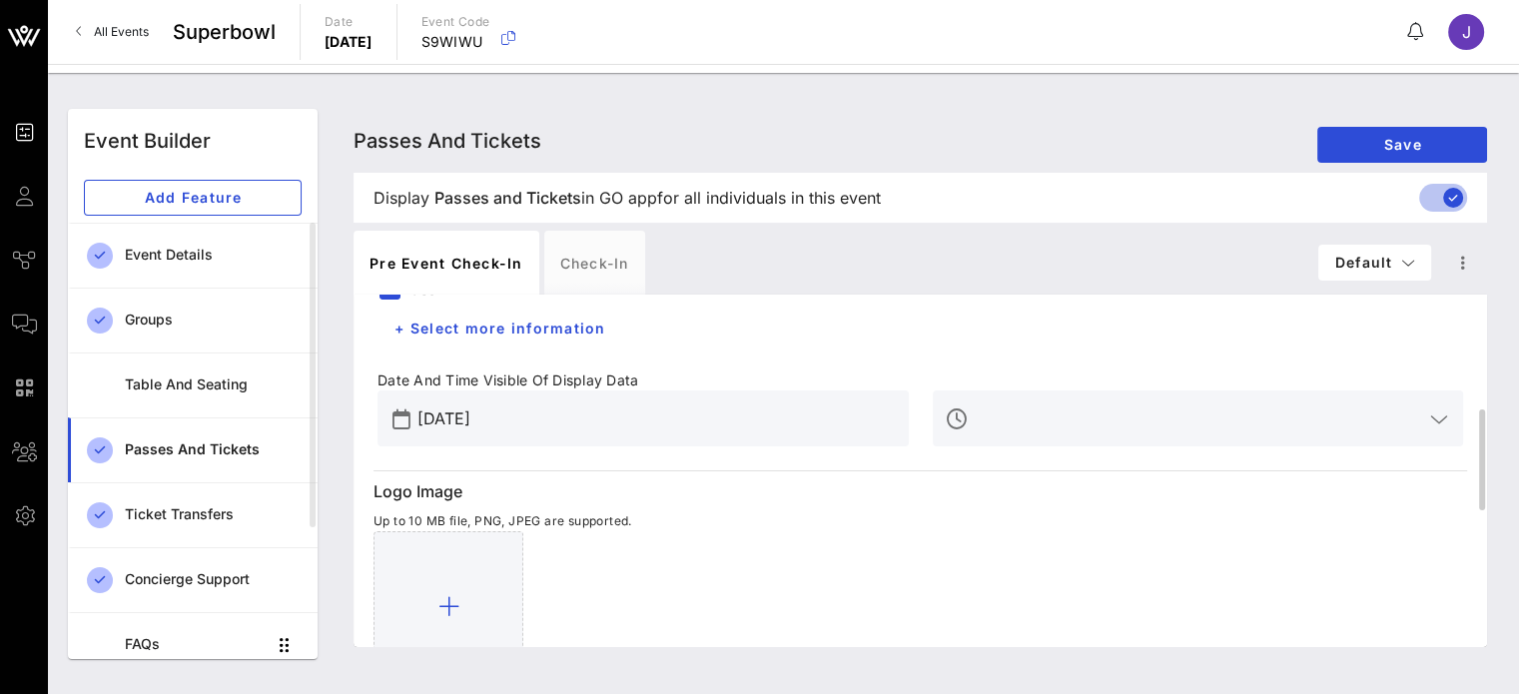
click at [1439, 413] on icon at bounding box center [1439, 419] width 18 height 24
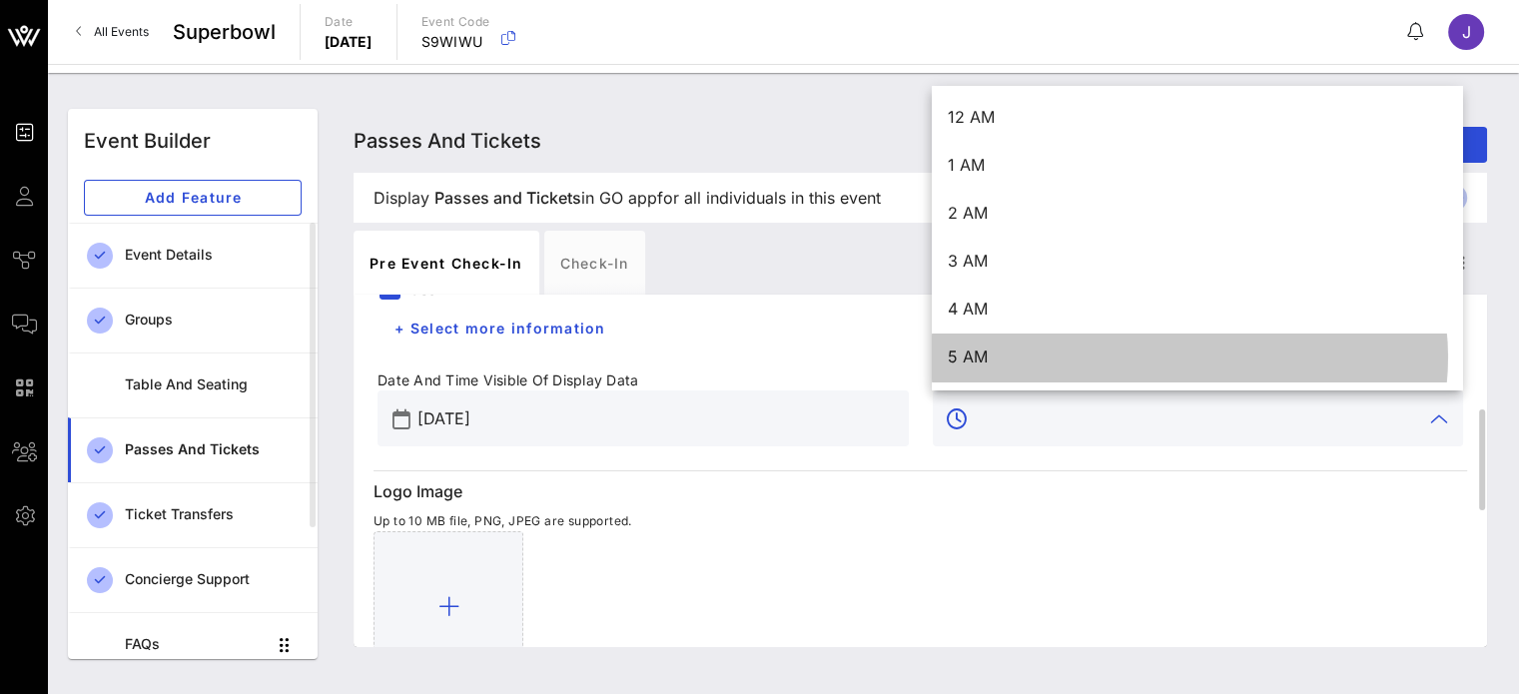
click at [1035, 361] on div "5 AM" at bounding box center [1197, 357] width 498 height 19
type input "5 AM"
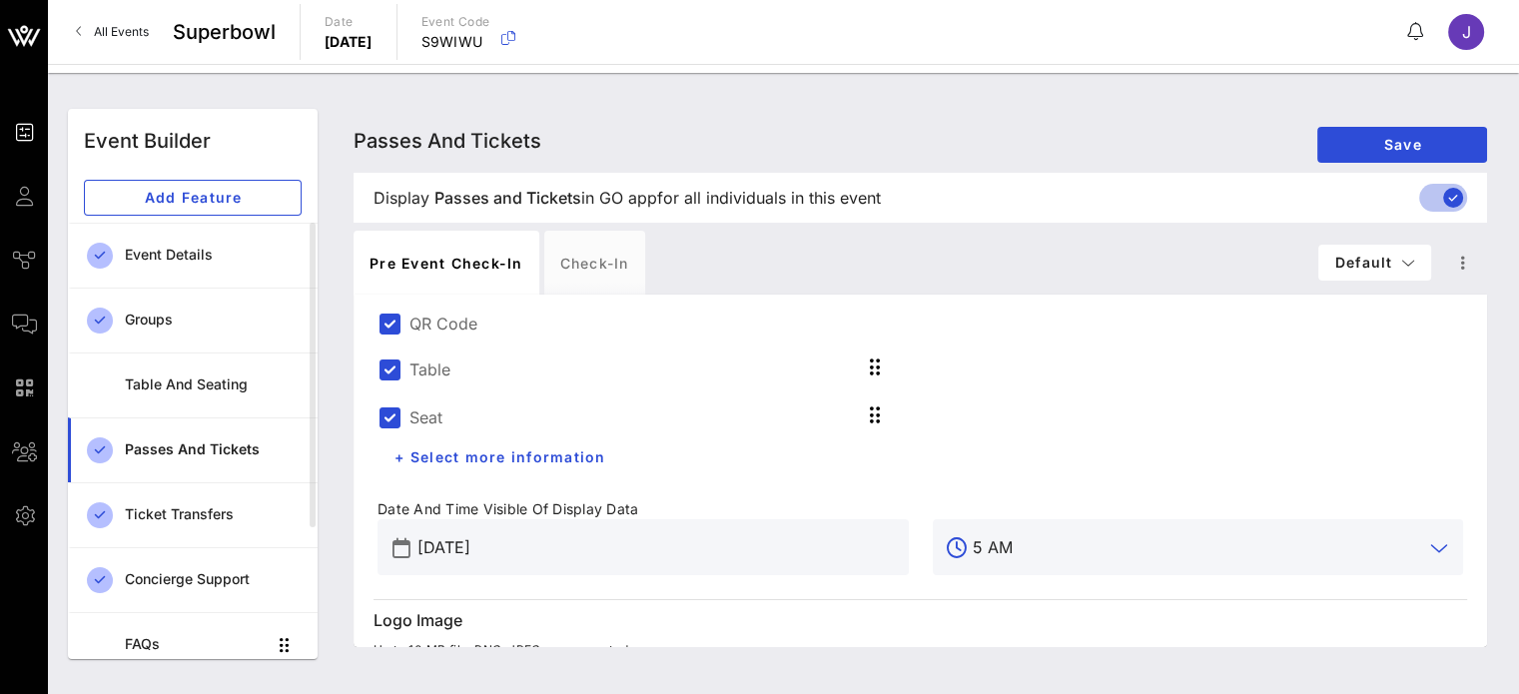
scroll to position [0, 0]
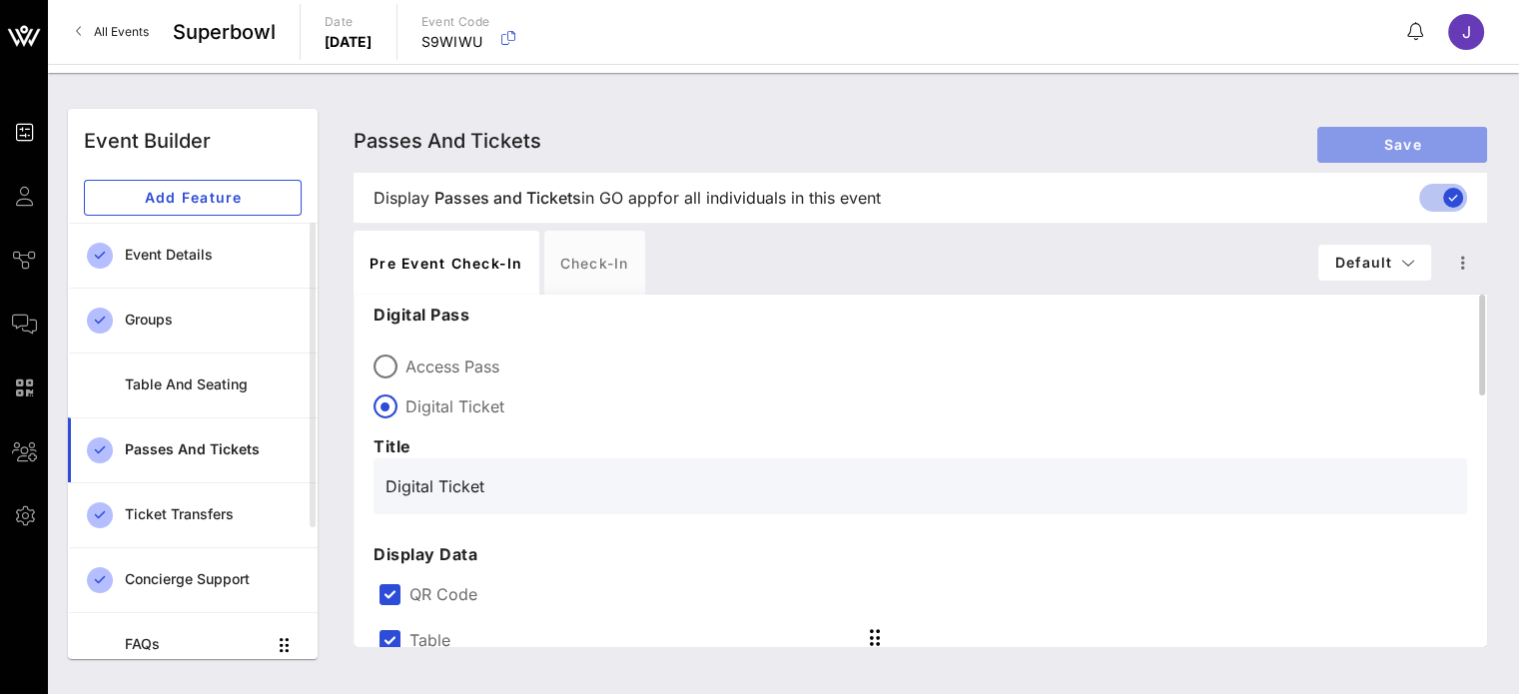
click at [1348, 146] on span "Save" at bounding box center [1402, 144] width 138 height 17
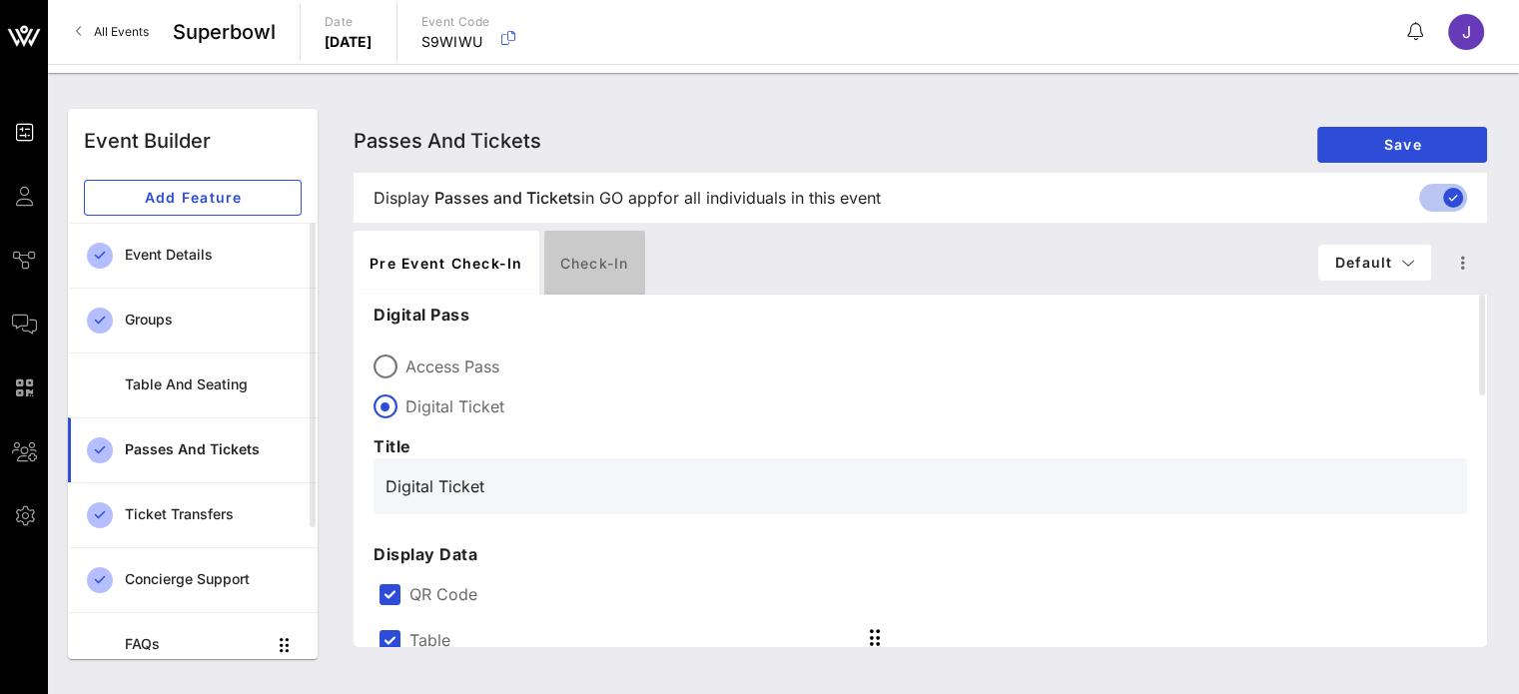
click at [599, 267] on div "Check-in" at bounding box center [594, 263] width 101 height 64
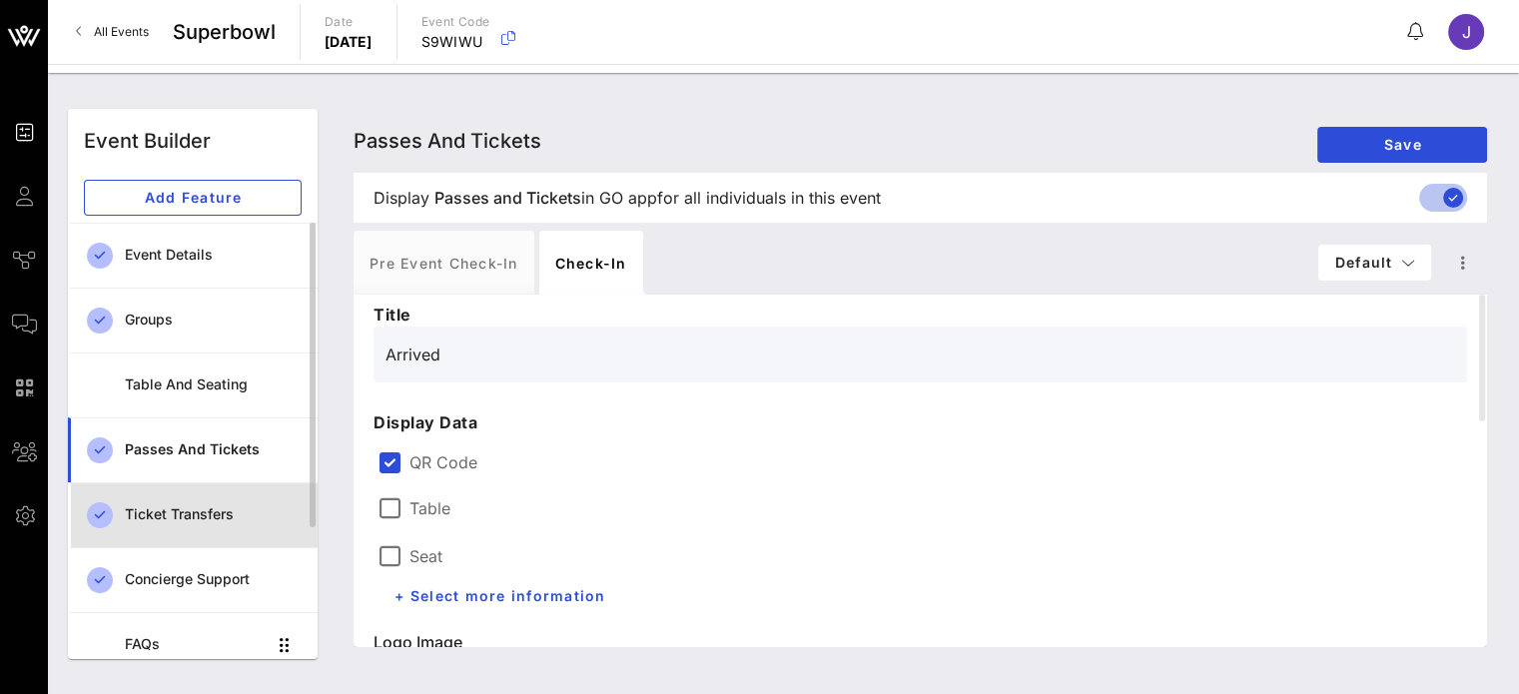
click at [189, 511] on div "Ticket Transfers" at bounding box center [213, 514] width 177 height 17
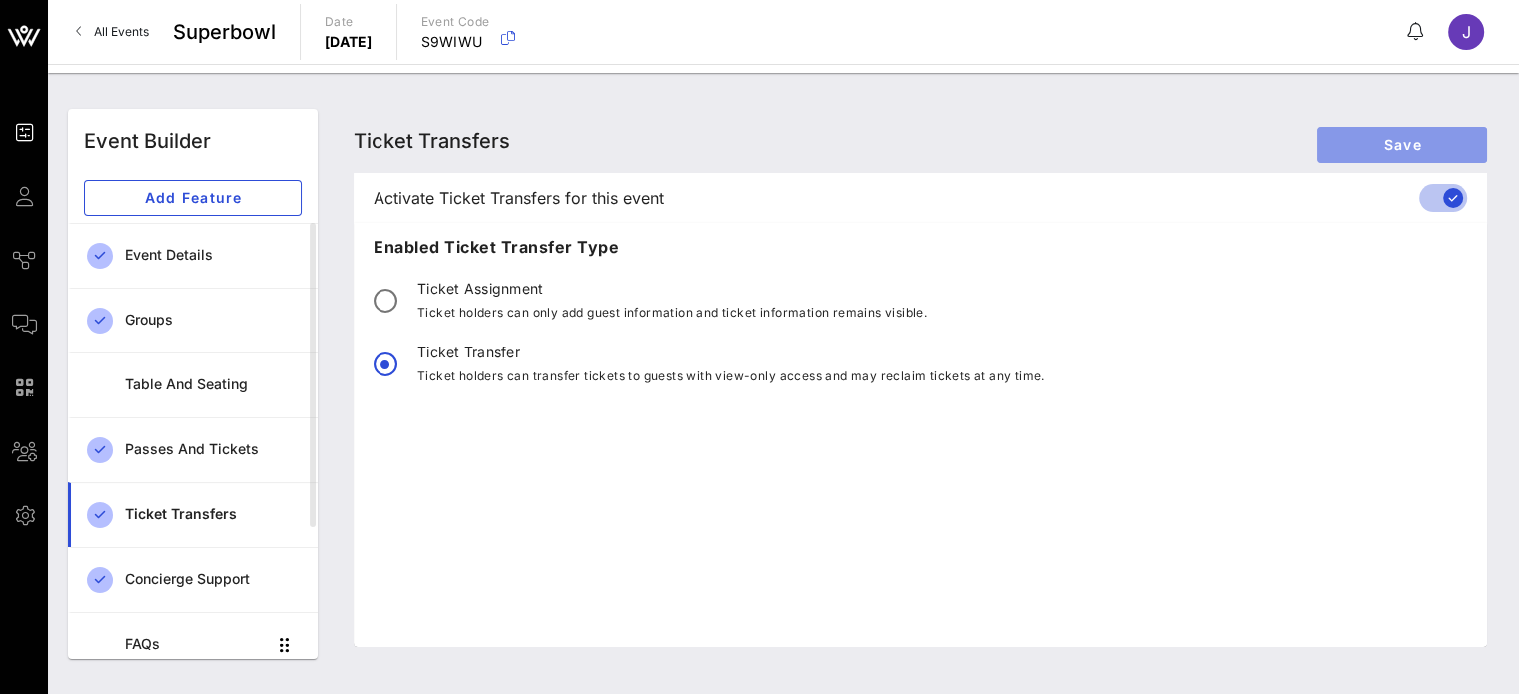
click at [1358, 148] on span "Save" at bounding box center [1402, 144] width 138 height 17
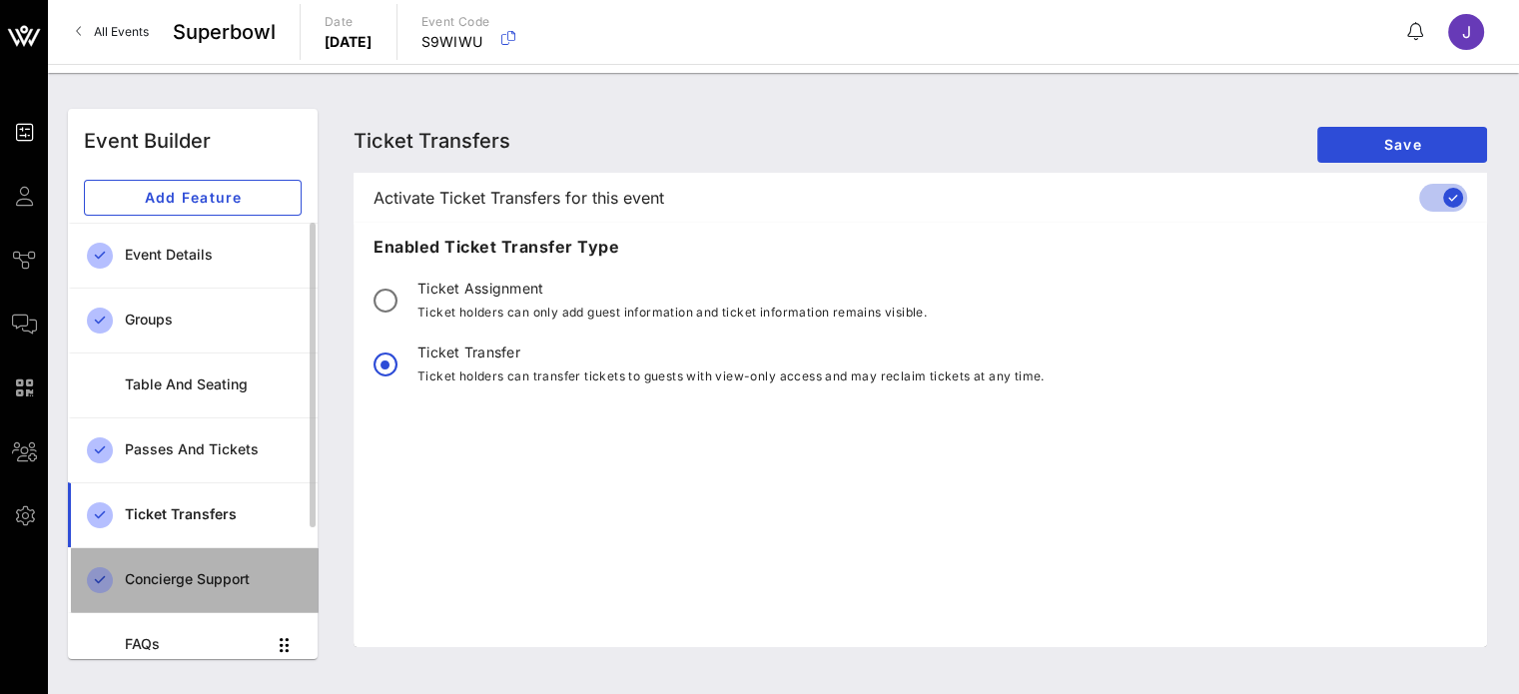
click at [195, 574] on div "Concierge Support" at bounding box center [213, 579] width 177 height 17
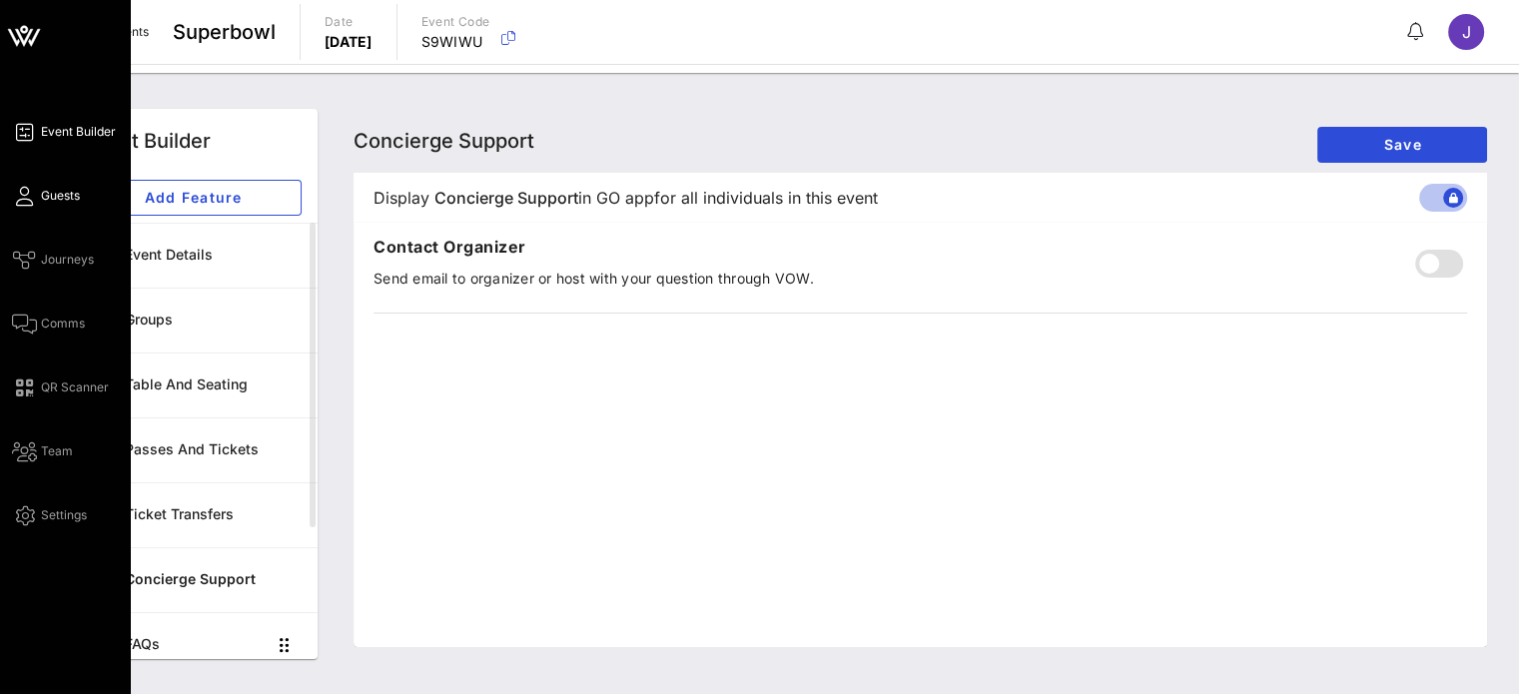
click at [74, 199] on span "Guests" at bounding box center [60, 196] width 39 height 18
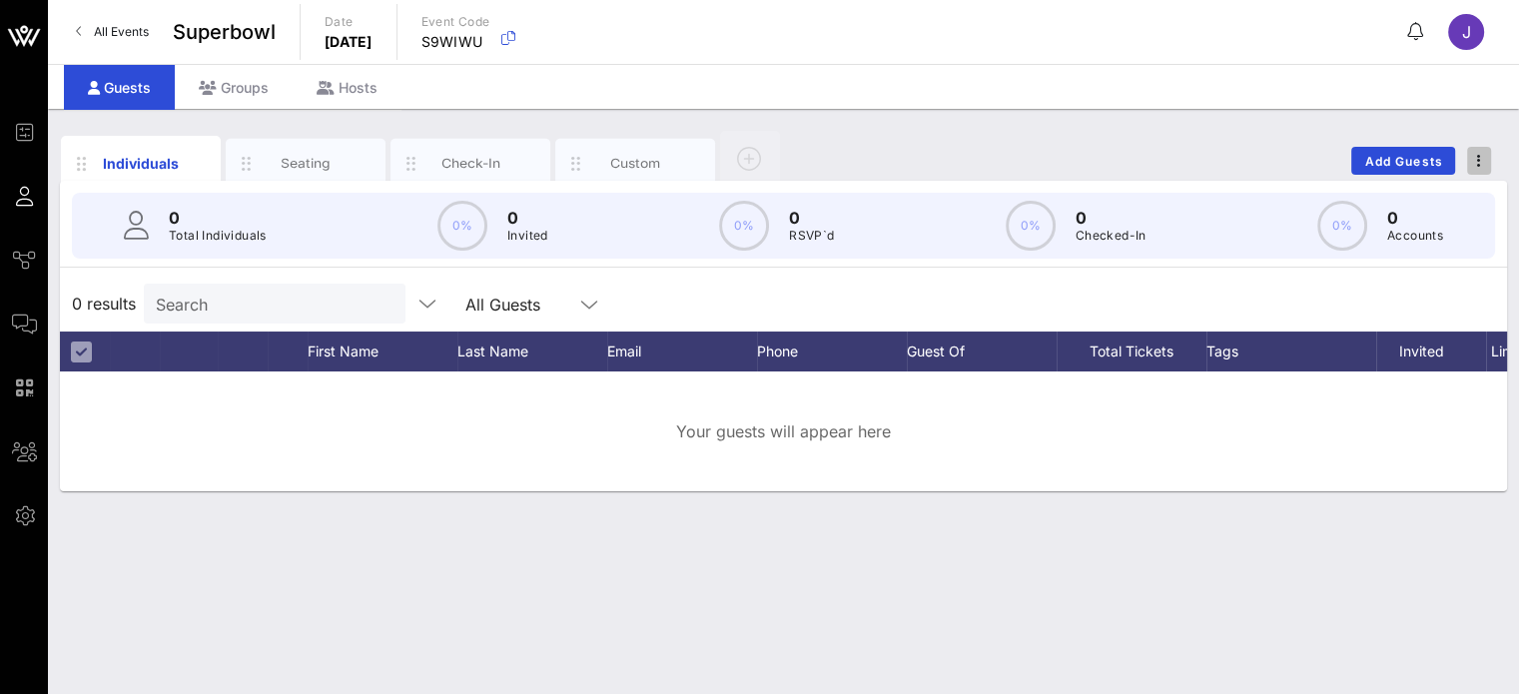
click at [1483, 163] on span "button" at bounding box center [1479, 161] width 24 height 14
click at [1482, 163] on span "button" at bounding box center [1479, 161] width 24 height 14
click at [1422, 156] on span "Add Guests" at bounding box center [1403, 161] width 79 height 15
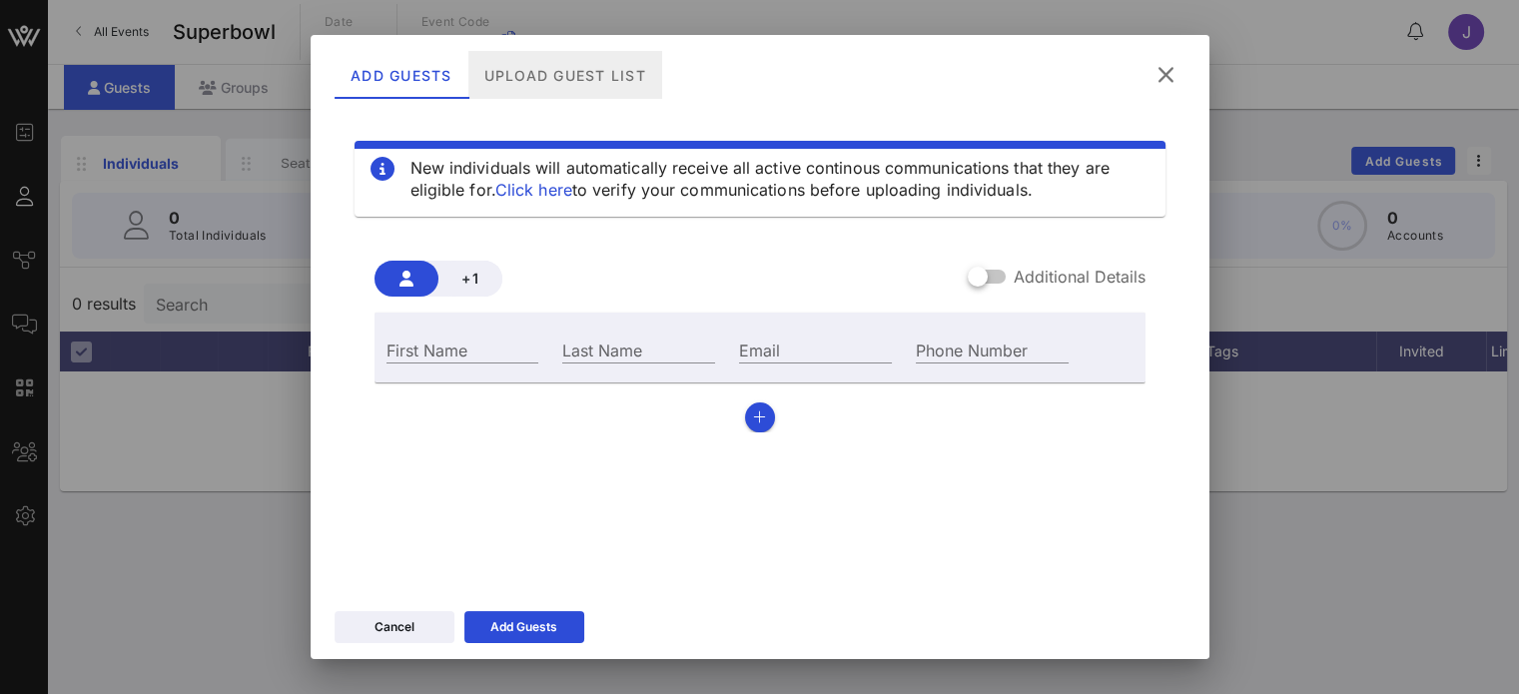
click at [607, 75] on div "Upload Guest List" at bounding box center [564, 75] width 194 height 48
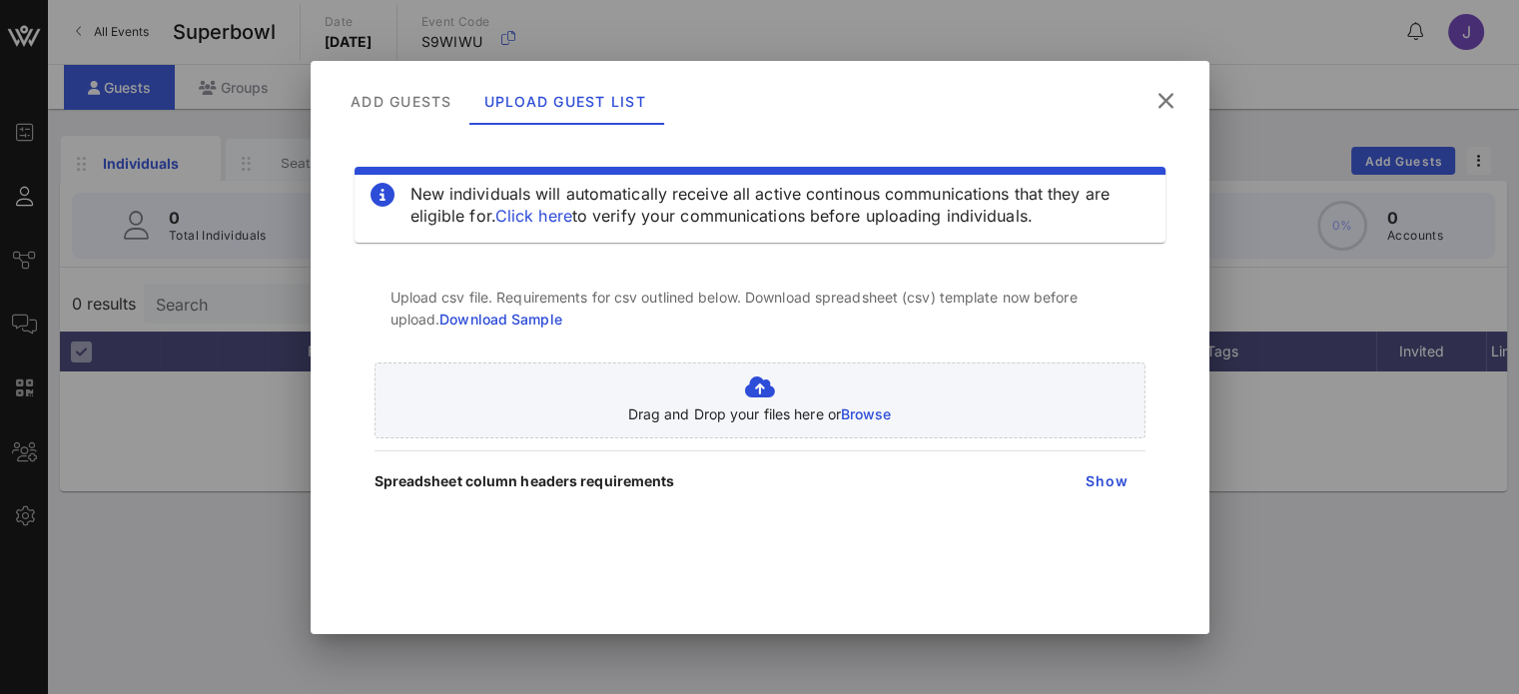
click at [1173, 103] on icon at bounding box center [1164, 100] width 29 height 27
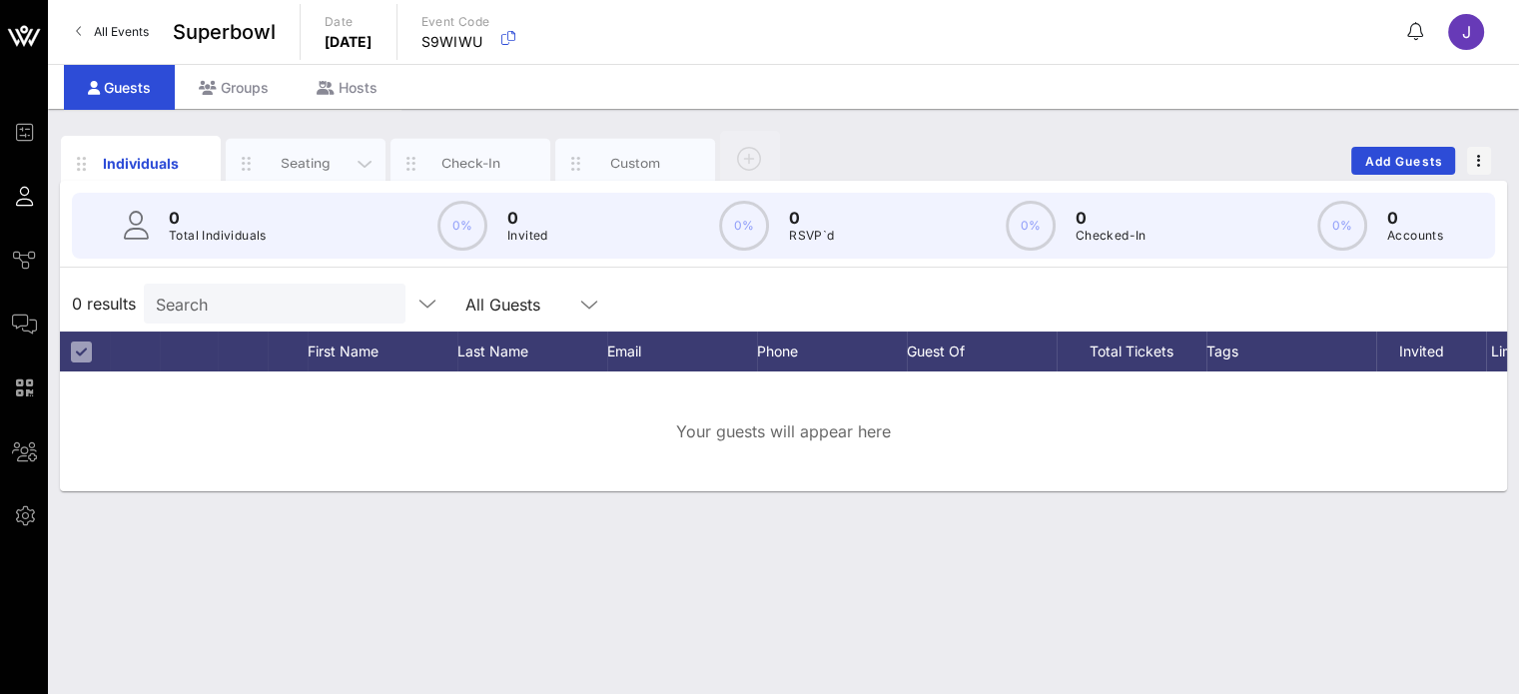
click at [308, 162] on div "Seating" at bounding box center [306, 163] width 89 height 19
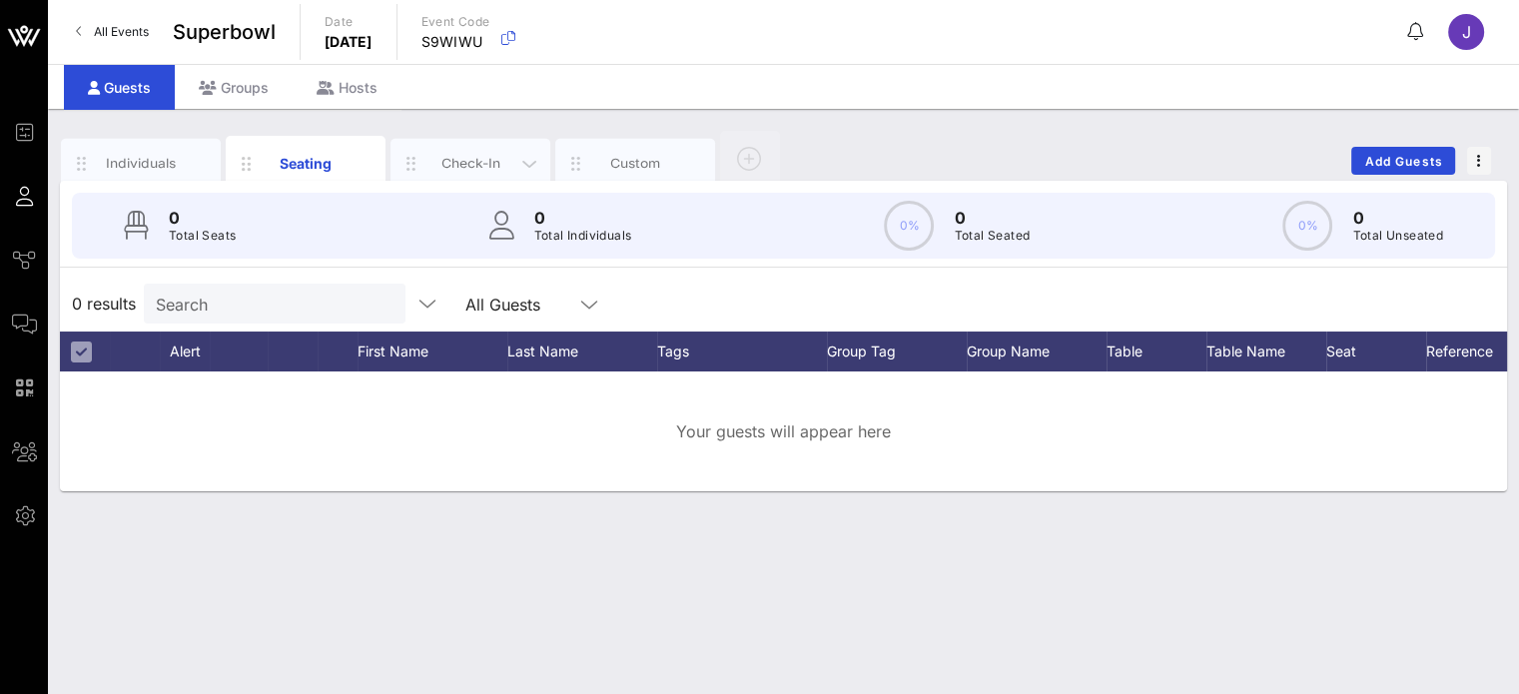
click at [471, 158] on div "Check-In" at bounding box center [470, 163] width 89 height 19
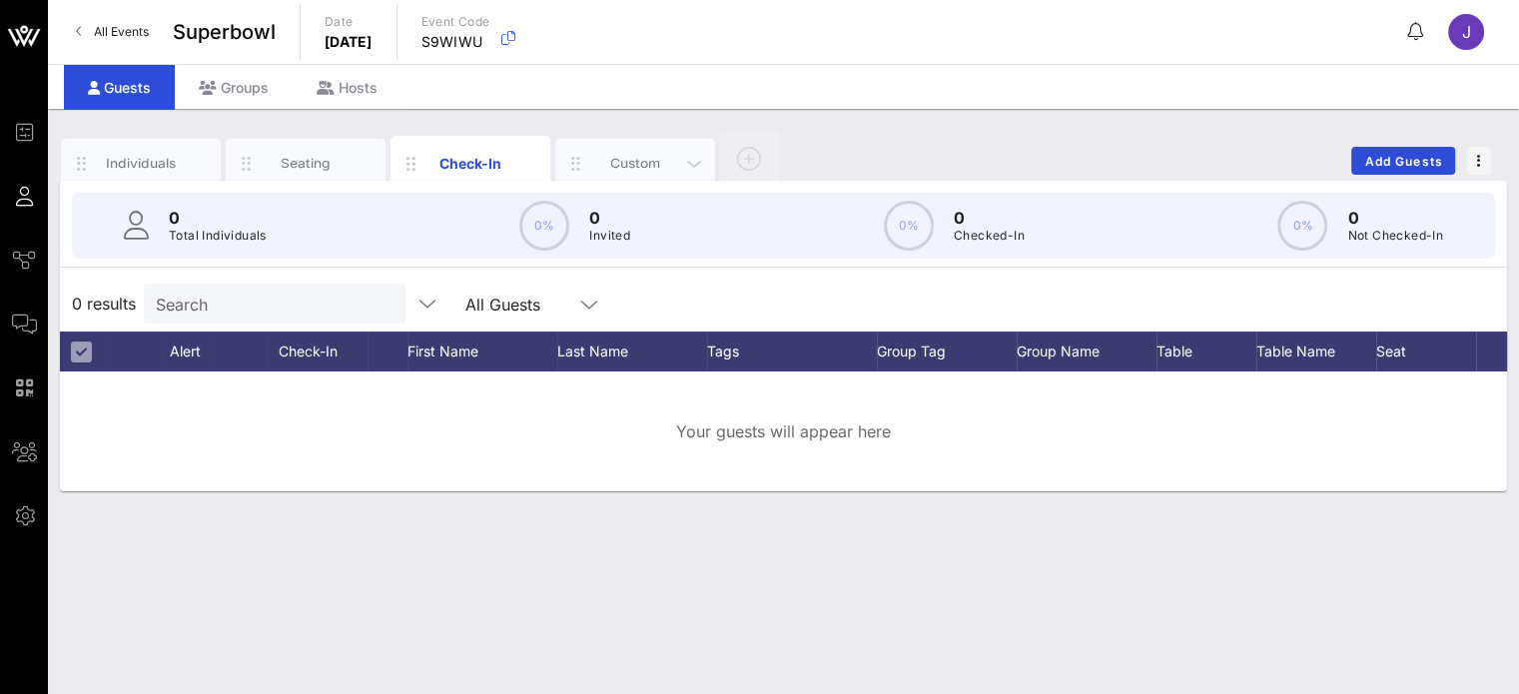
click at [612, 167] on div "Custom" at bounding box center [635, 163] width 89 height 19
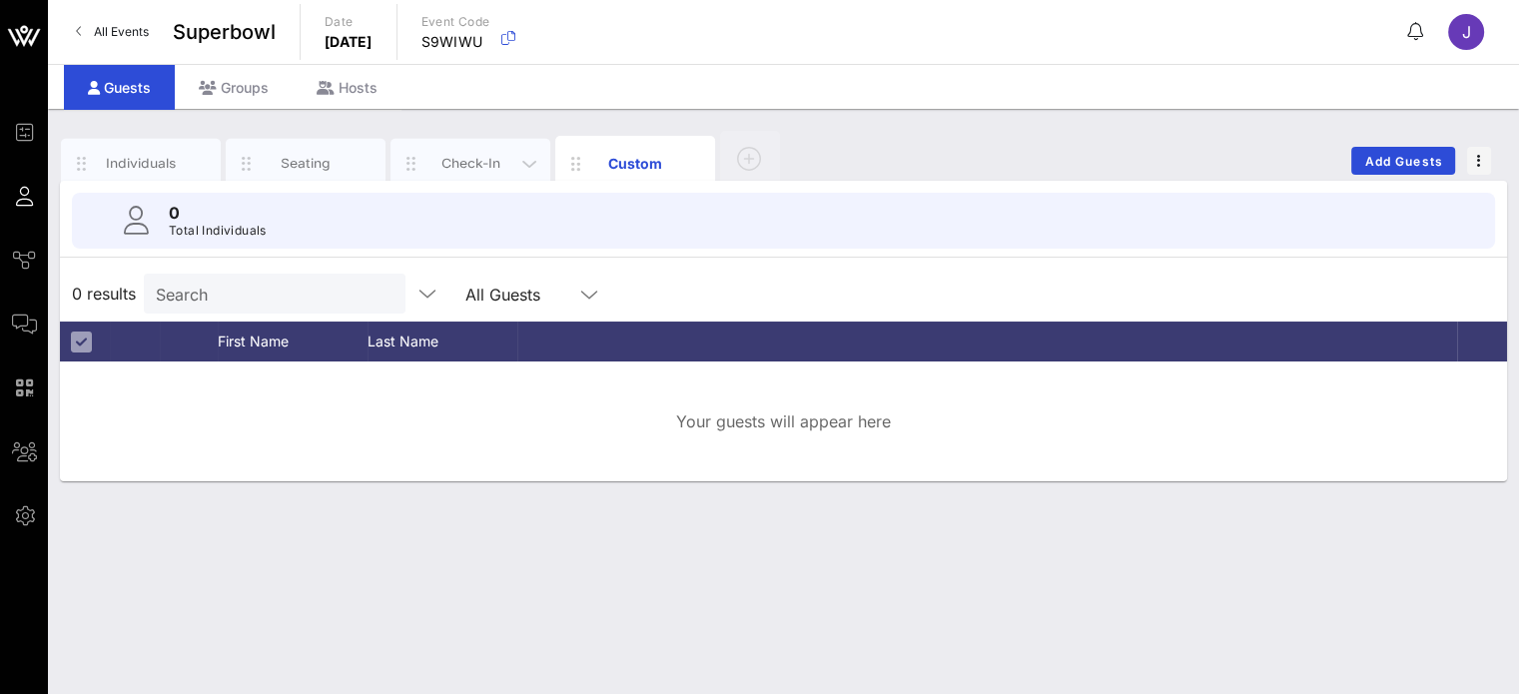
click at [487, 171] on div "Check-In" at bounding box center [470, 163] width 89 height 19
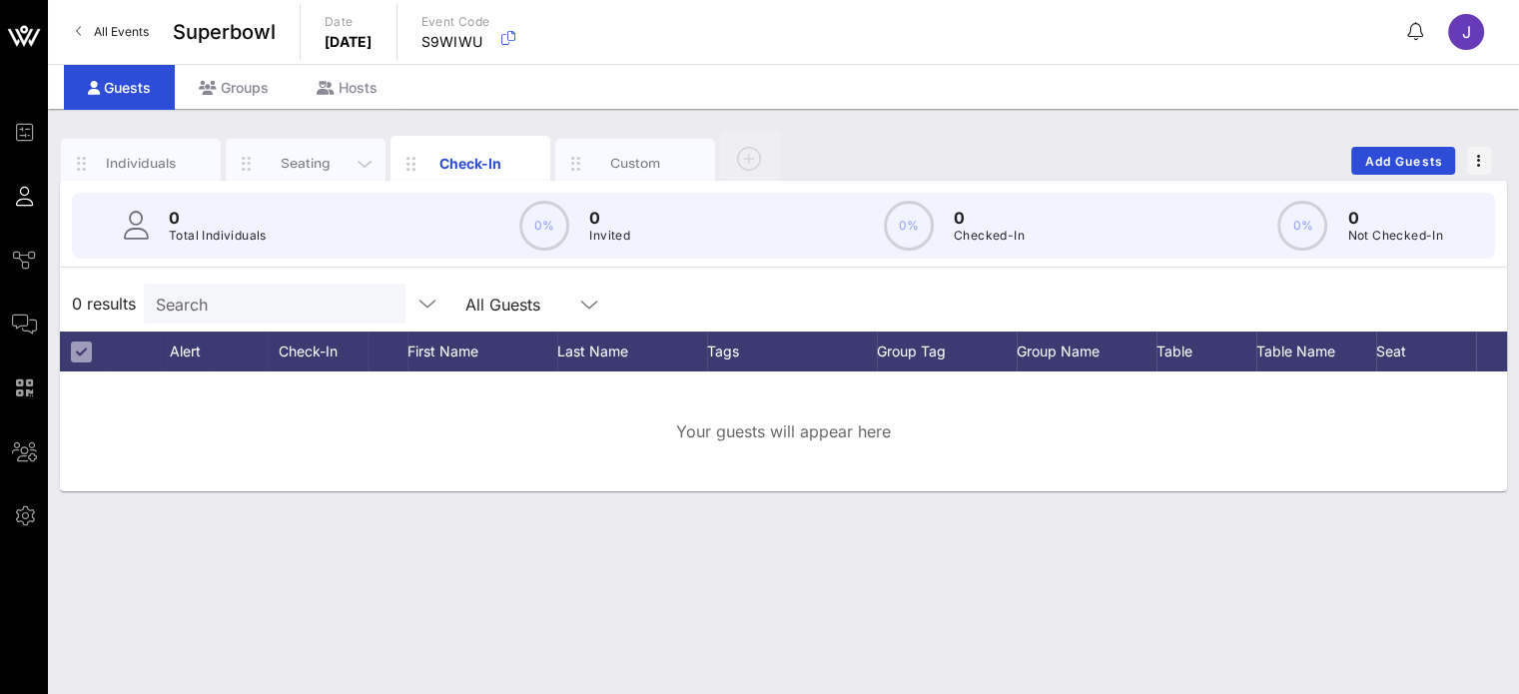
click at [328, 155] on div "Seating" at bounding box center [306, 163] width 89 height 19
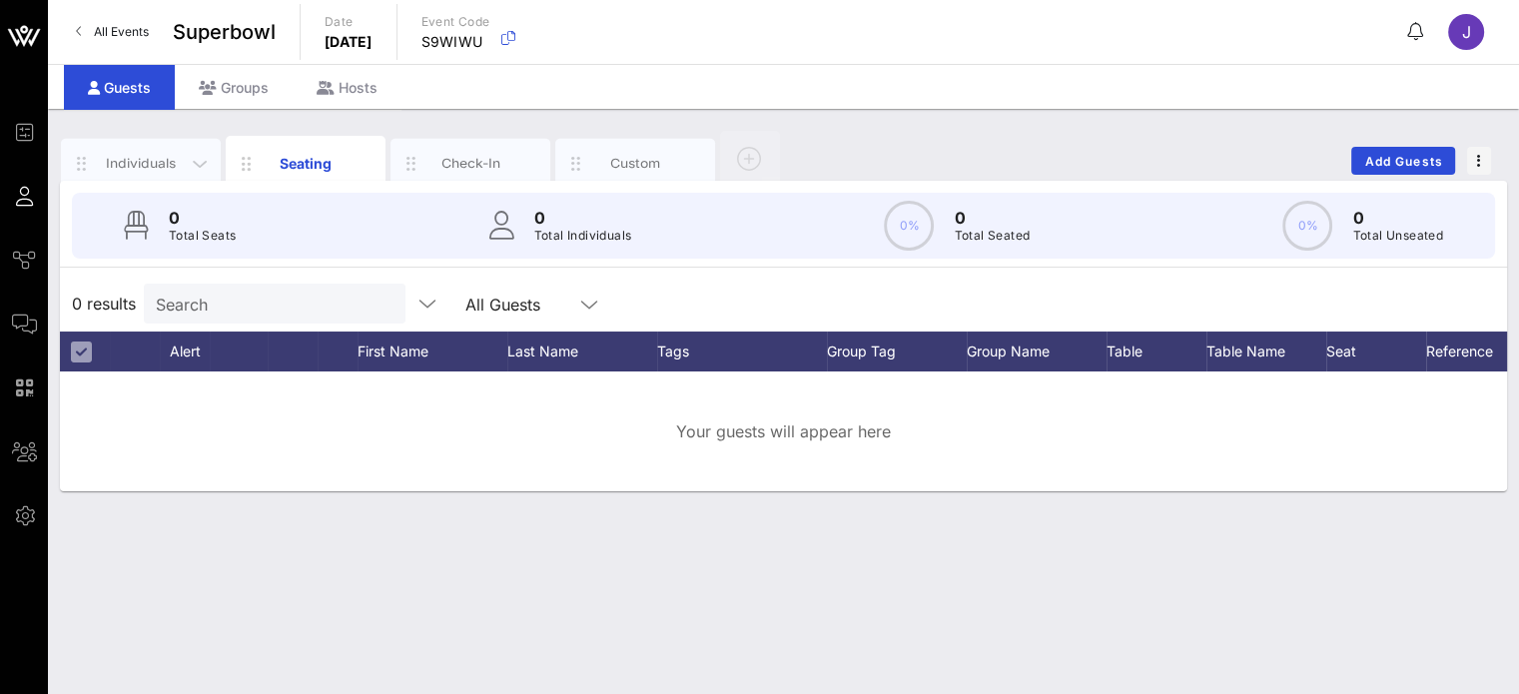
click at [162, 158] on div "Individuals" at bounding box center [141, 163] width 89 height 19
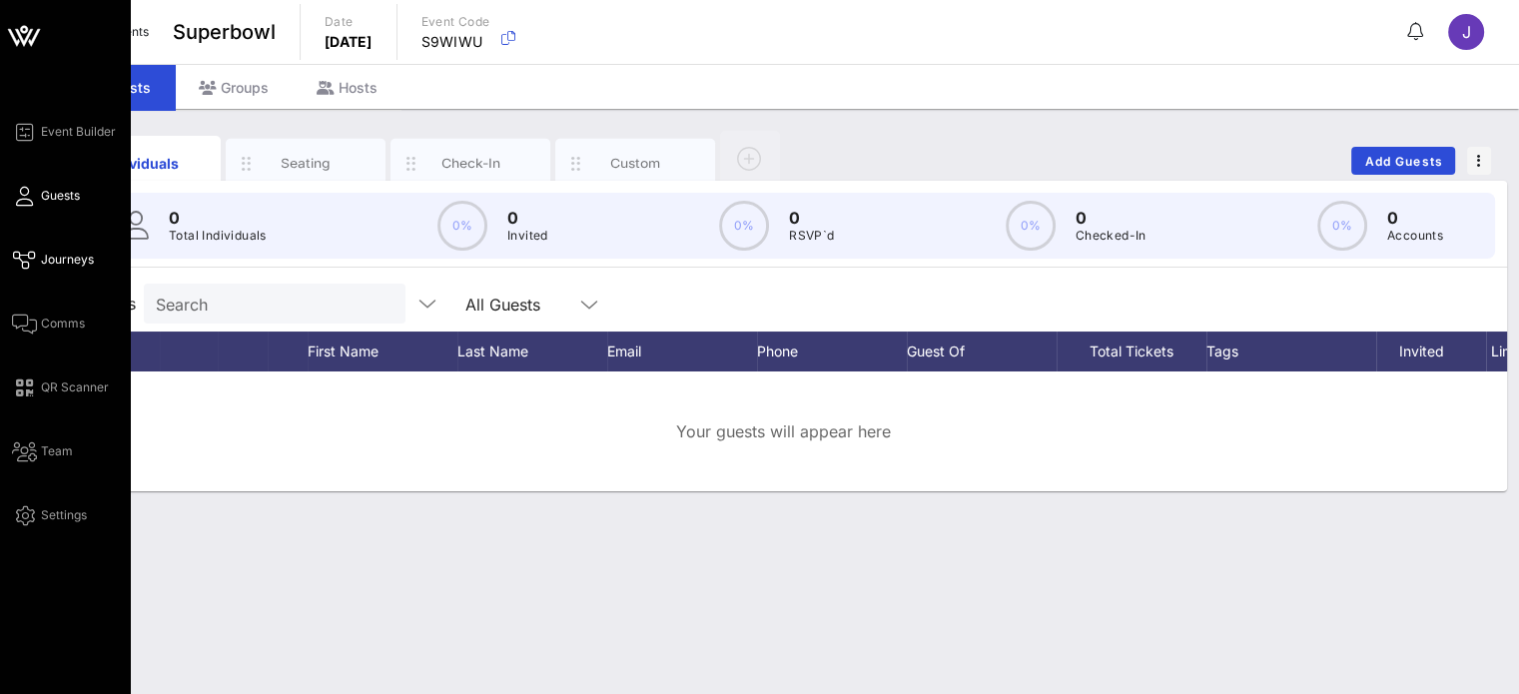
click at [57, 255] on span "Journeys" at bounding box center [67, 260] width 53 height 18
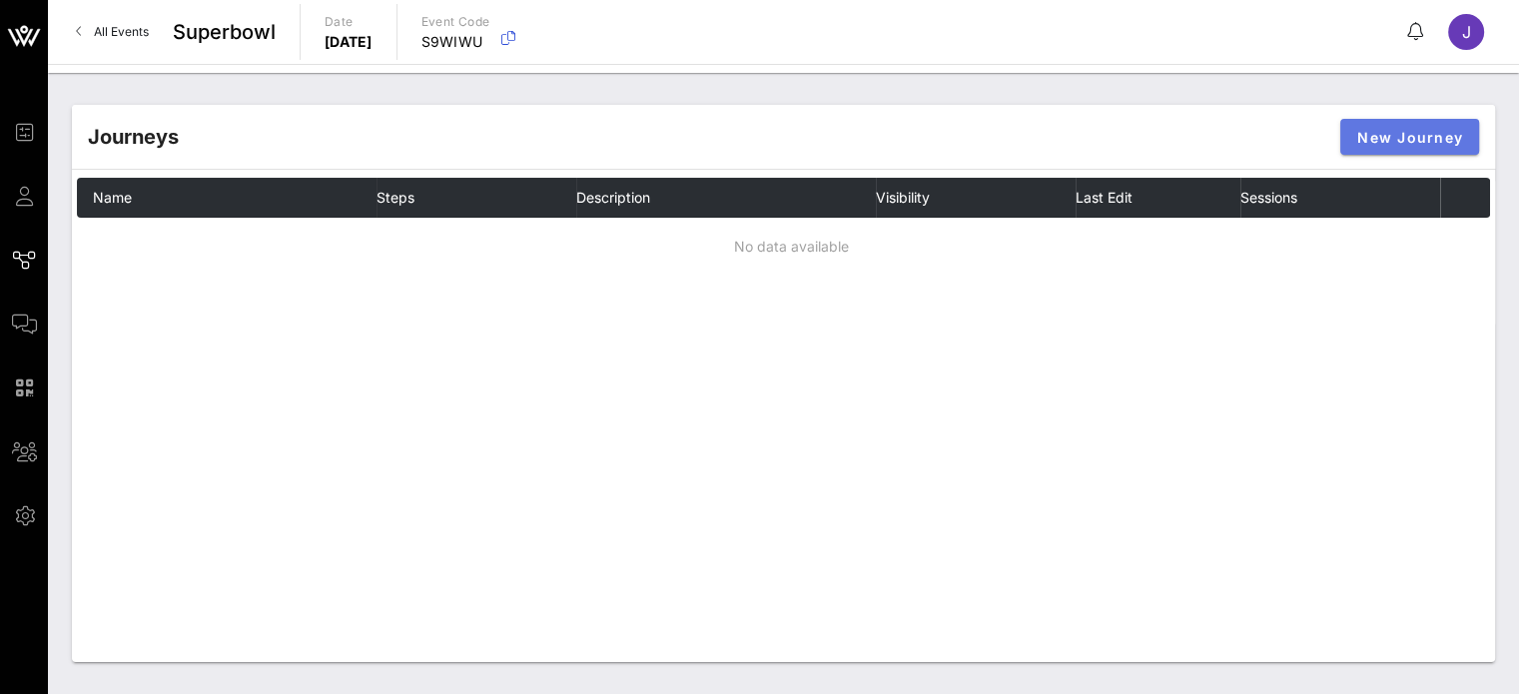
click at [1396, 136] on span "New Journey" at bounding box center [1409, 137] width 107 height 17
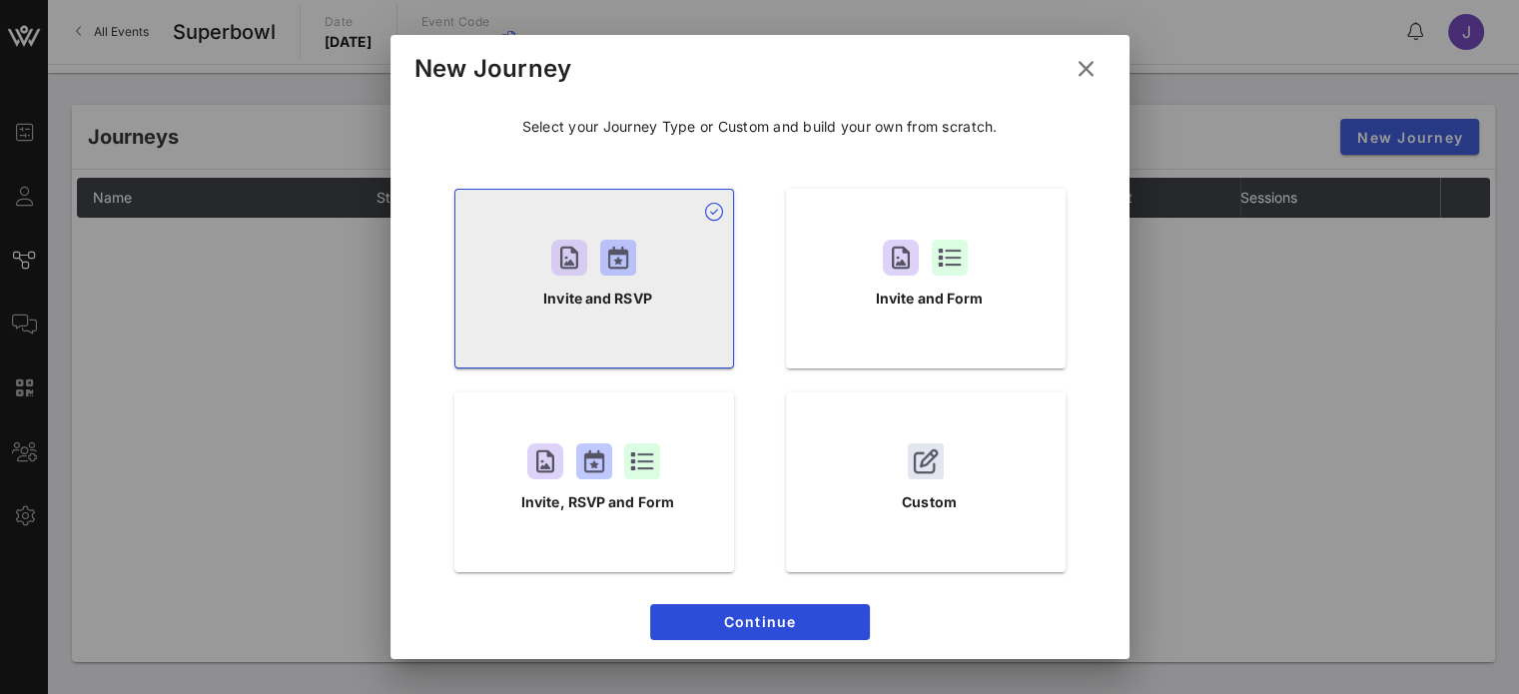
click at [647, 285] on div "Invite and RSVP" at bounding box center [594, 279] width 280 height 180
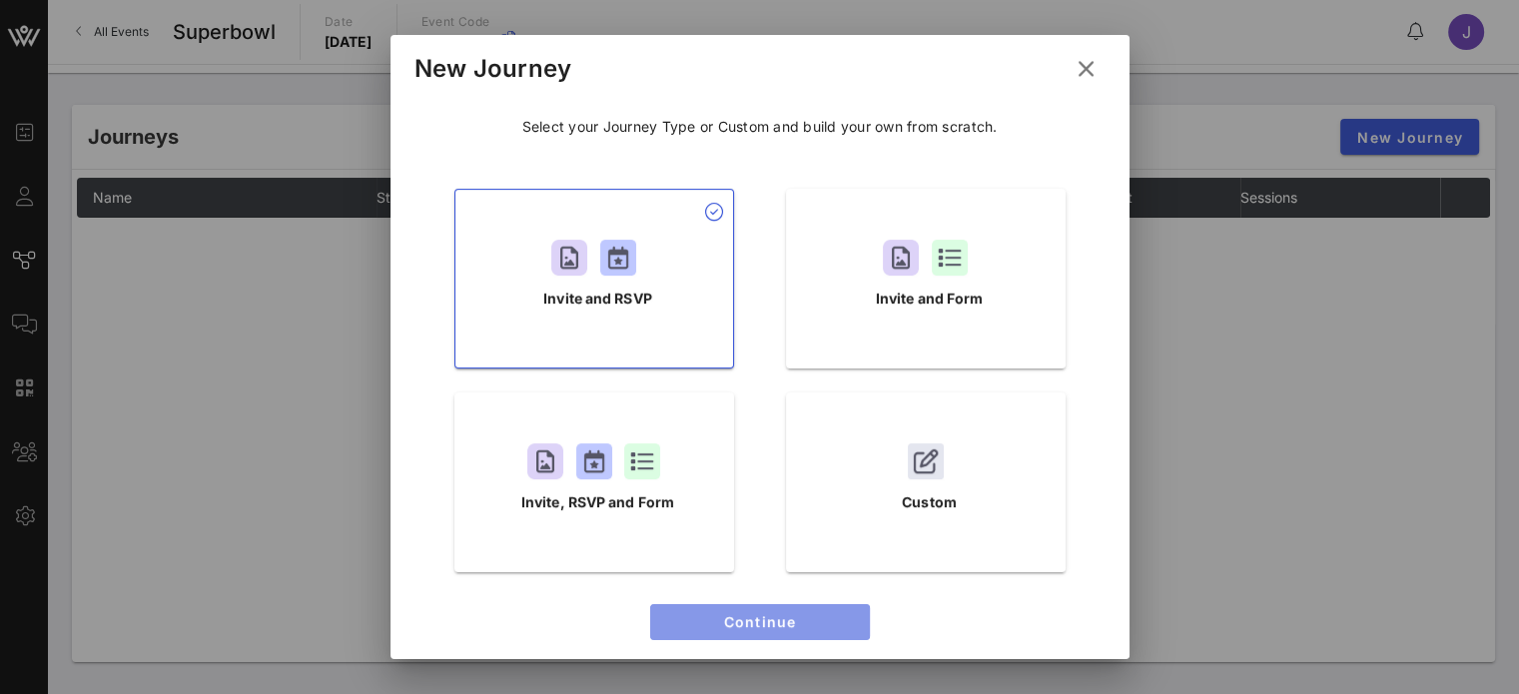
click at [787, 613] on span "Continue" at bounding box center [760, 621] width 188 height 17
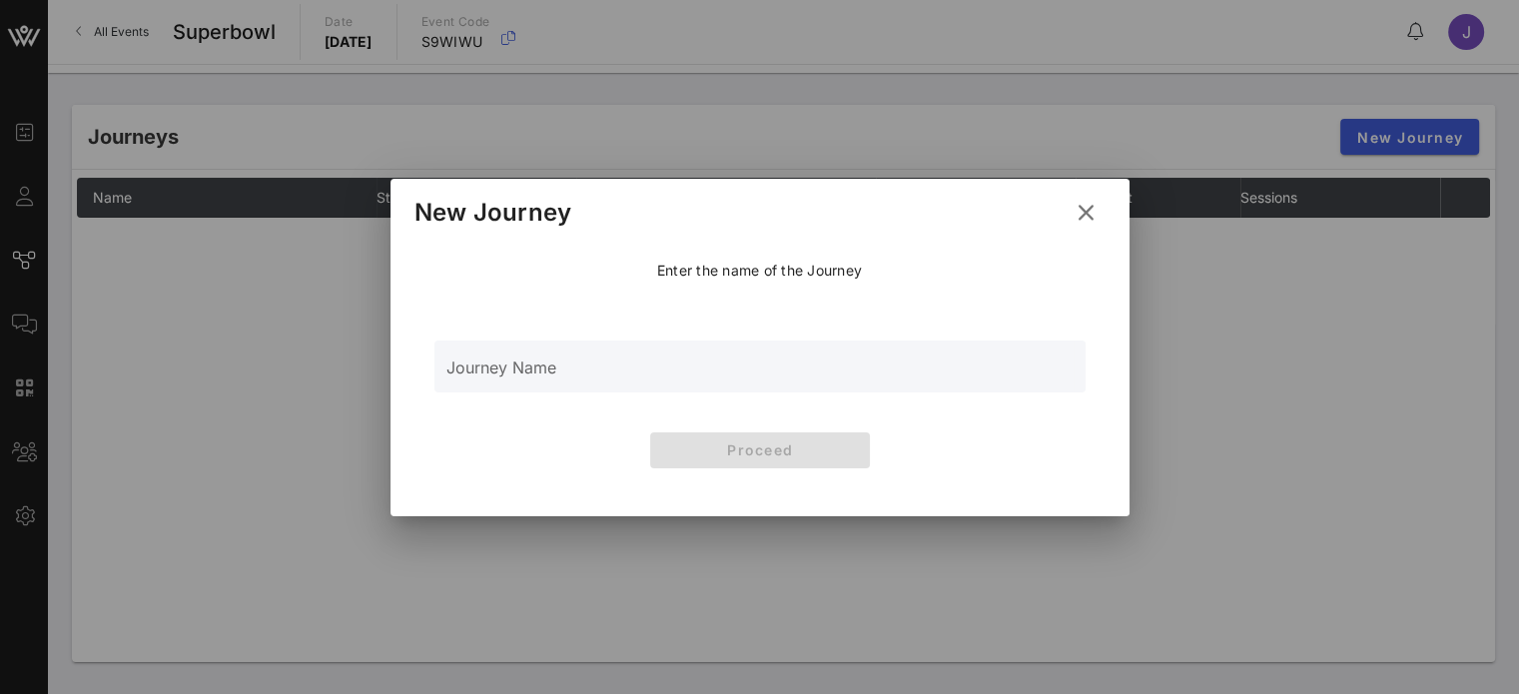
click at [750, 271] on p "Enter the name of the Journey" at bounding box center [759, 271] width 205 height 20
click at [766, 265] on p "Enter the name of the Journey" at bounding box center [759, 271] width 205 height 20
click at [540, 372] on input "Journey Name" at bounding box center [759, 378] width 627 height 30
type input "Invite"
click at [743, 455] on span "Proceed" at bounding box center [760, 449] width 188 height 17
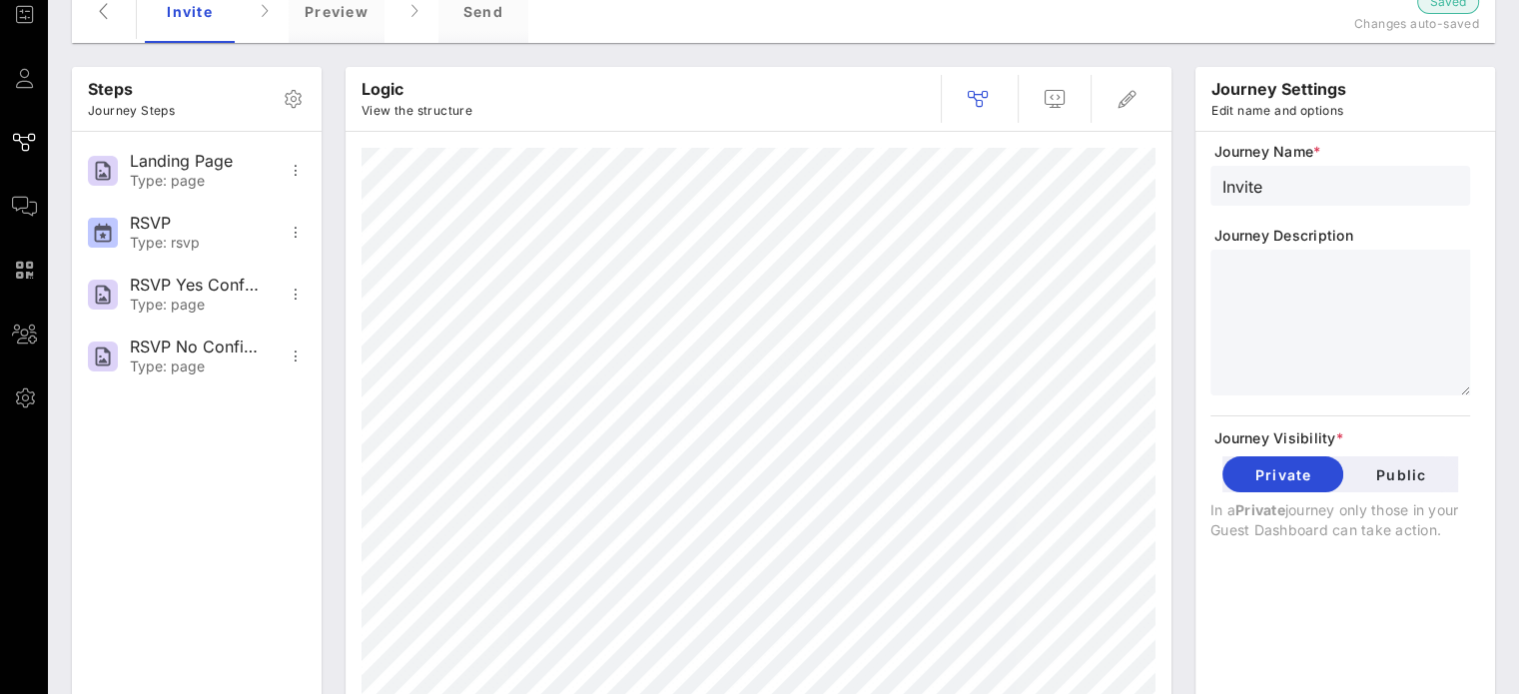
scroll to position [18, 0]
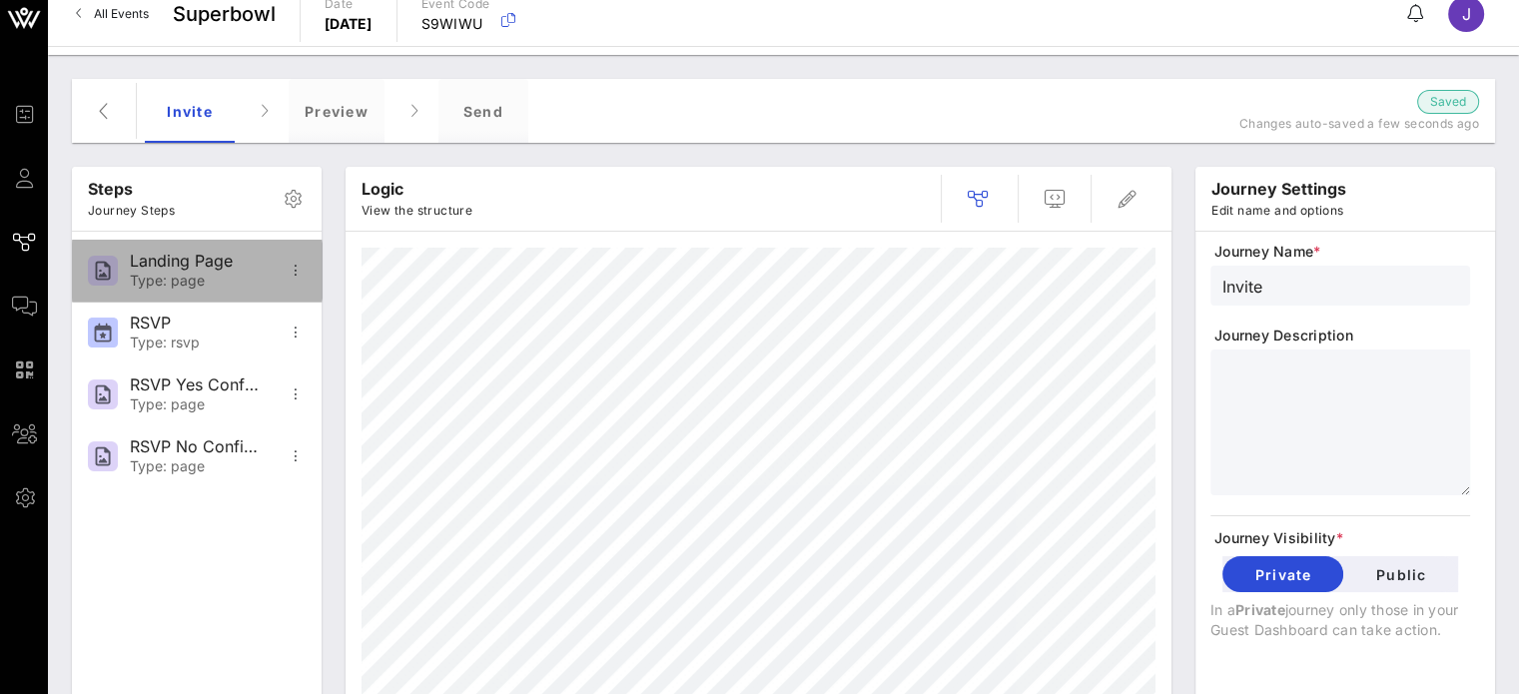
click at [223, 270] on div "Landing Page" at bounding box center [196, 261] width 132 height 19
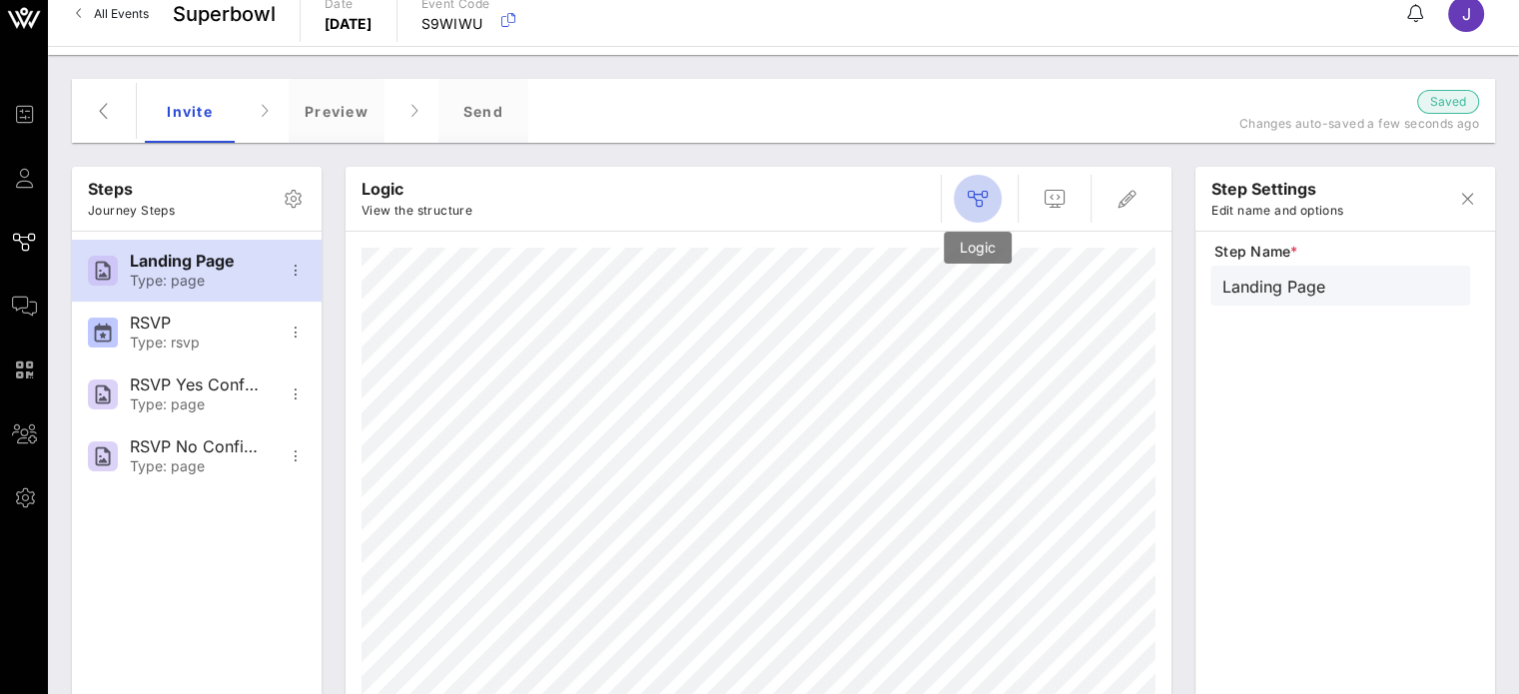
click at [989, 199] on icon "button" at bounding box center [978, 199] width 24 height 24
click at [983, 197] on icon "button" at bounding box center [978, 199] width 24 height 24
click at [1059, 198] on icon "button" at bounding box center [1055, 199] width 24 height 24
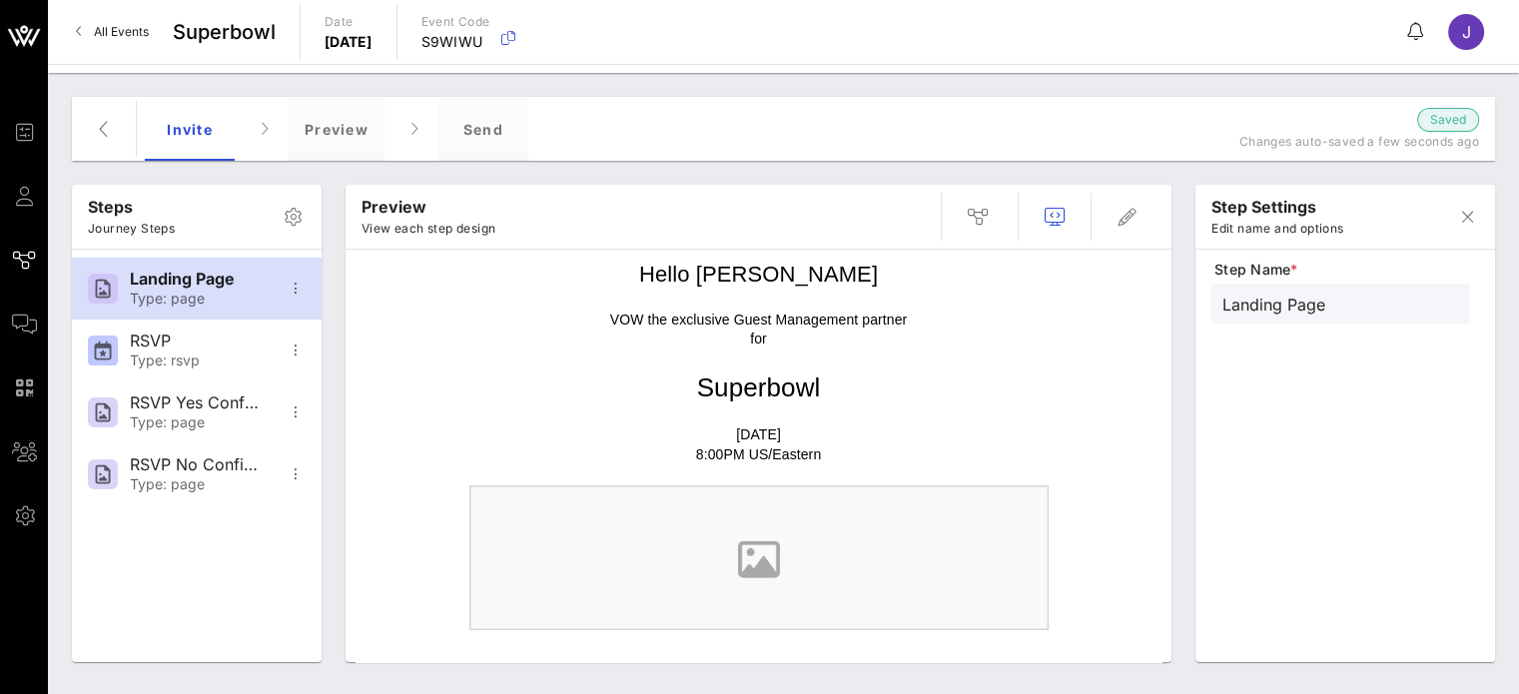
scroll to position [0, 0]
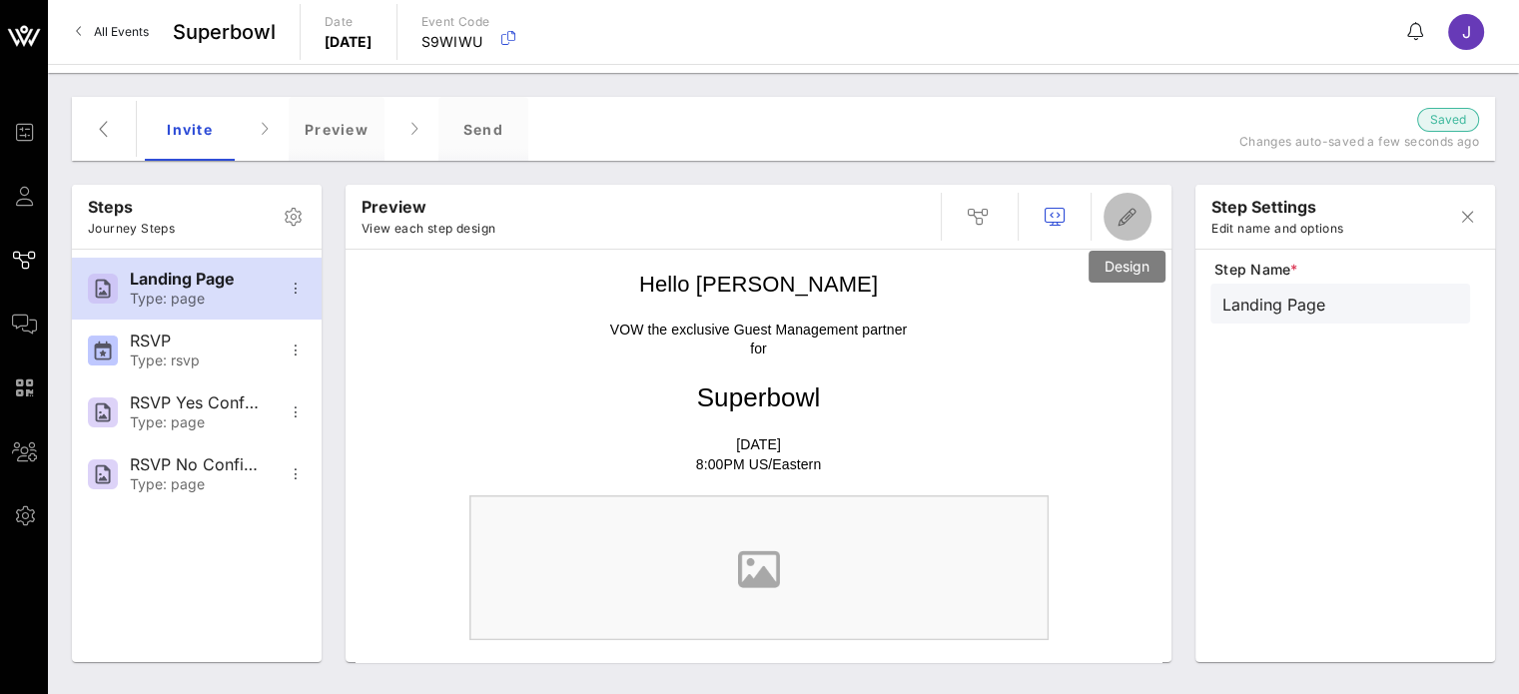
click at [1121, 220] on icon "button" at bounding box center [1127, 217] width 24 height 24
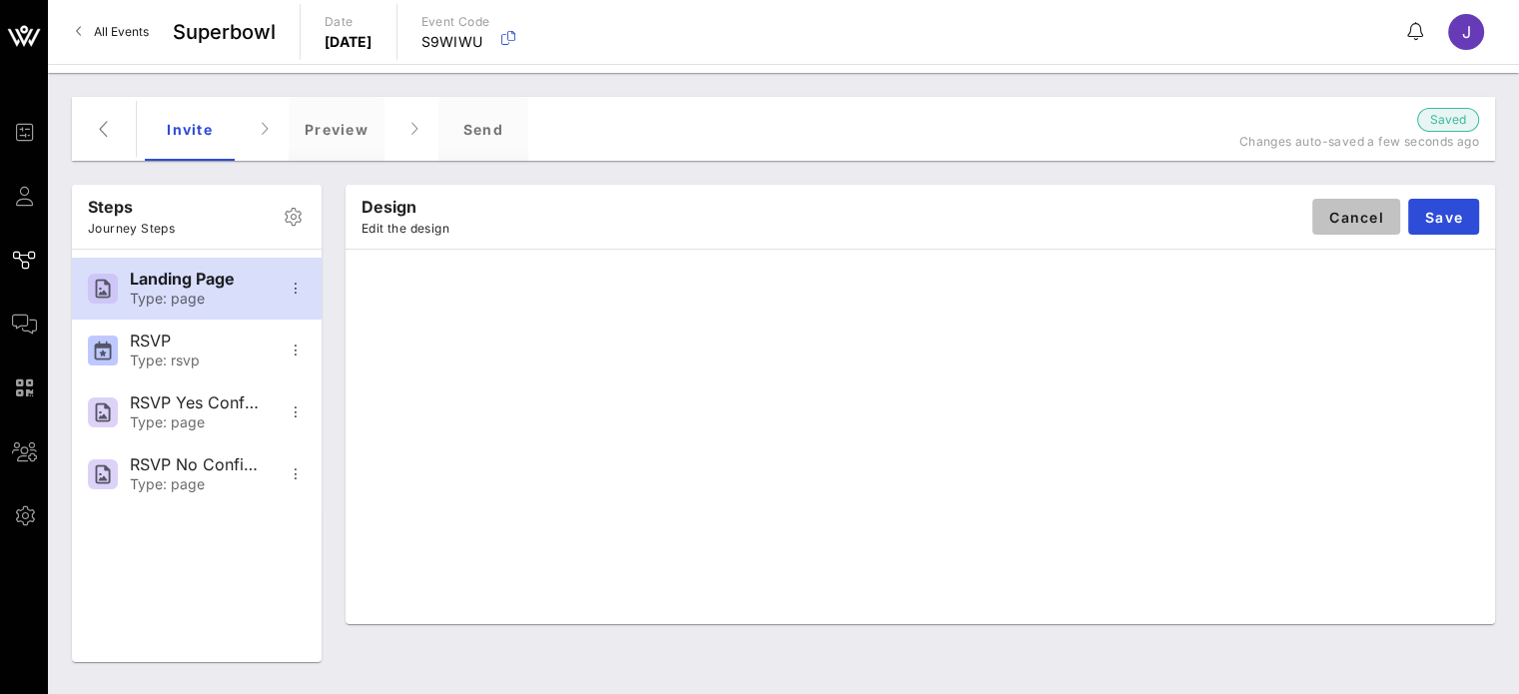
click at [1362, 215] on span "Cancel" at bounding box center [1356, 217] width 56 height 17
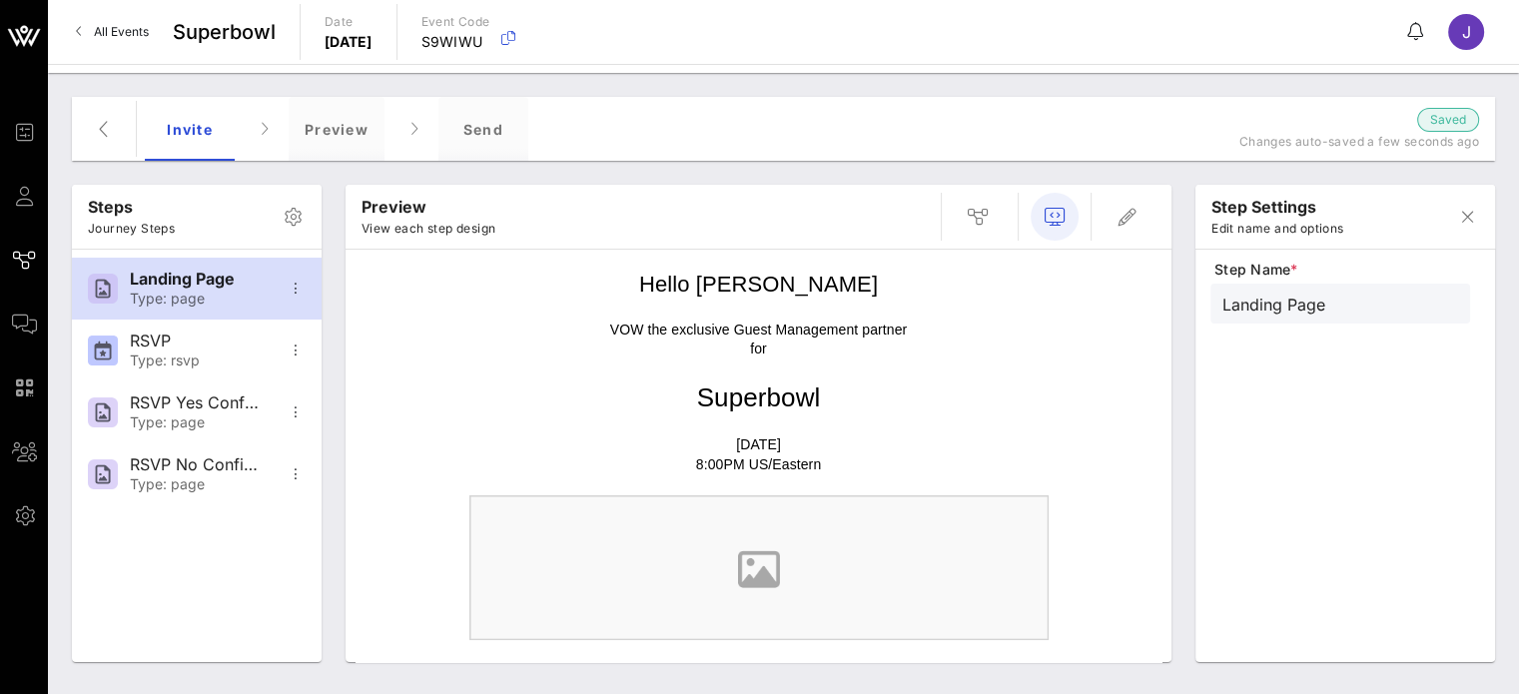
drag, startPoint x: 1214, startPoint y: 191, endPoint x: 1049, endPoint y: 202, distance: 166.1
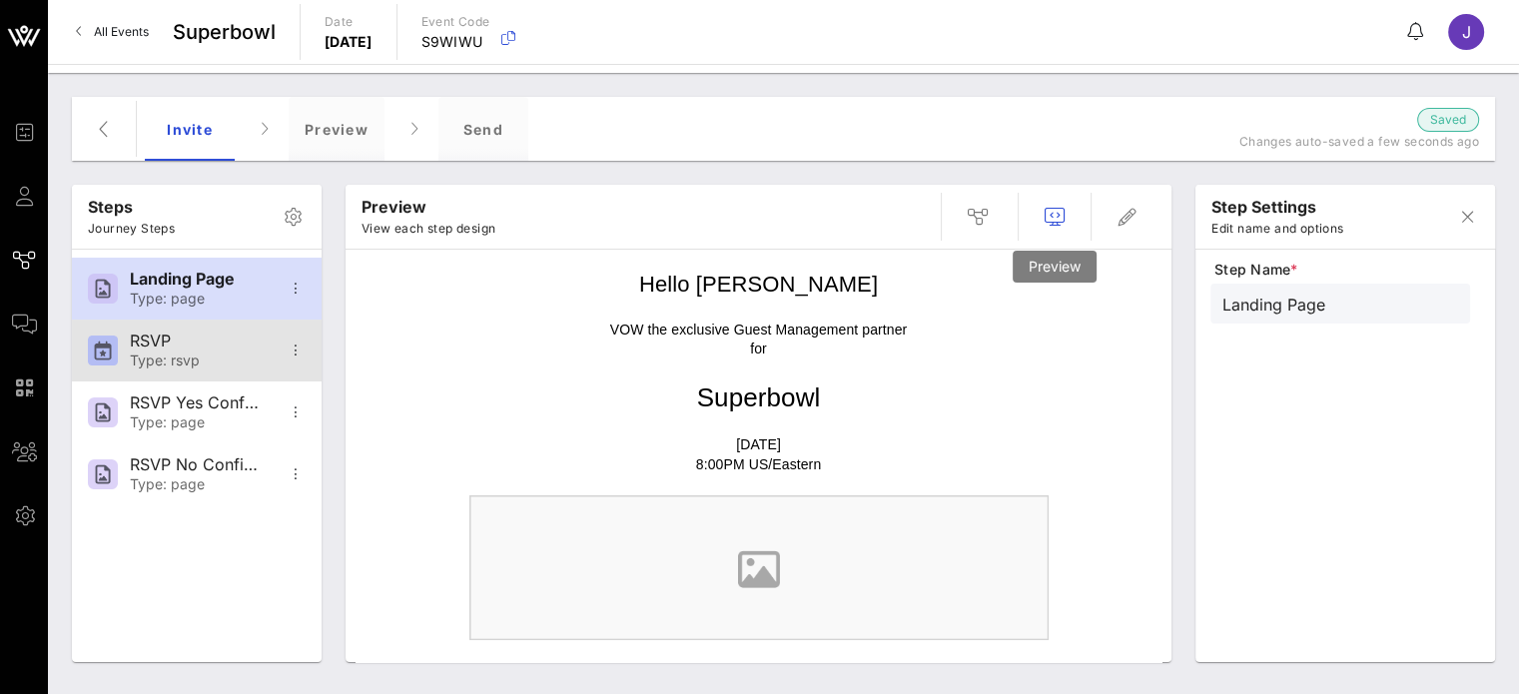
drag, startPoint x: 1049, startPoint y: 202, endPoint x: 165, endPoint y: 355, distance: 896.9
click at [165, 355] on div "Type: rsvp" at bounding box center [196, 361] width 132 height 17
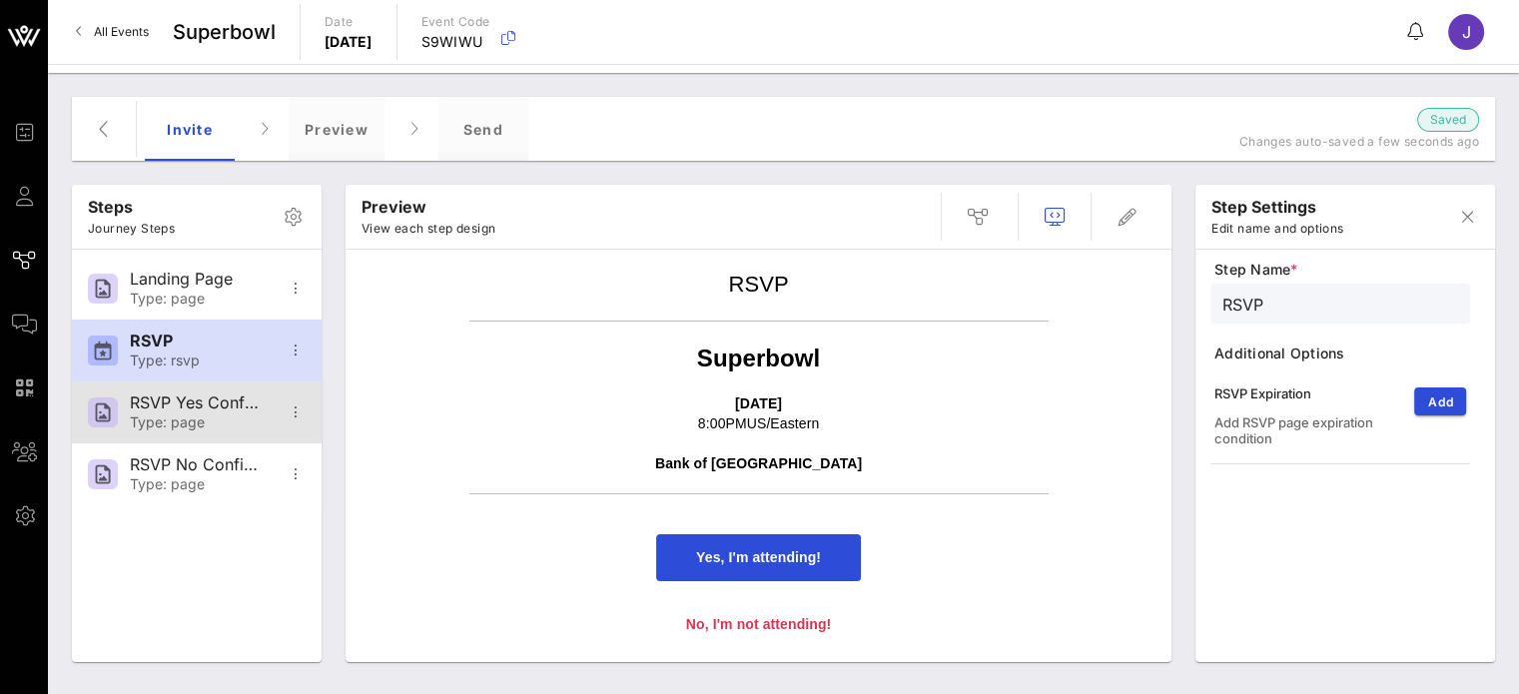
click at [178, 404] on div "RSVP Yes Confirmation" at bounding box center [196, 402] width 132 height 19
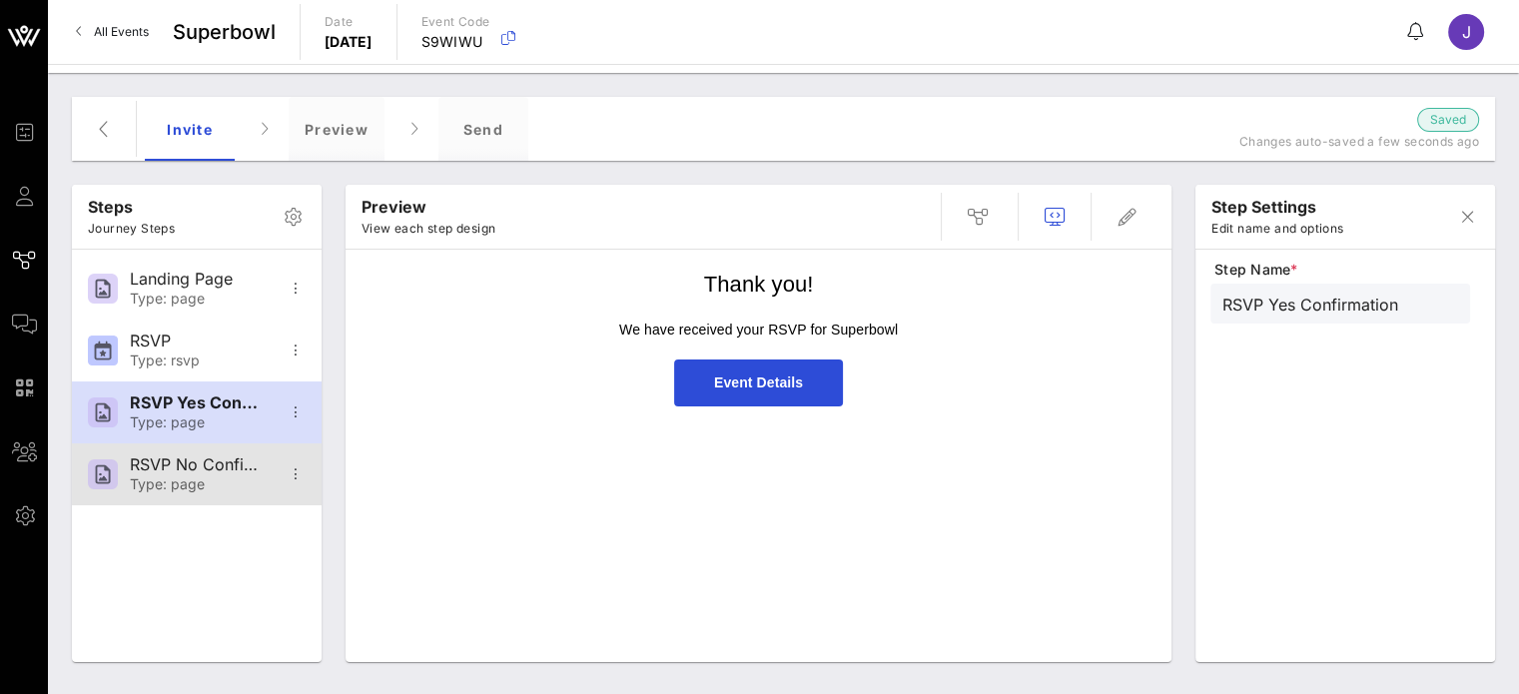
click at [184, 458] on div "RSVP No Confirmation" at bounding box center [196, 464] width 132 height 19
type input "RSVP No Confirmation"
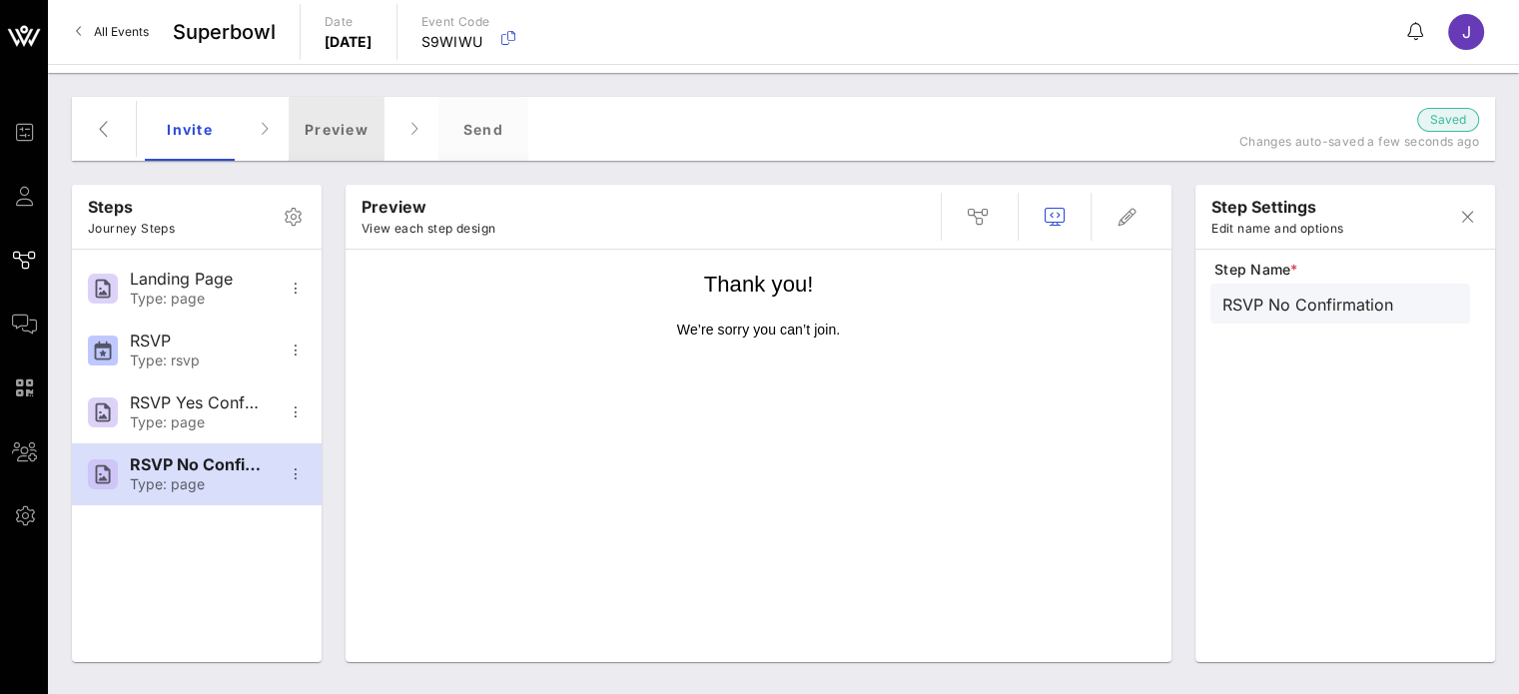
click at [344, 127] on div "Preview" at bounding box center [337, 129] width 96 height 64
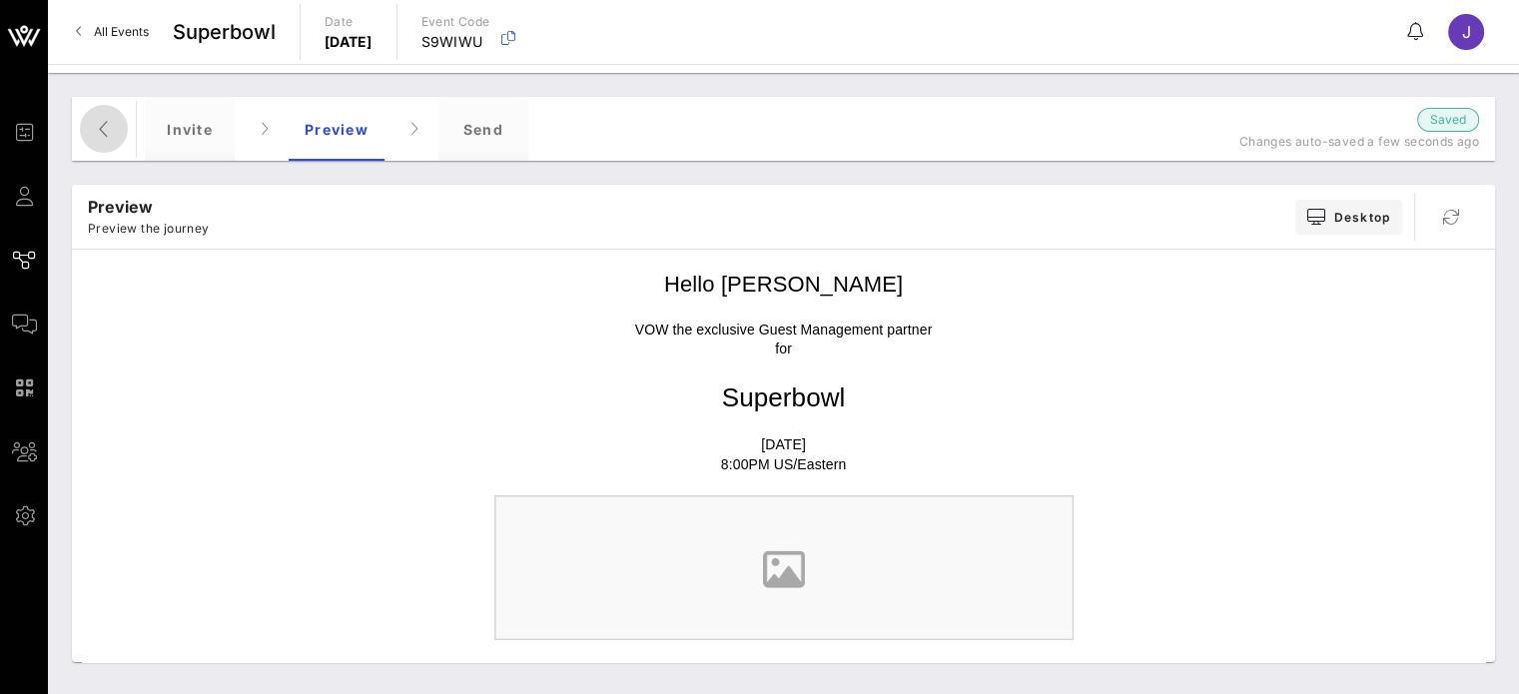
click at [107, 127] on icon "button" at bounding box center [104, 129] width 24 height 24
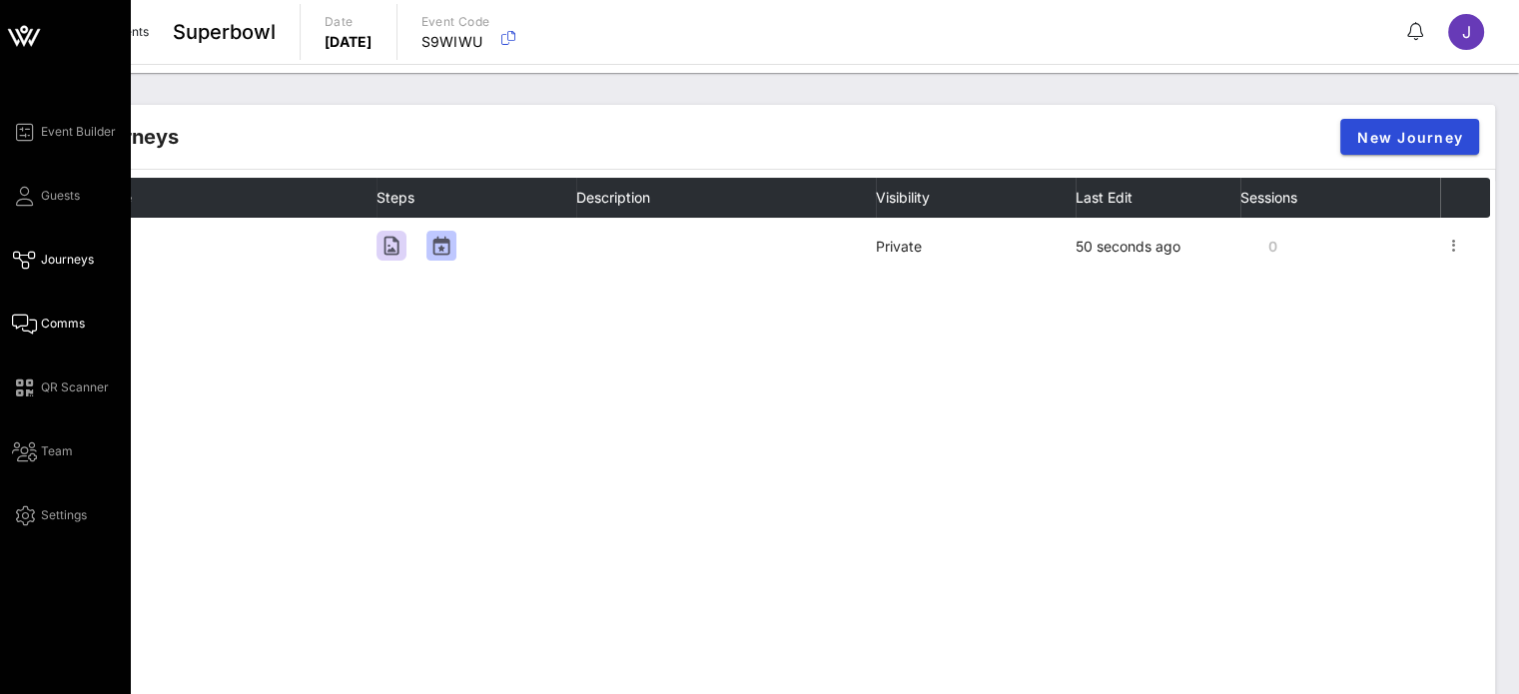
click at [60, 324] on span "Comms" at bounding box center [63, 324] width 44 height 18
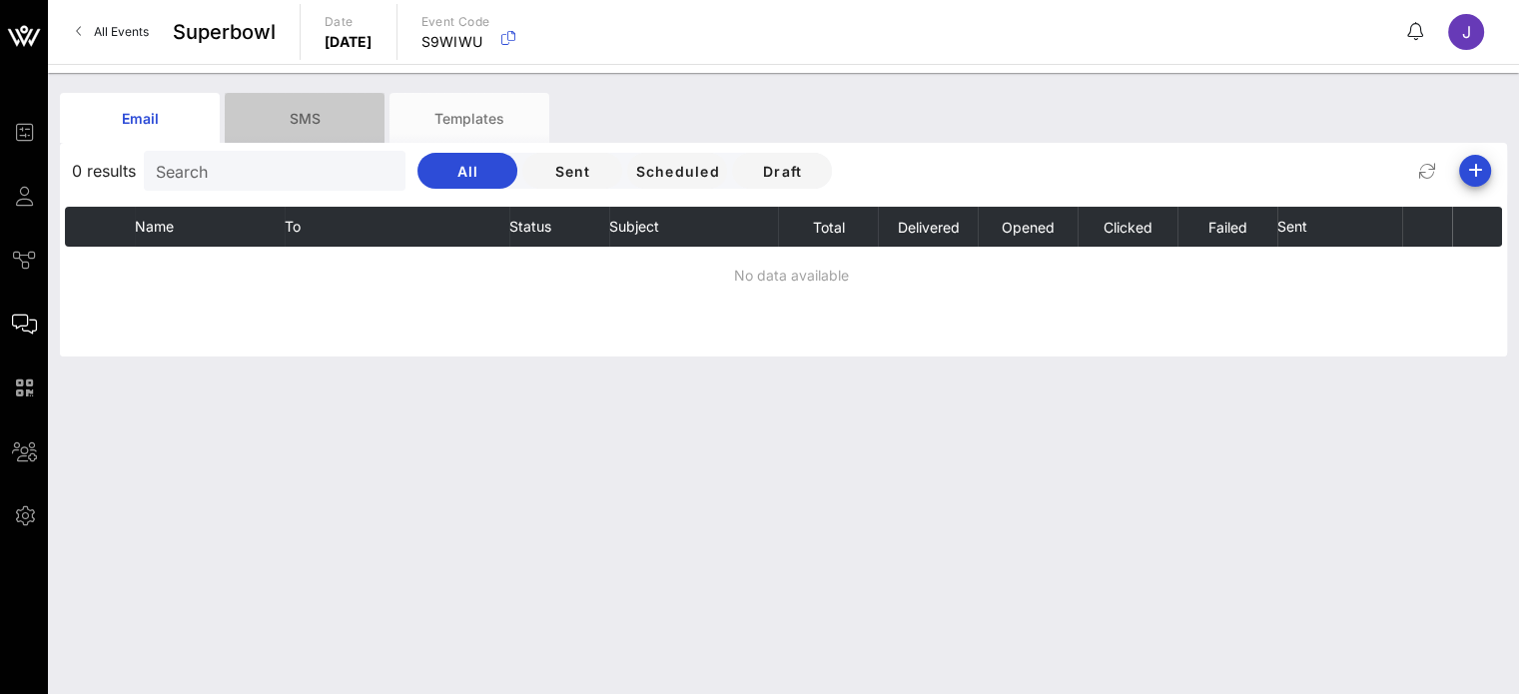
click at [317, 122] on div "SMS" at bounding box center [305, 118] width 160 height 50
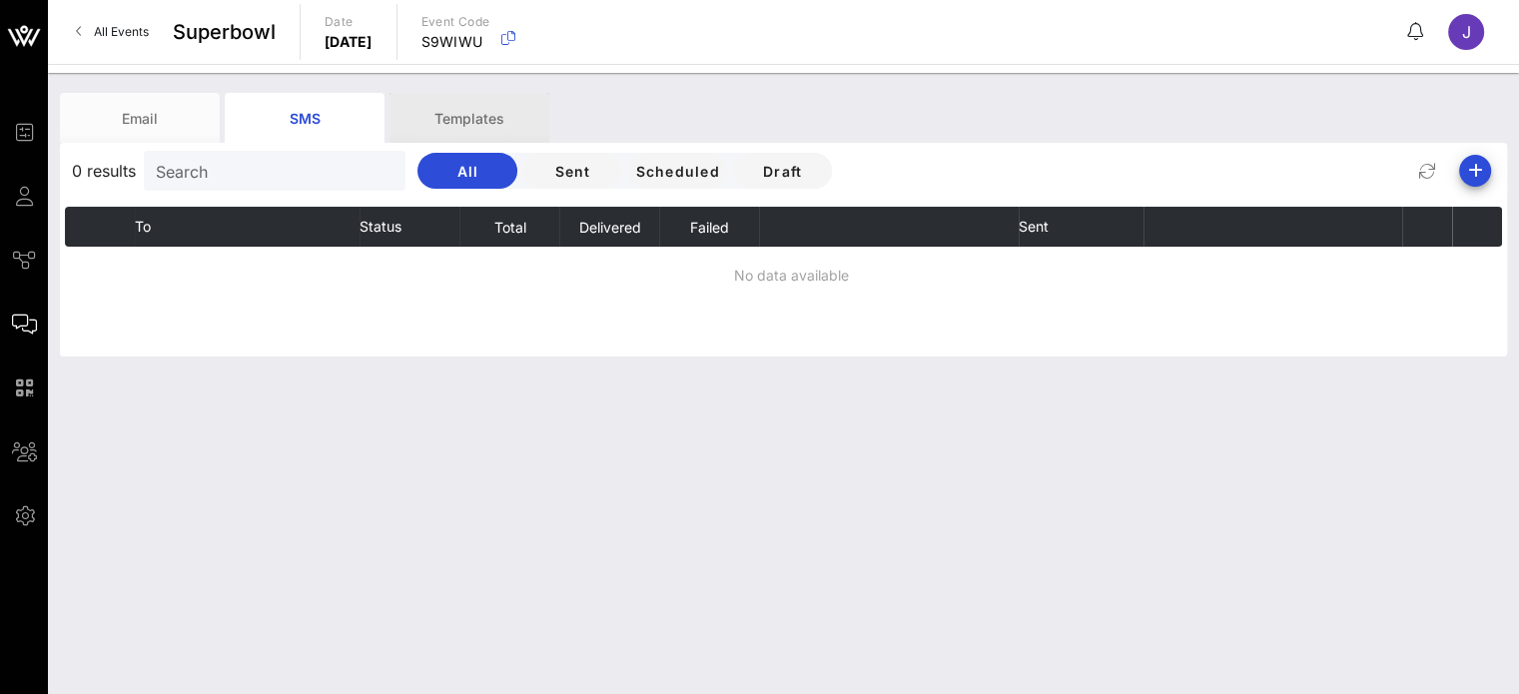
click at [460, 116] on div "Templates" at bounding box center [469, 118] width 160 height 50
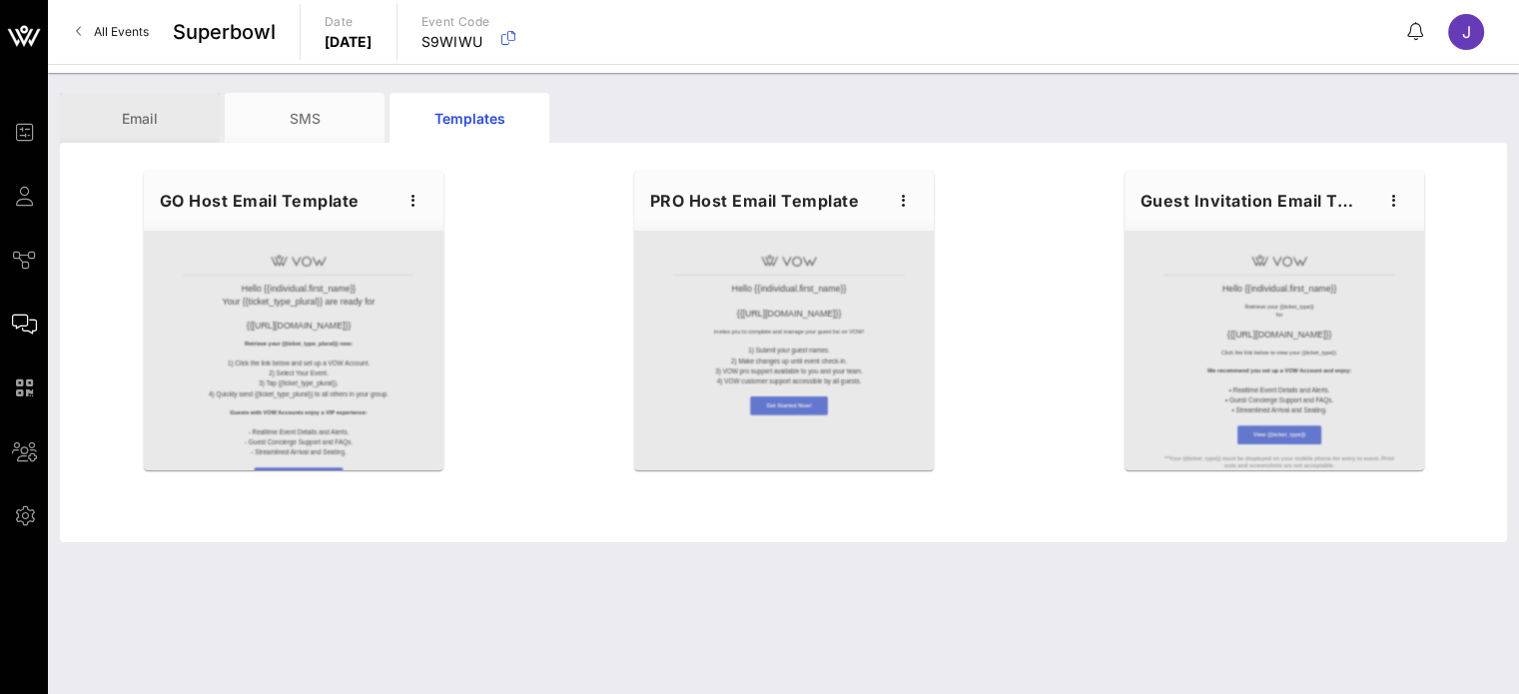
click at [163, 125] on div "Email" at bounding box center [140, 118] width 160 height 50
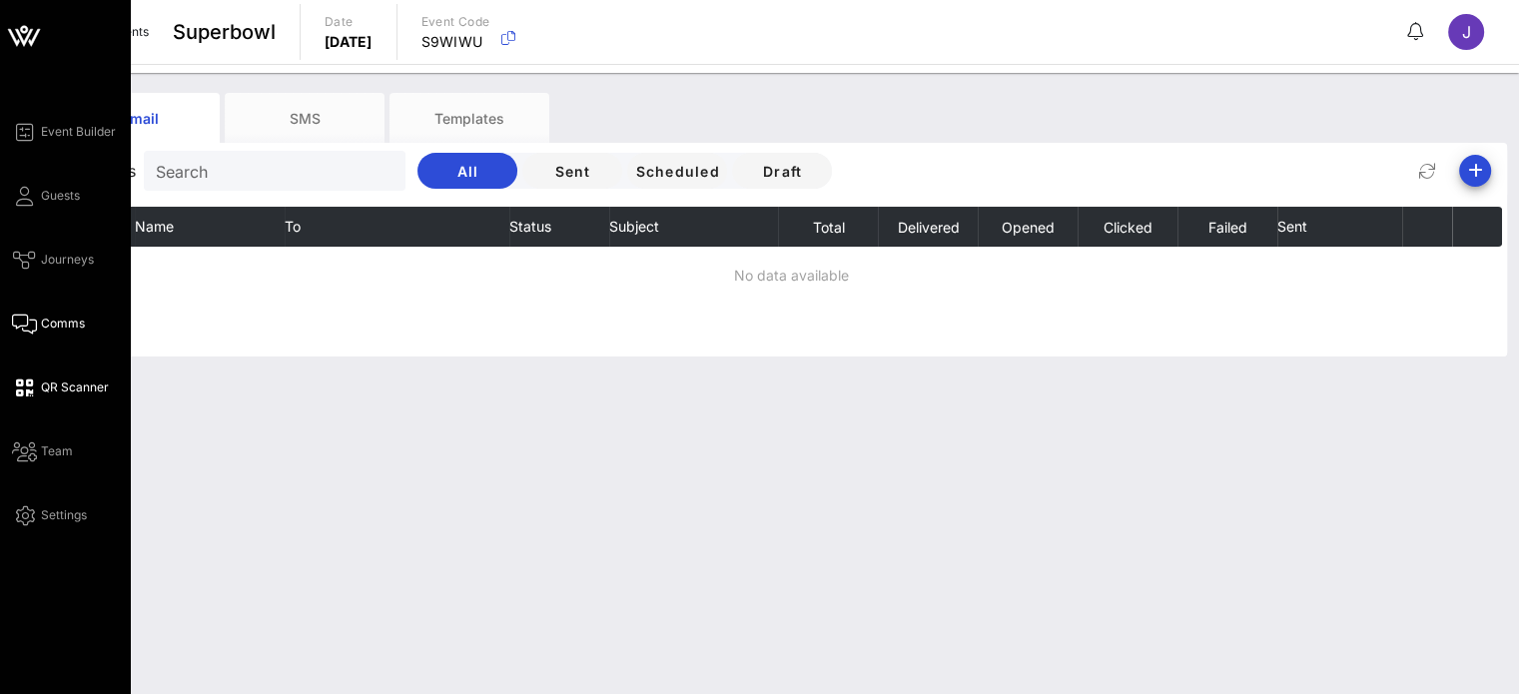
click at [72, 390] on span "QR Scanner" at bounding box center [75, 387] width 68 height 18
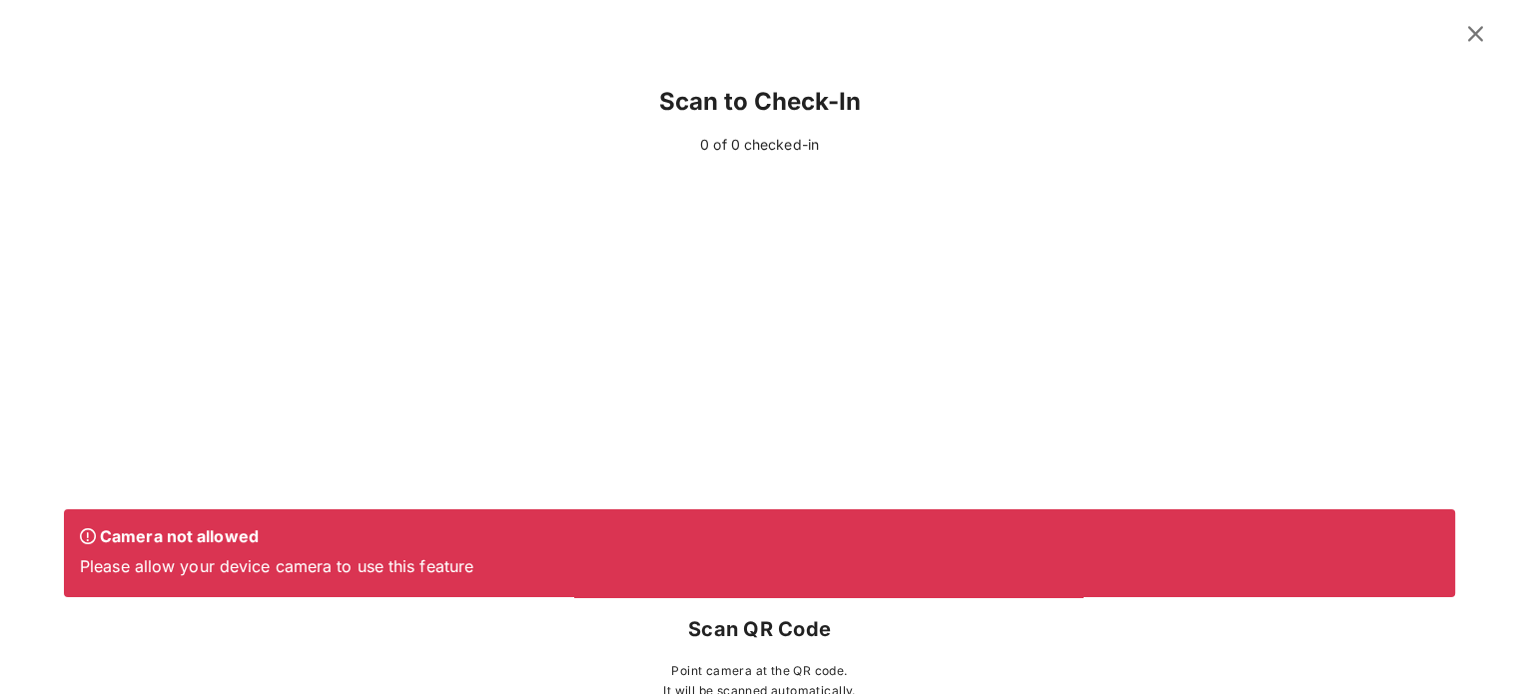
click at [540, 335] on div at bounding box center [759, 333] width 1391 height 330
drag, startPoint x: 798, startPoint y: 159, endPoint x: 758, endPoint y: 142, distance: 43.4
click at [796, 159] on div "Scan to Check-In 0 of 0 checked-in Camera not allowed Please allow your device …" at bounding box center [759, 385] width 1431 height 639
click at [752, 85] on div "Scan to Check-In" at bounding box center [759, 102] width 1391 height 64
click at [486, 526] on p "Camera not allowed" at bounding box center [759, 536] width 1359 height 22
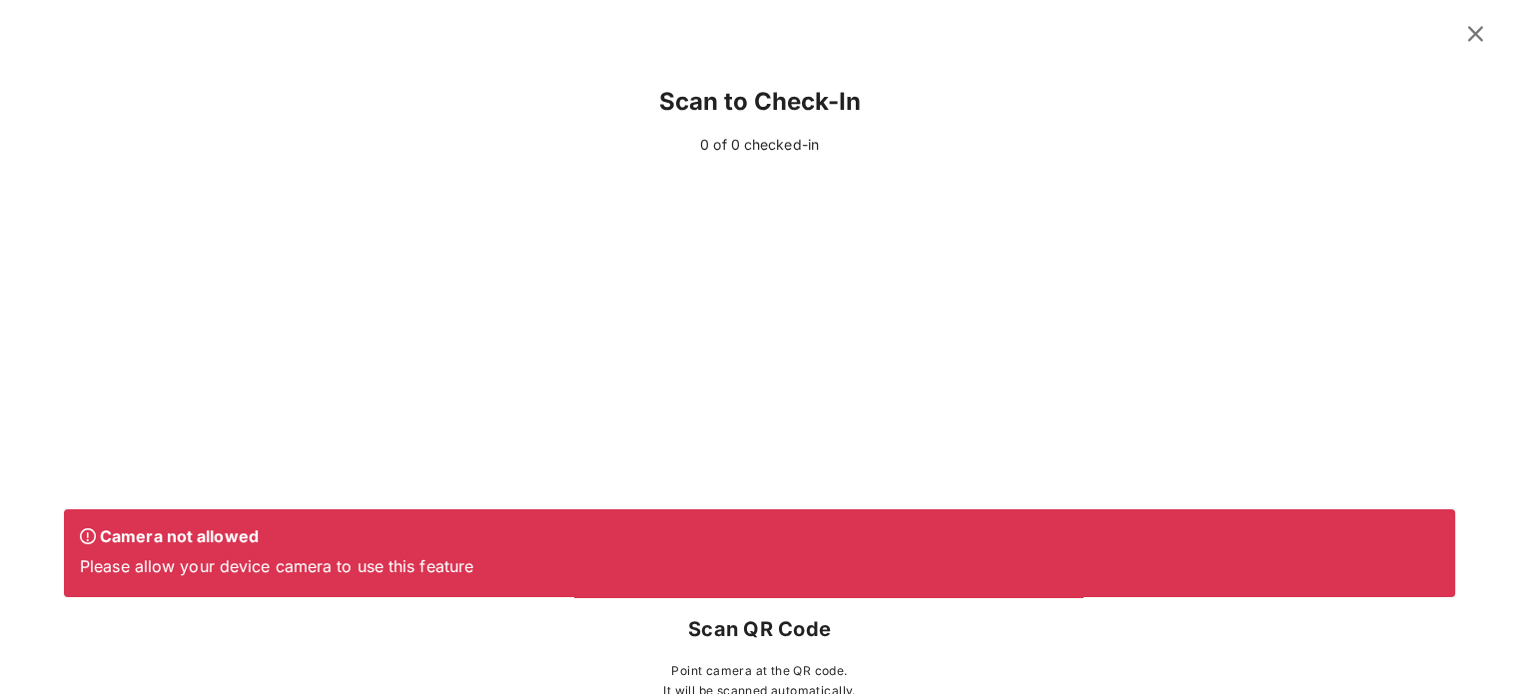
click at [382, 566] on p "Please allow your device camera to use this feature" at bounding box center [759, 566] width 1359 height 22
drag, startPoint x: 328, startPoint y: 570, endPoint x: 313, endPoint y: 570, distance: 15.0
click at [327, 569] on p "Please allow your device camera to use this feature" at bounding box center [759, 566] width 1359 height 22
drag, startPoint x: 170, startPoint y: 559, endPoint x: 158, endPoint y: 553, distance: 13.4
click at [168, 558] on p "Please allow your device camera to use this feature" at bounding box center [759, 566] width 1359 height 22
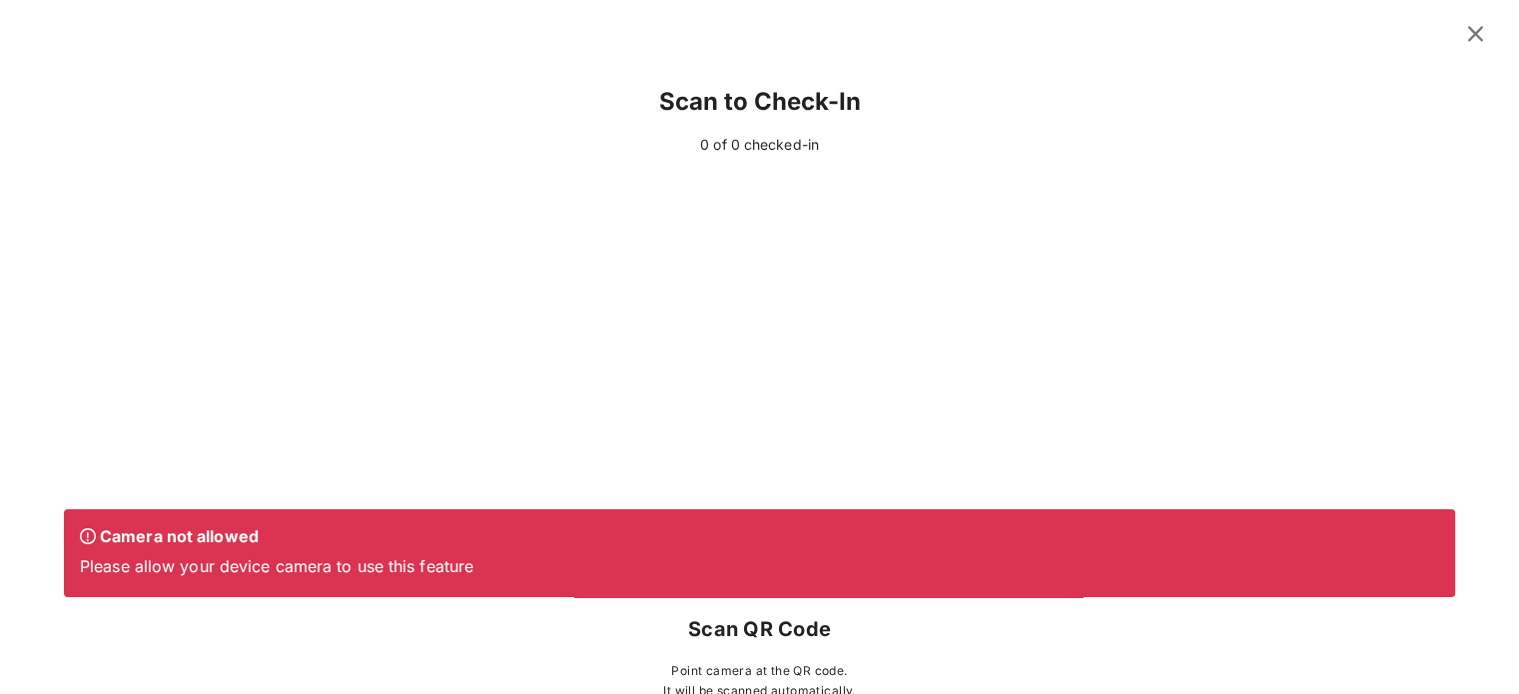
click at [117, 542] on p "Camera not allowed" at bounding box center [759, 536] width 1359 height 22
click at [196, 378] on div at bounding box center [759, 333] width 1391 height 330
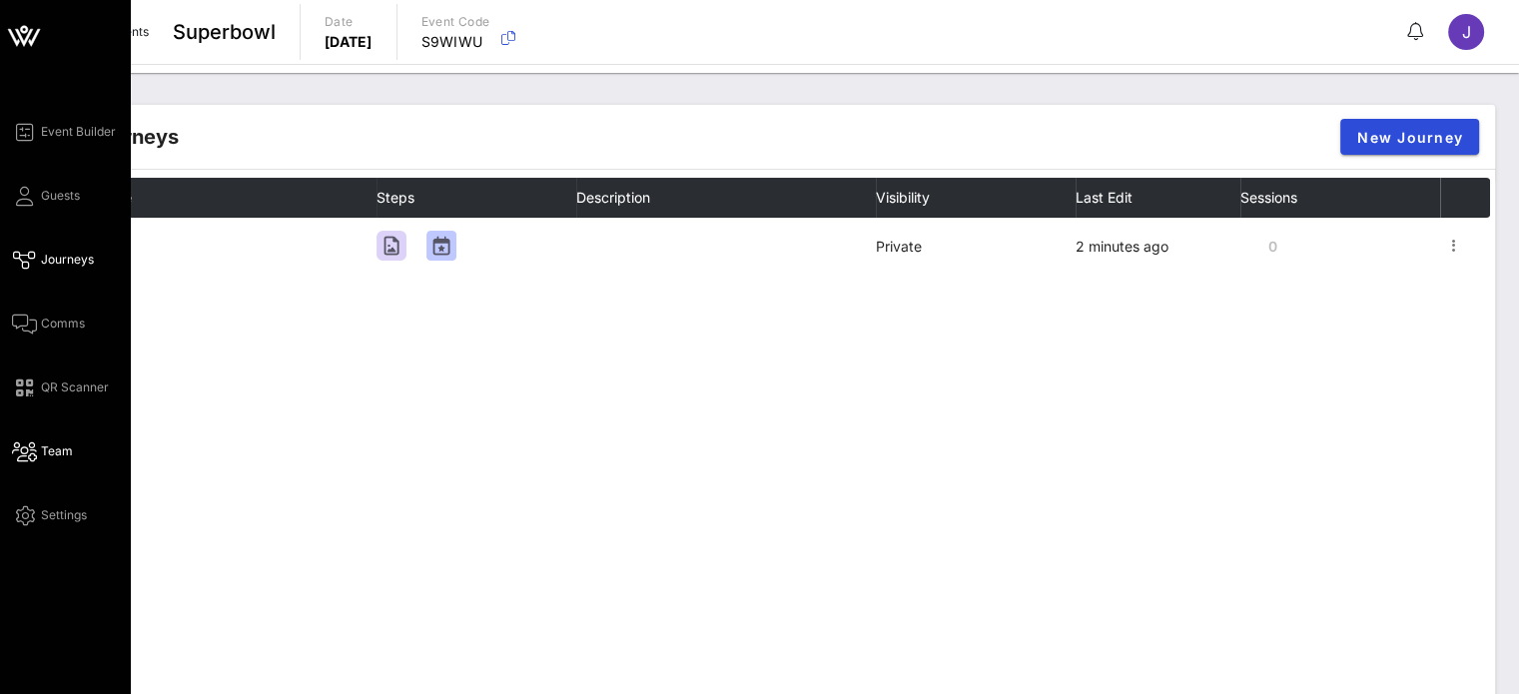
click at [65, 451] on span "Team" at bounding box center [57, 451] width 32 height 18
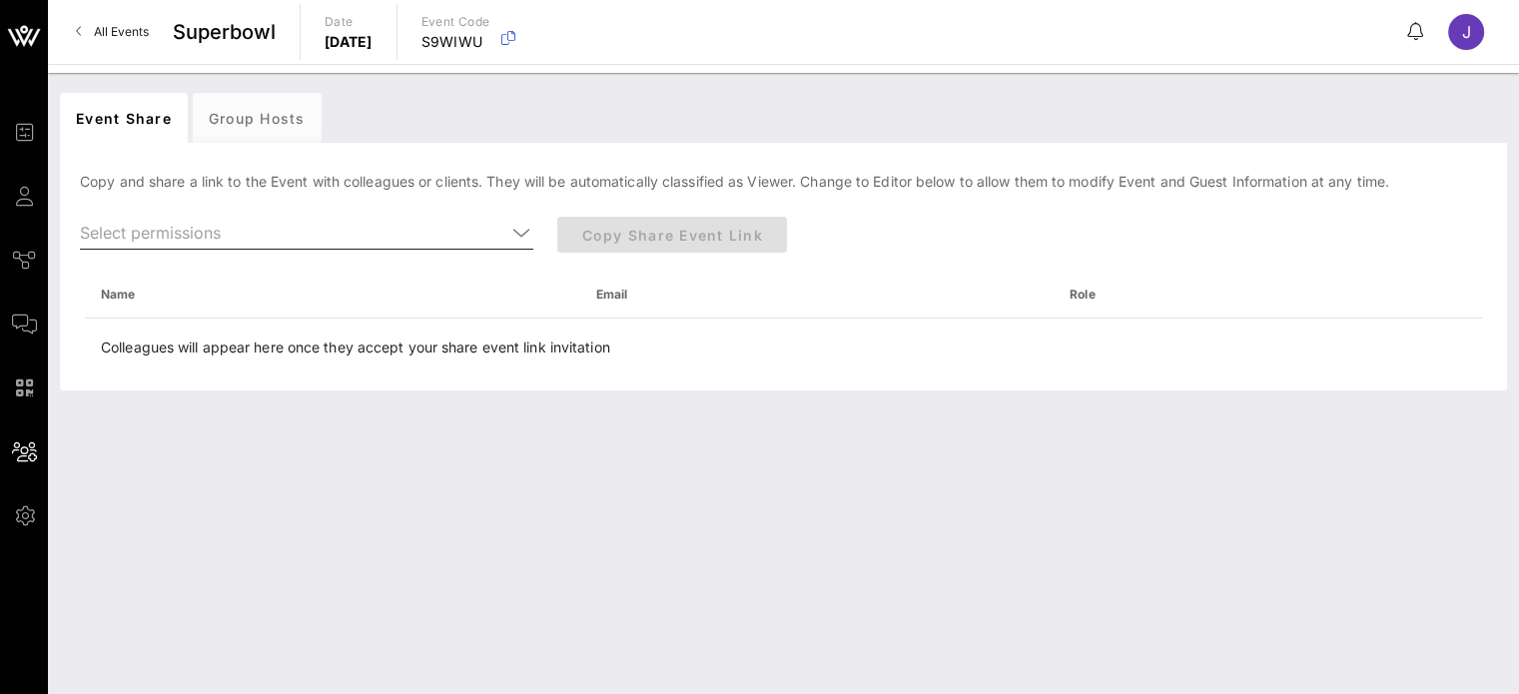
click at [522, 232] on icon at bounding box center [521, 233] width 18 height 24
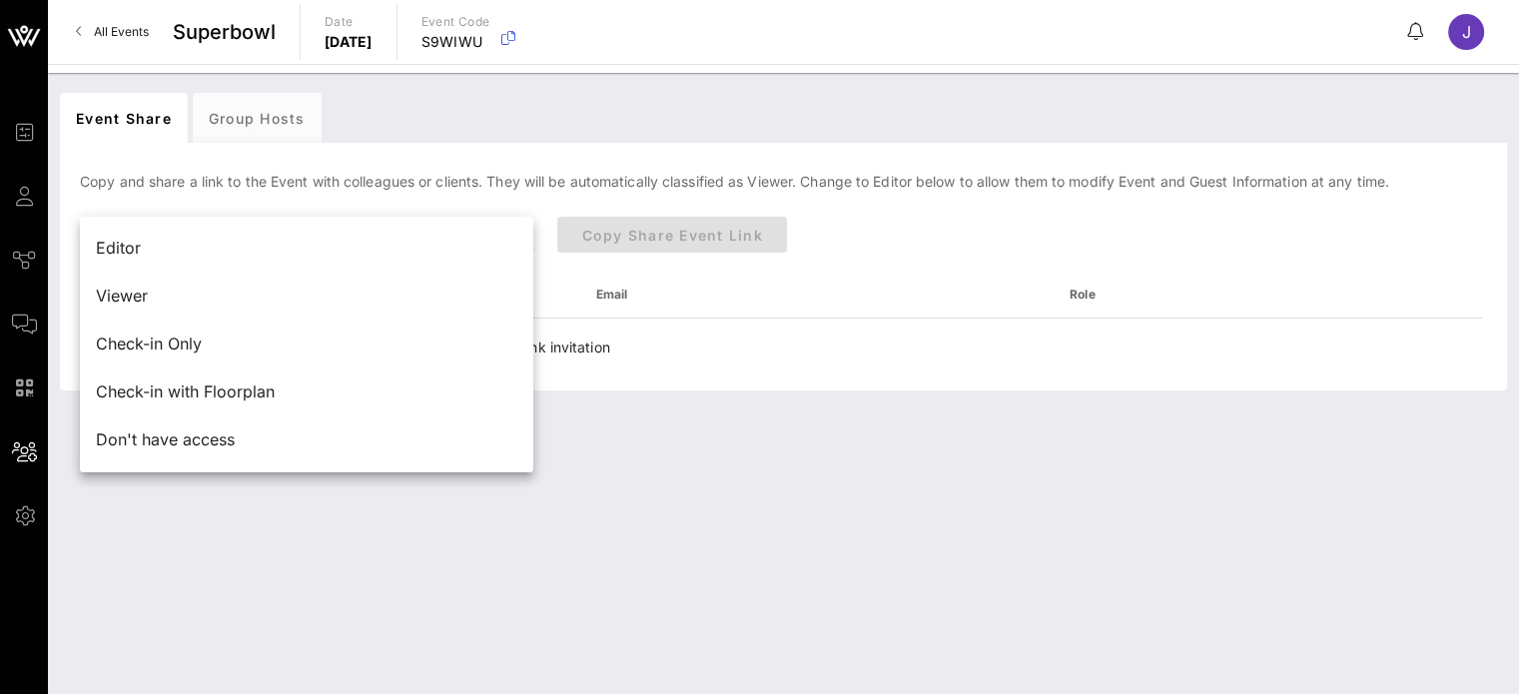
click at [564, 199] on div "Copy and share a link to the Event with colleagues or clients. They will be aut…" at bounding box center [783, 273] width 1447 height 236
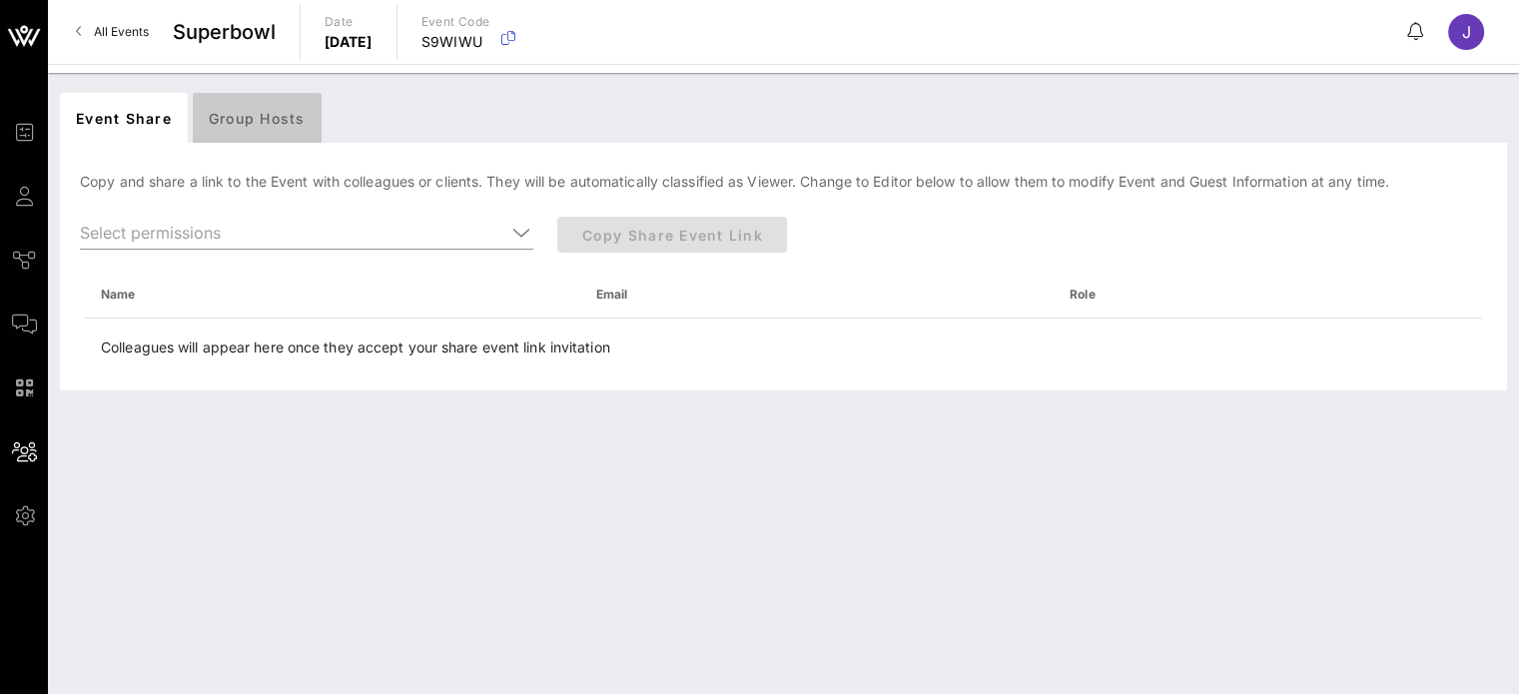
click at [284, 111] on div "Group Hosts" at bounding box center [257, 118] width 129 height 50
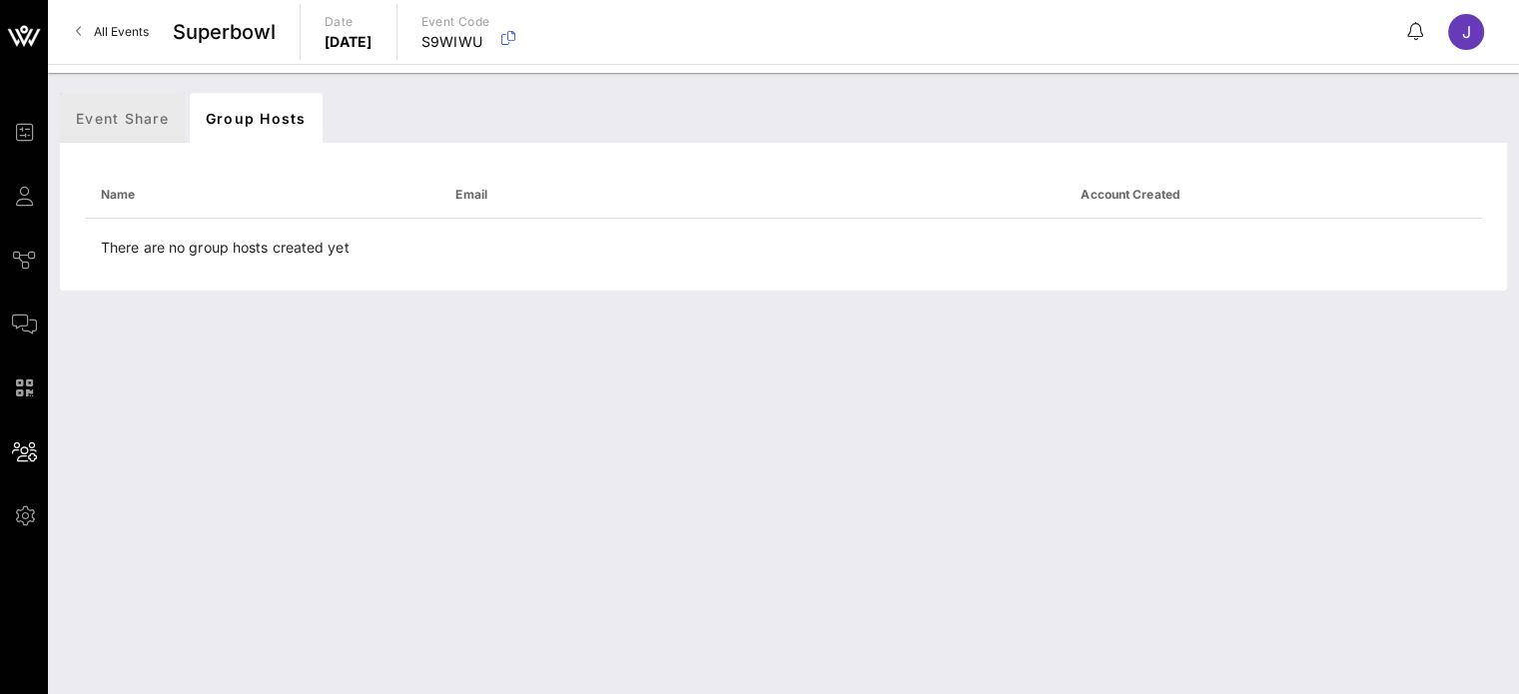
click at [141, 115] on div "Event Share" at bounding box center [122, 118] width 125 height 50
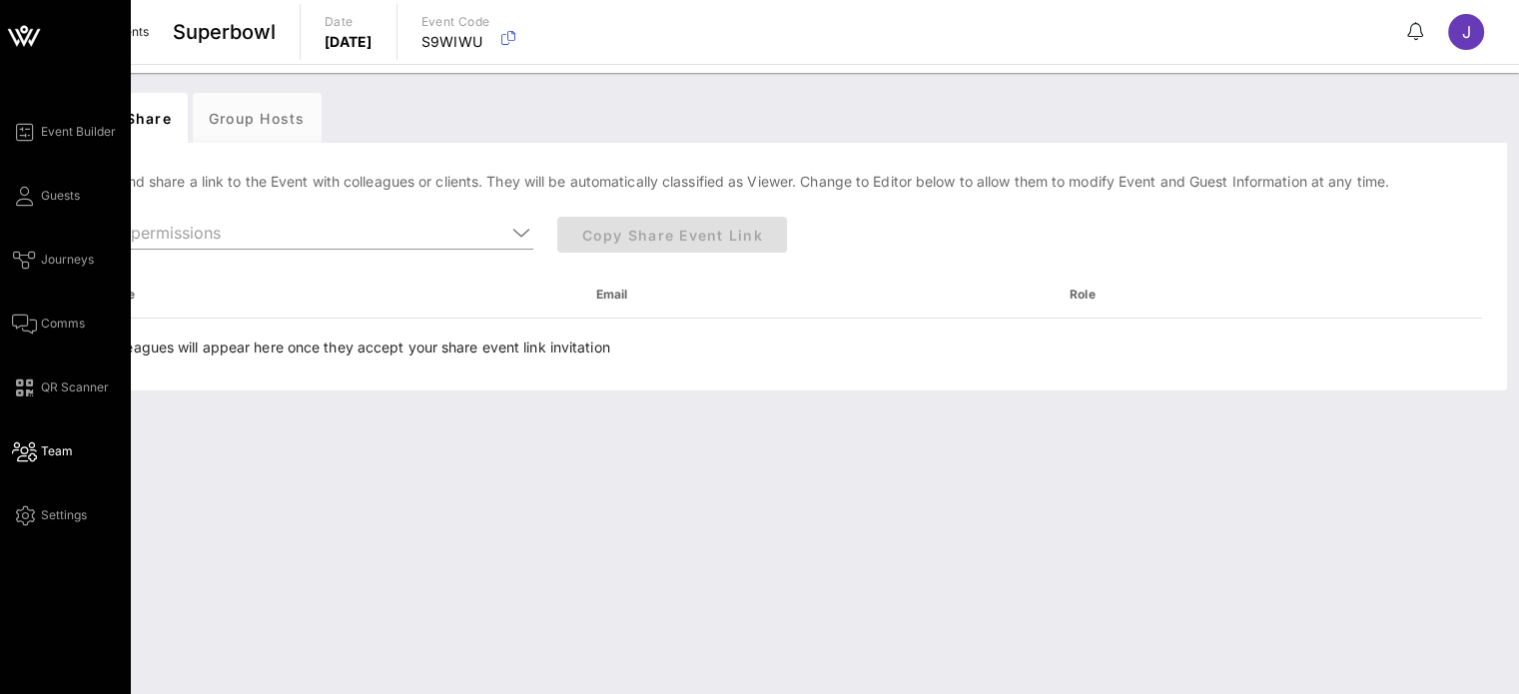
click at [27, 38] on icon at bounding box center [24, 37] width 18 height 17
